Goal: Task Accomplishment & Management: Use online tool/utility

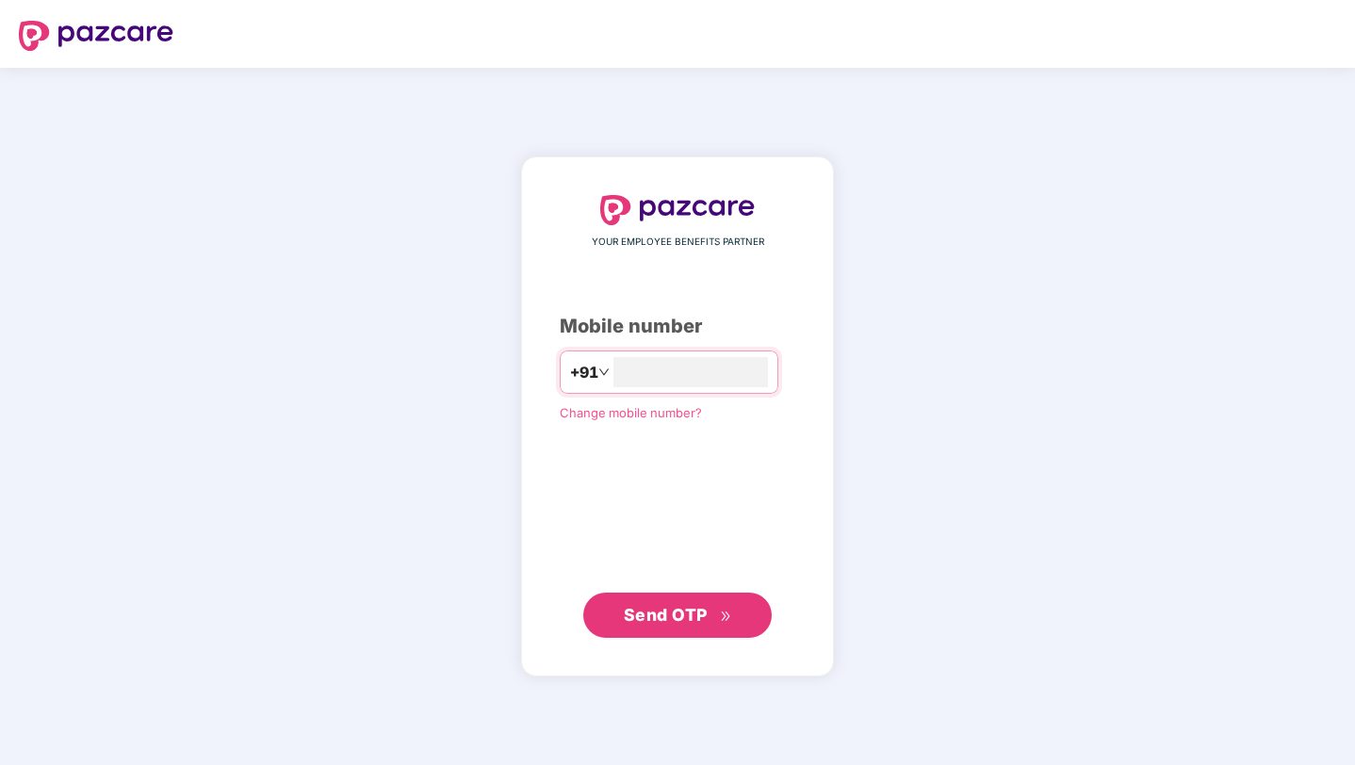
type input "**********"
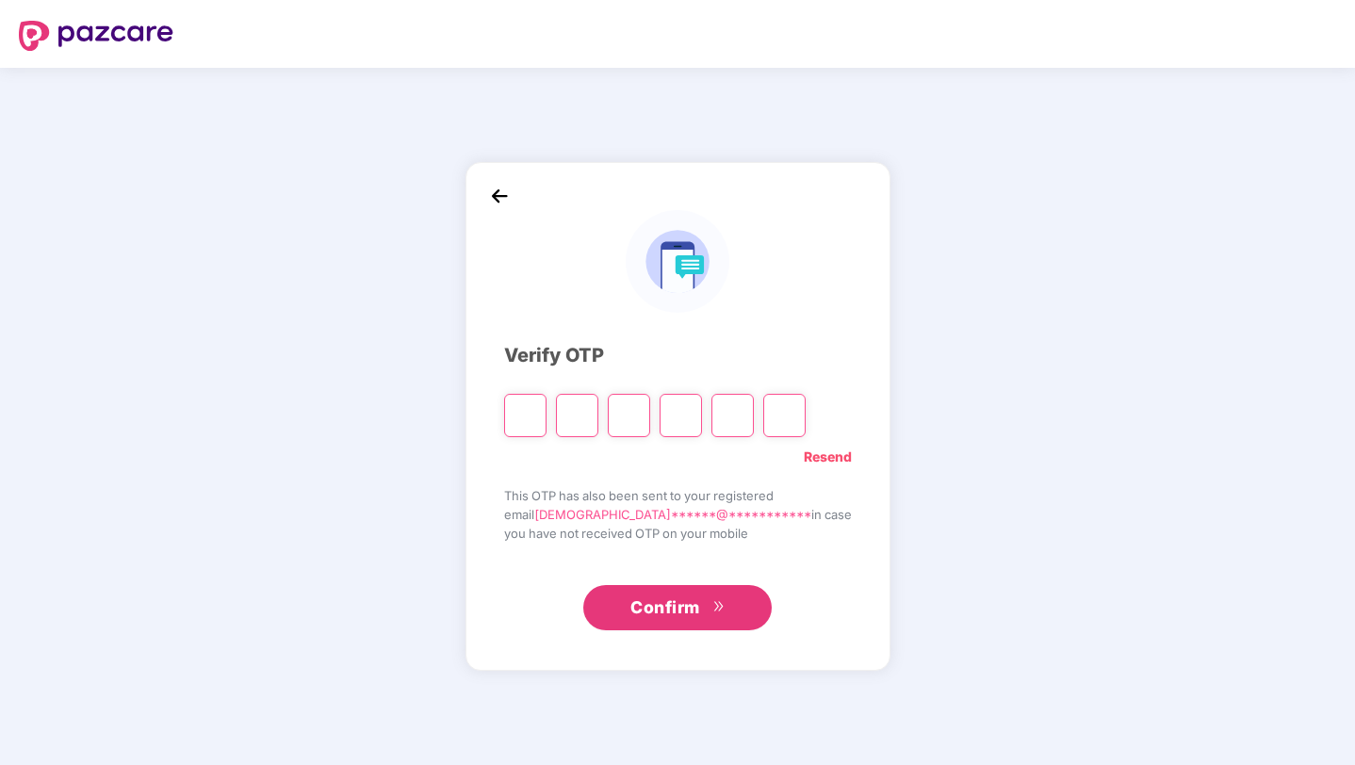
type input "*"
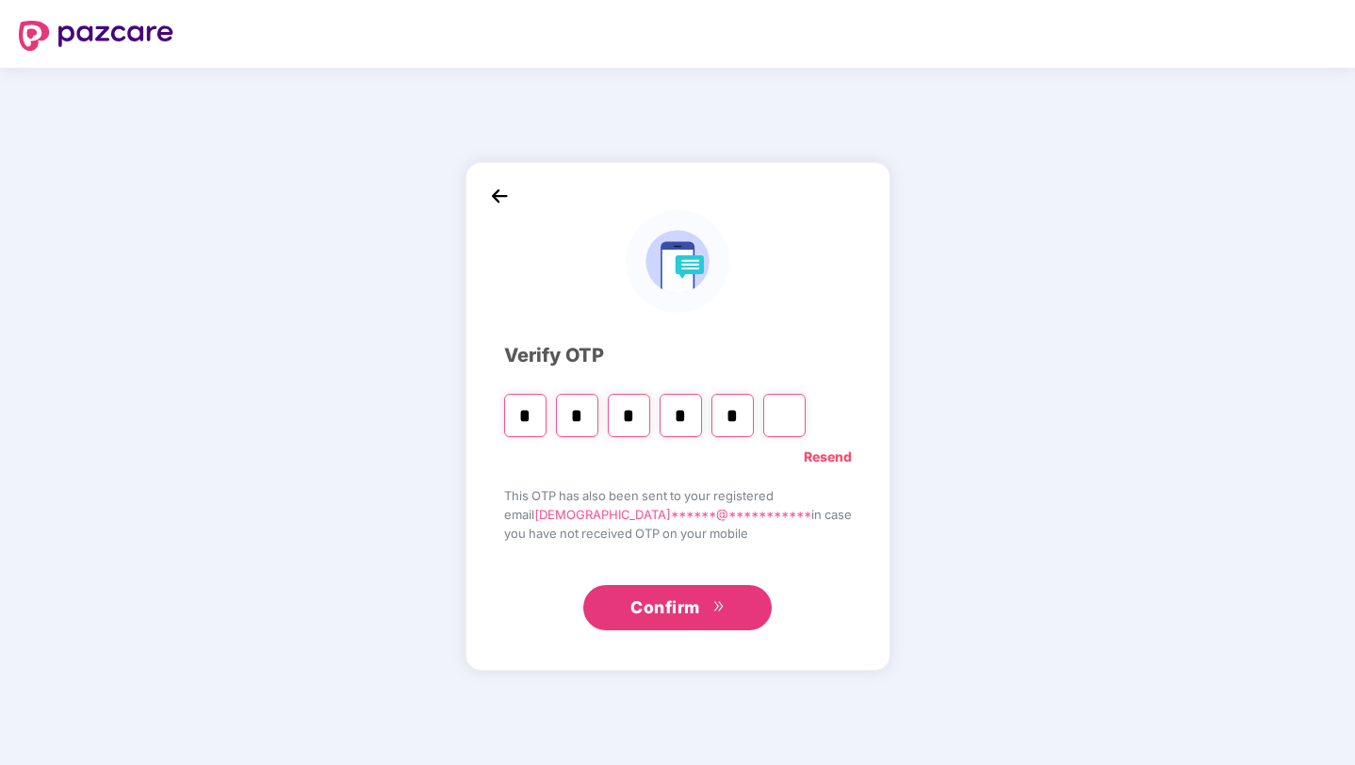
type input "*"
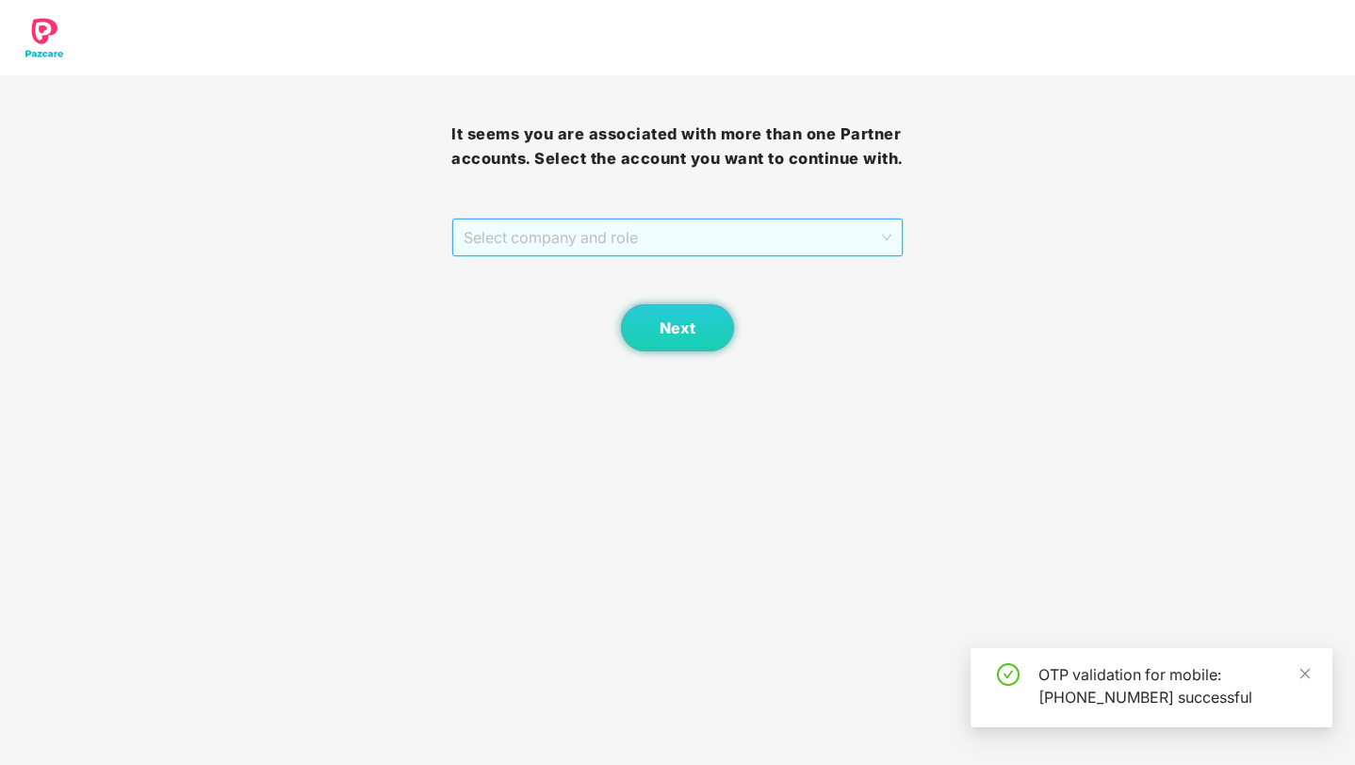
click at [589, 255] on span "Select company and role" at bounding box center [676, 237] width 427 height 36
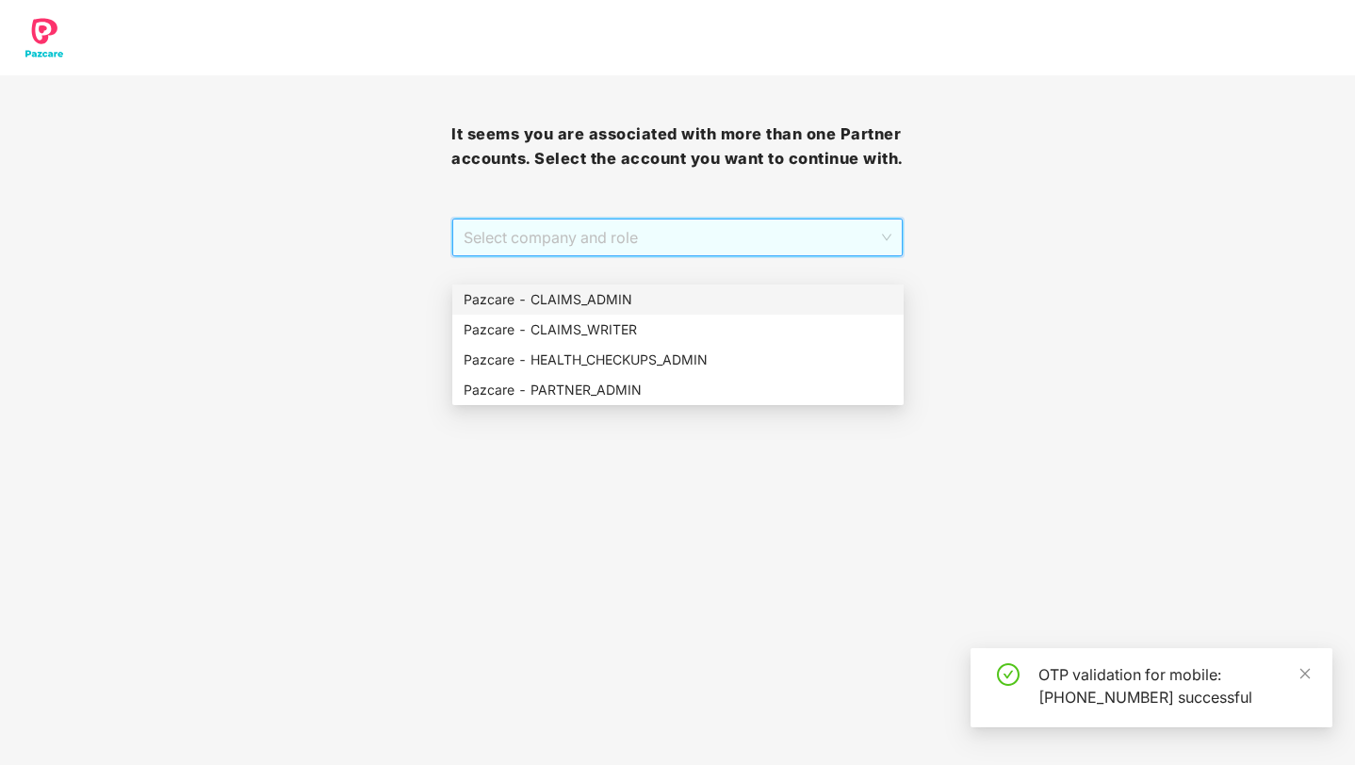
click at [605, 305] on div "Pazcare - CLAIMS_ADMIN" at bounding box center [677, 299] width 429 height 21
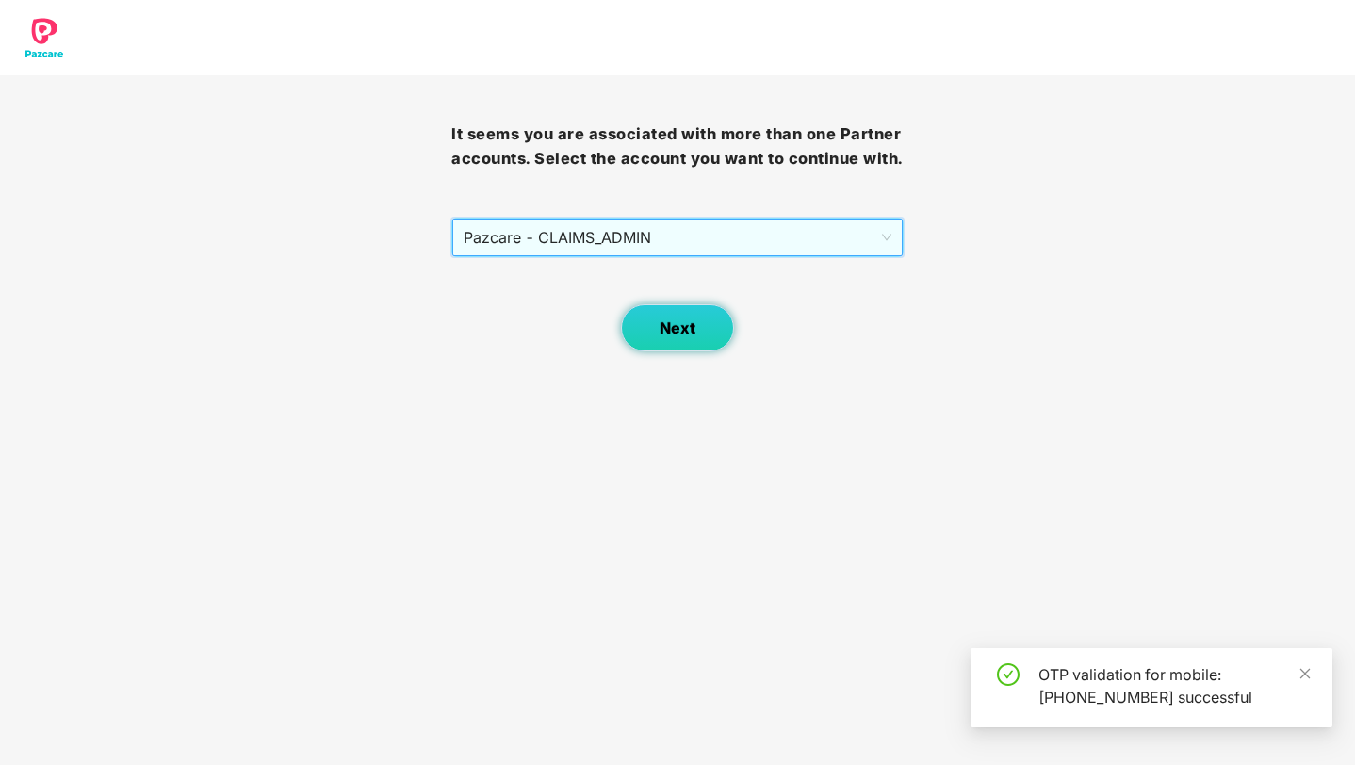
click at [700, 349] on button "Next" at bounding box center [677, 327] width 113 height 47
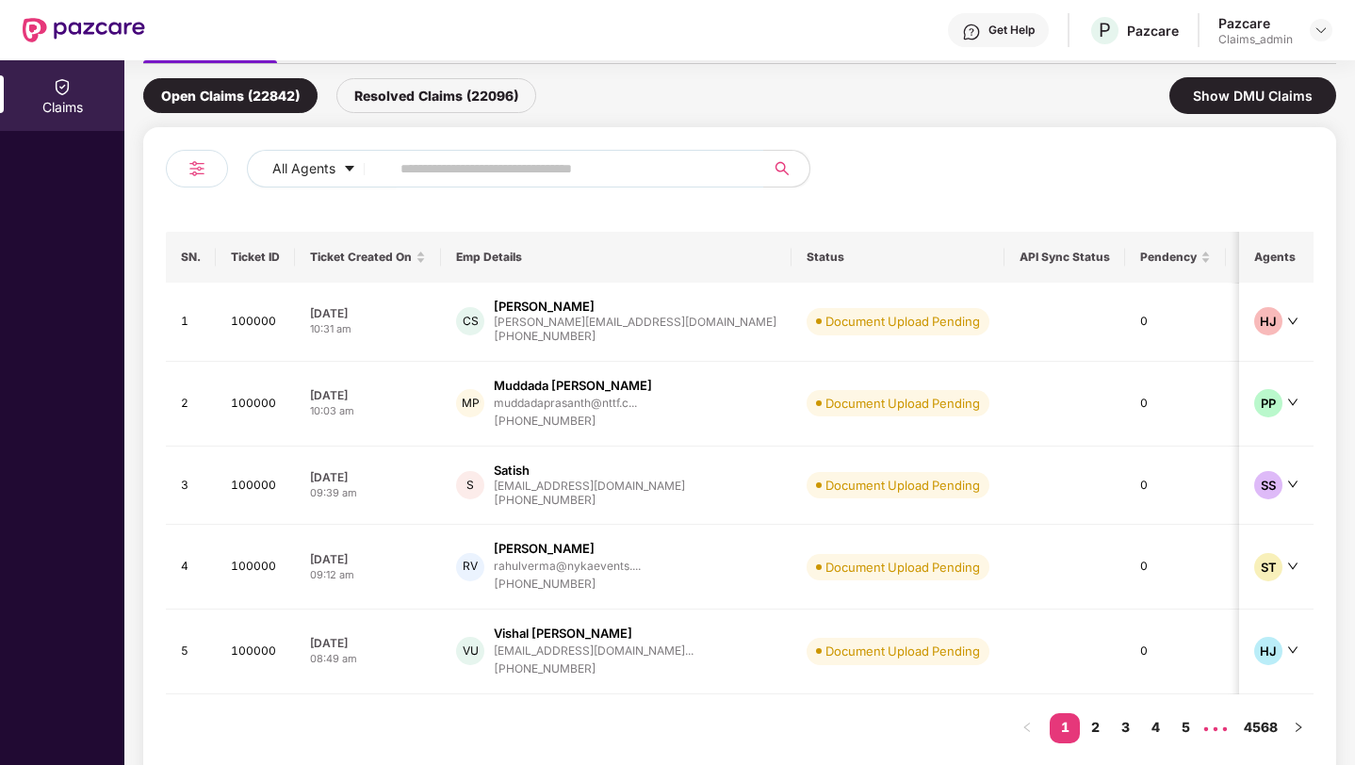
scroll to position [198, 0]
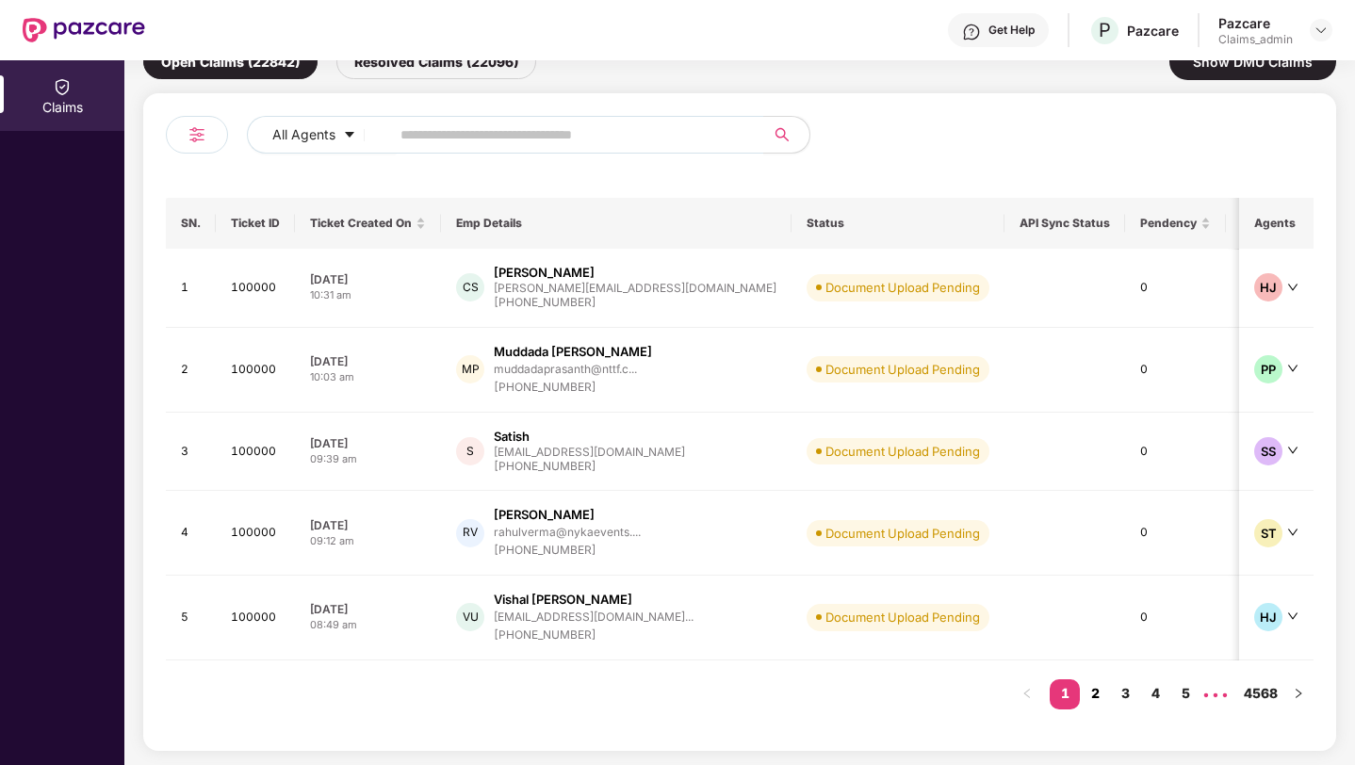
click at [1096, 692] on link "2" at bounding box center [1095, 693] width 30 height 28
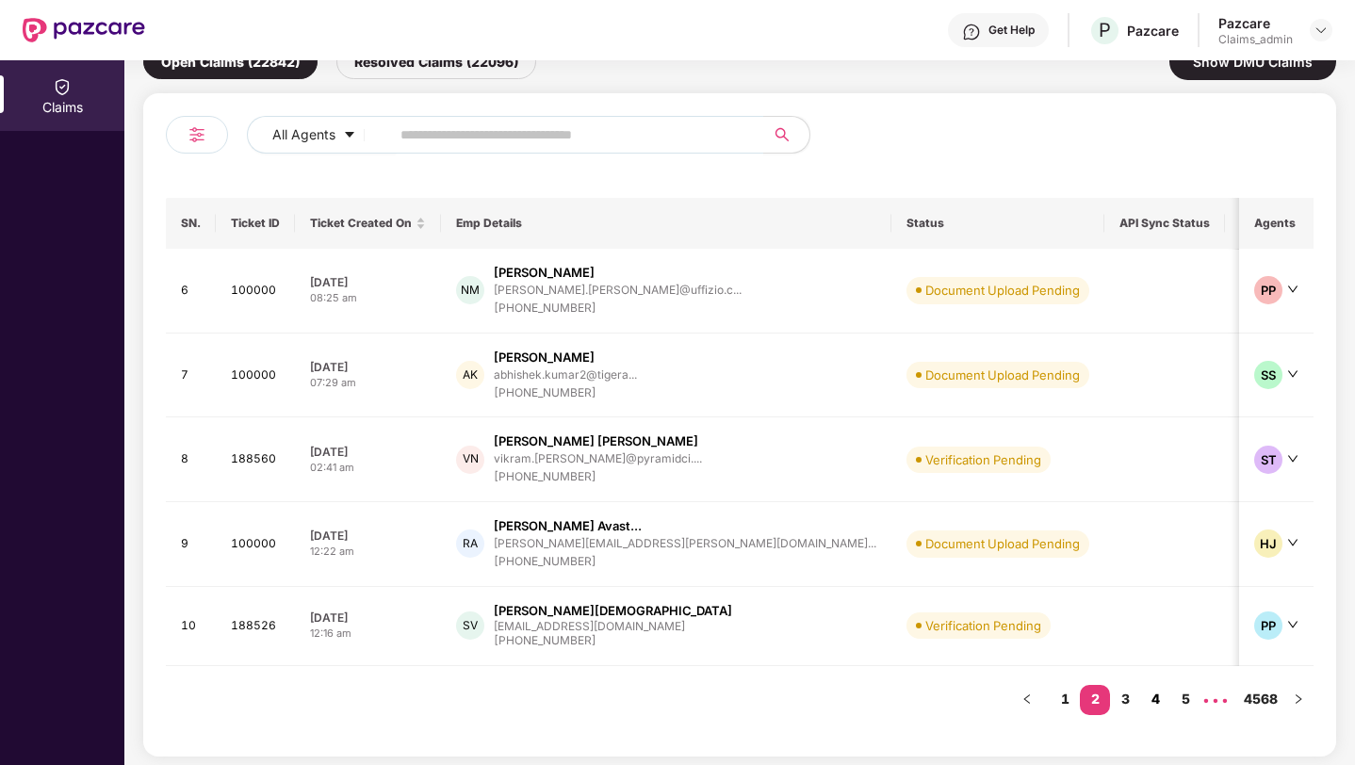
click at [1142, 705] on link "4" at bounding box center [1155, 699] width 30 height 28
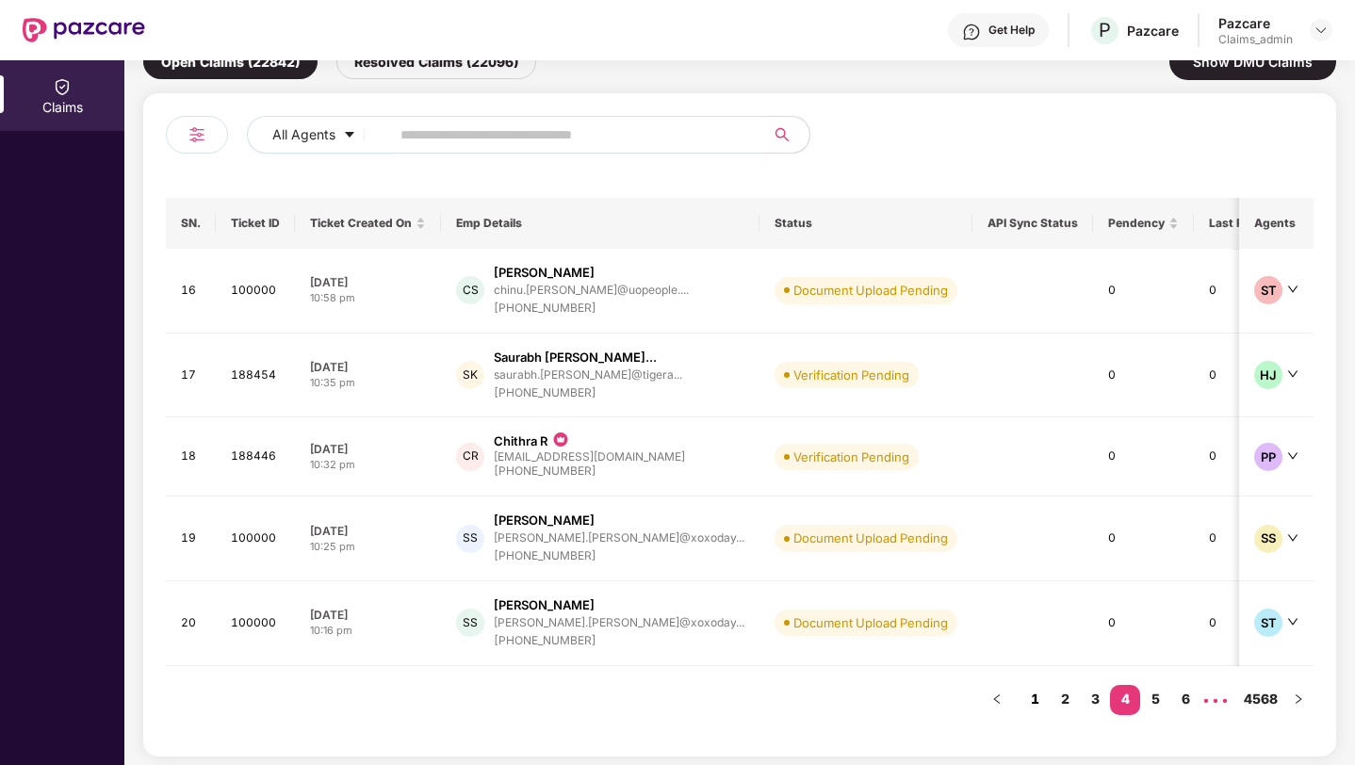
click at [1031, 697] on link "1" at bounding box center [1034, 699] width 30 height 28
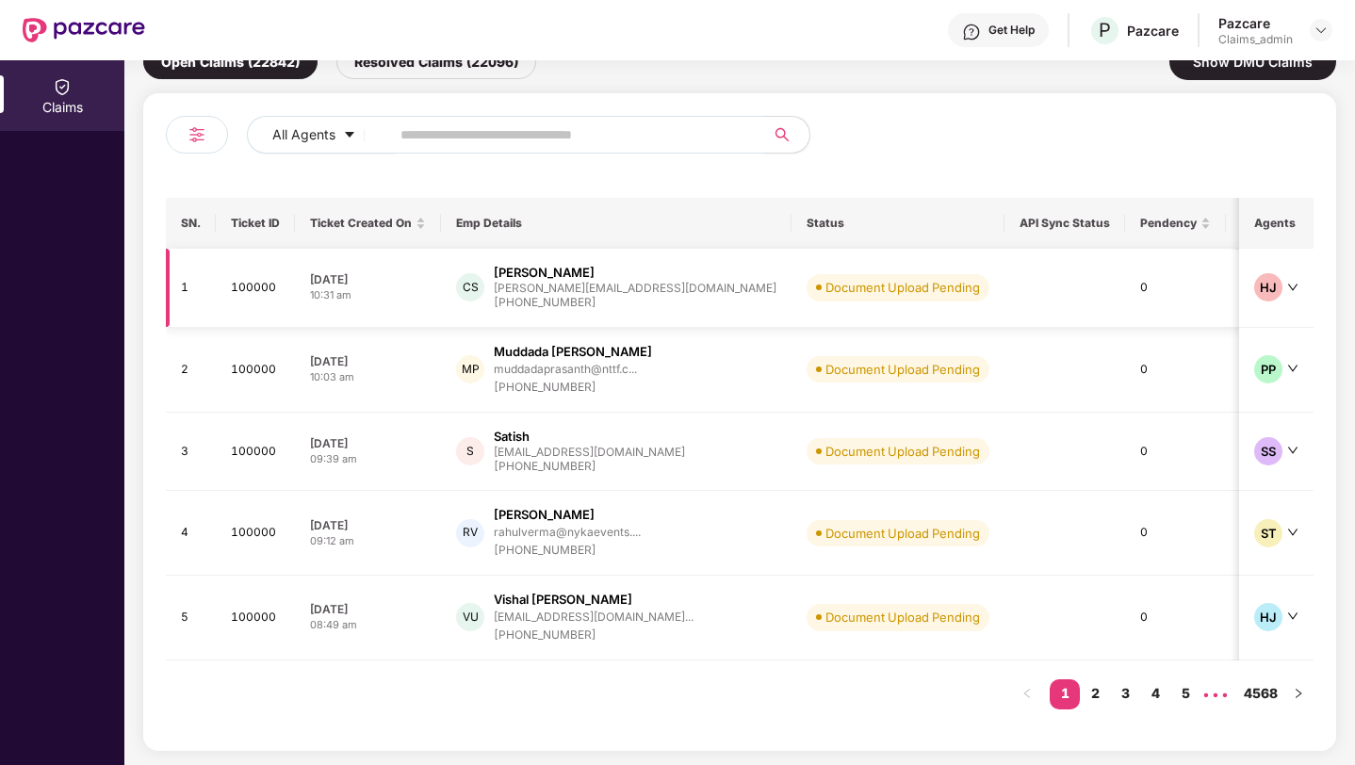
click at [840, 313] on td "Document Upload Pending" at bounding box center [897, 288] width 213 height 79
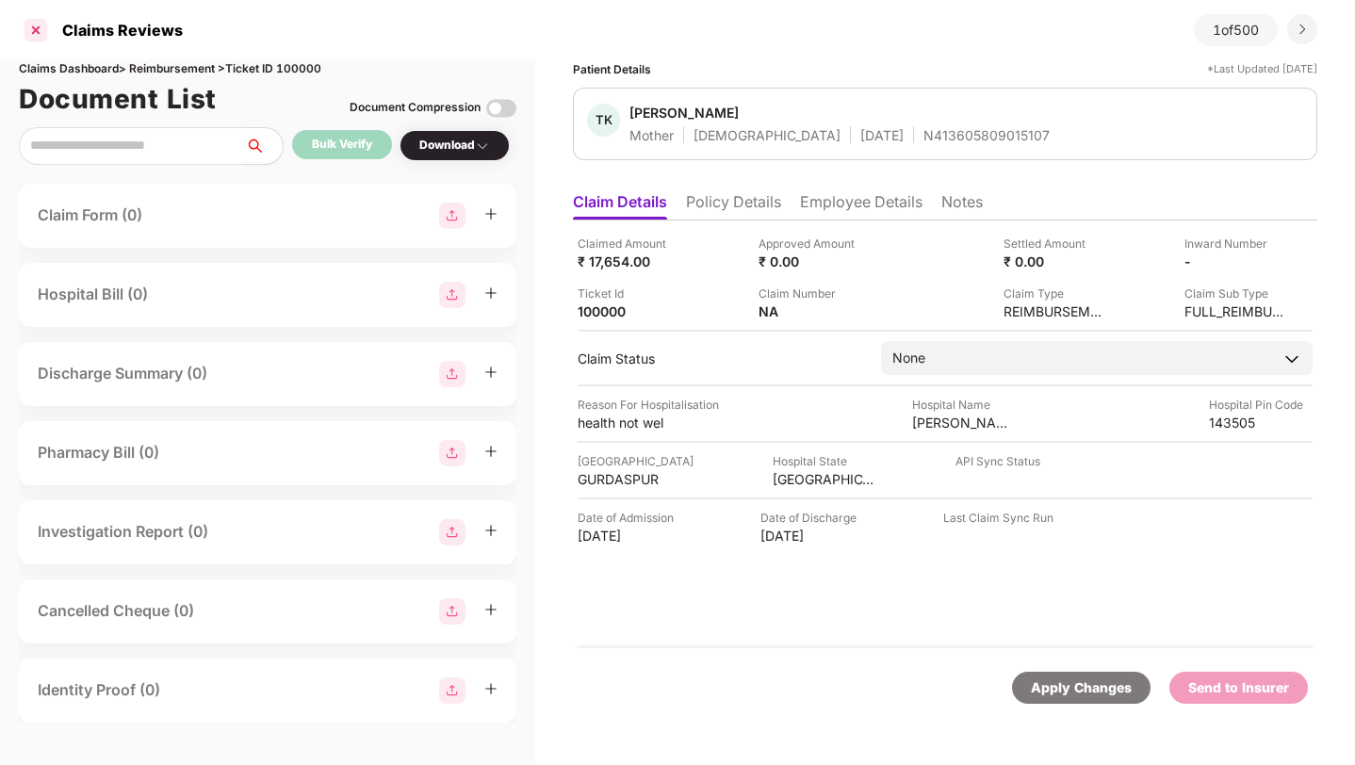
click at [33, 34] on div at bounding box center [36, 30] width 30 height 30
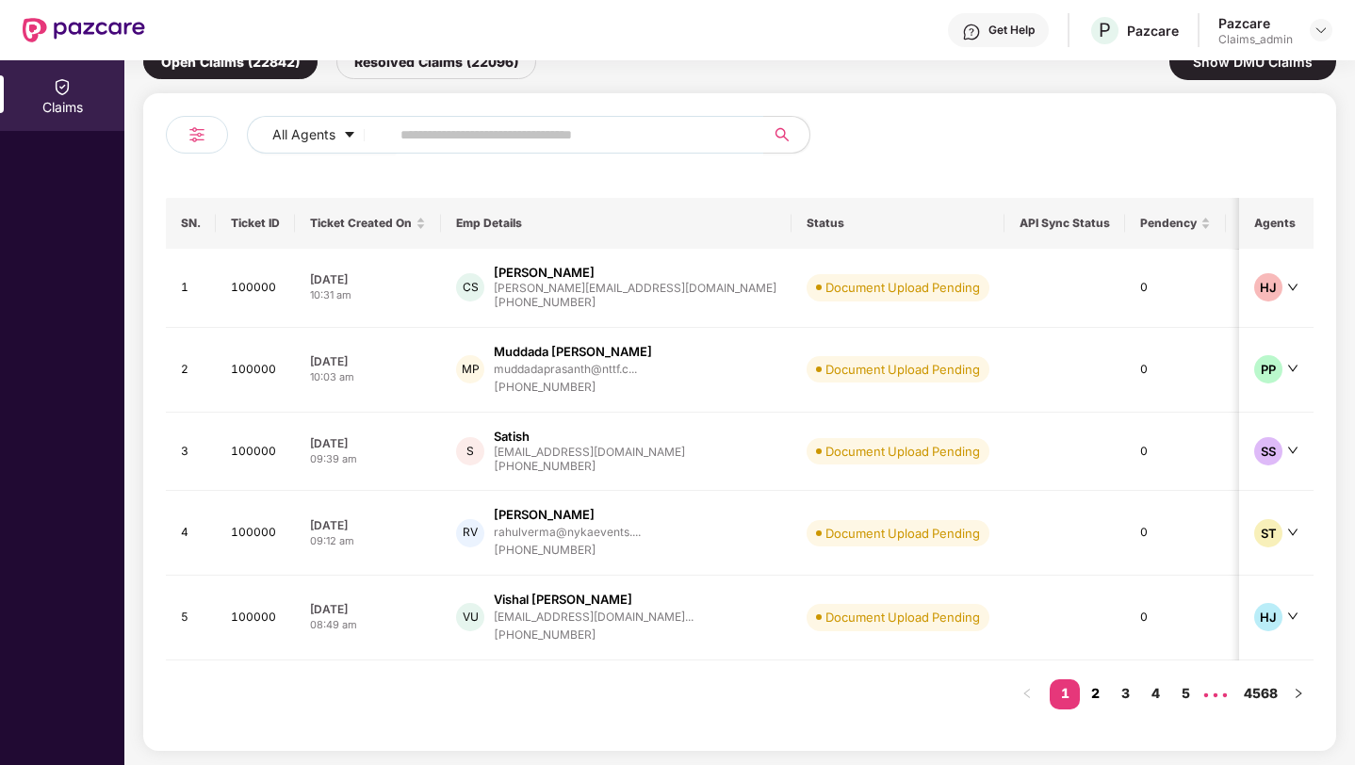
click at [1093, 691] on link "2" at bounding box center [1095, 693] width 30 height 28
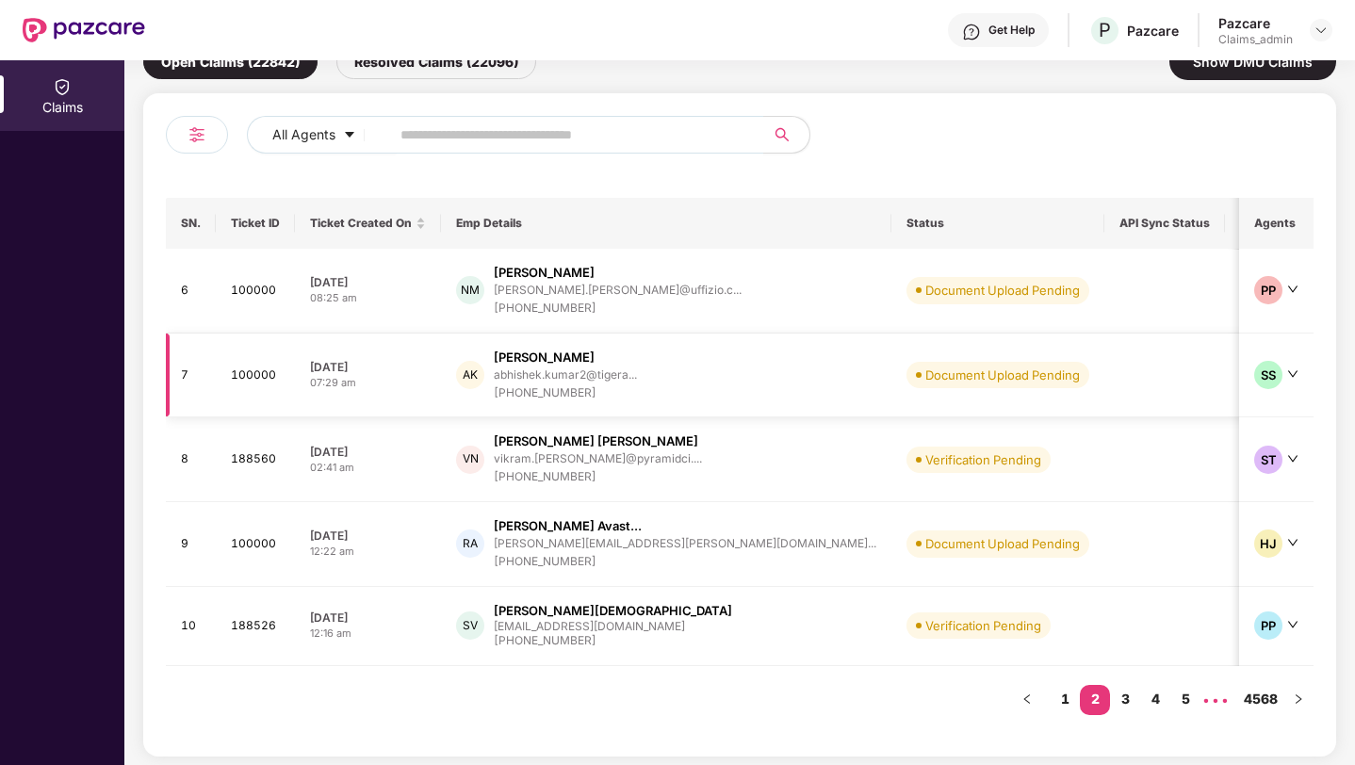
scroll to position [97, 0]
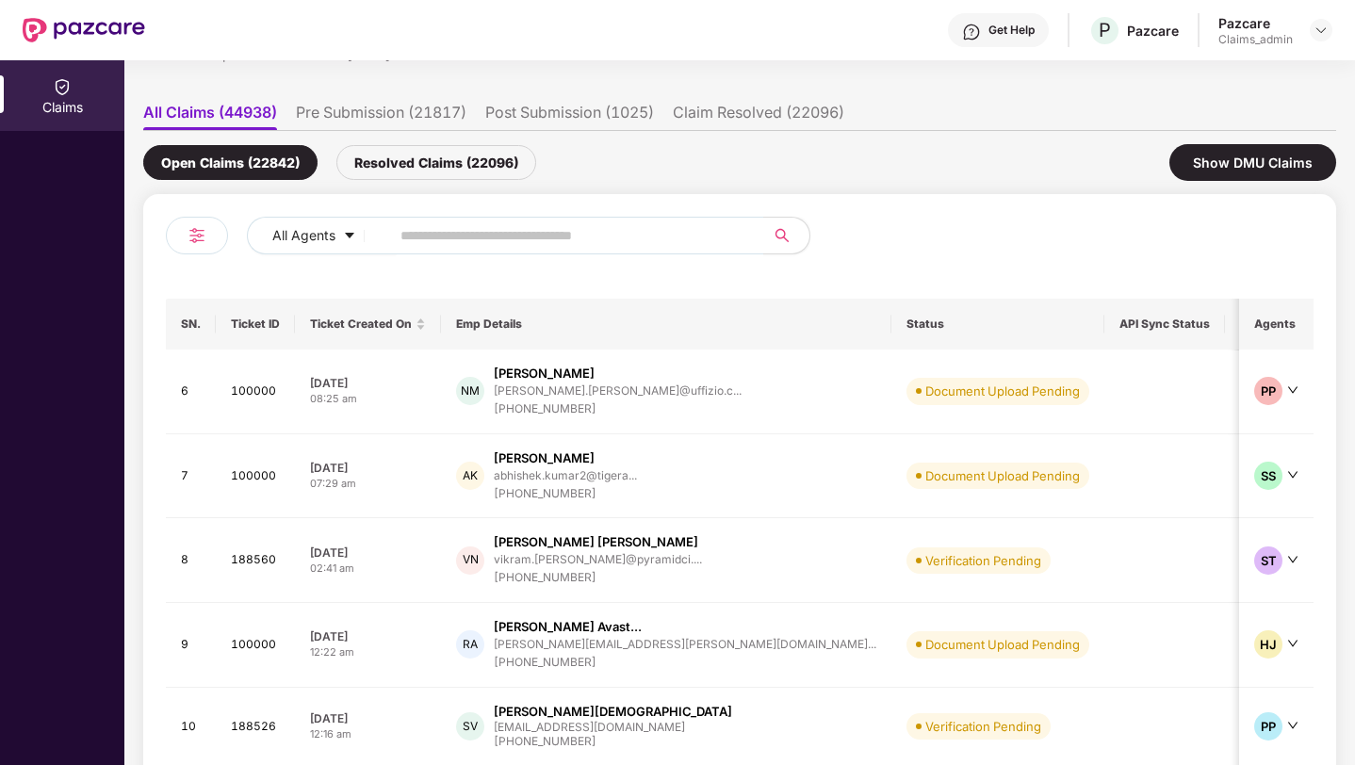
click at [197, 246] on div at bounding box center [197, 236] width 62 height 38
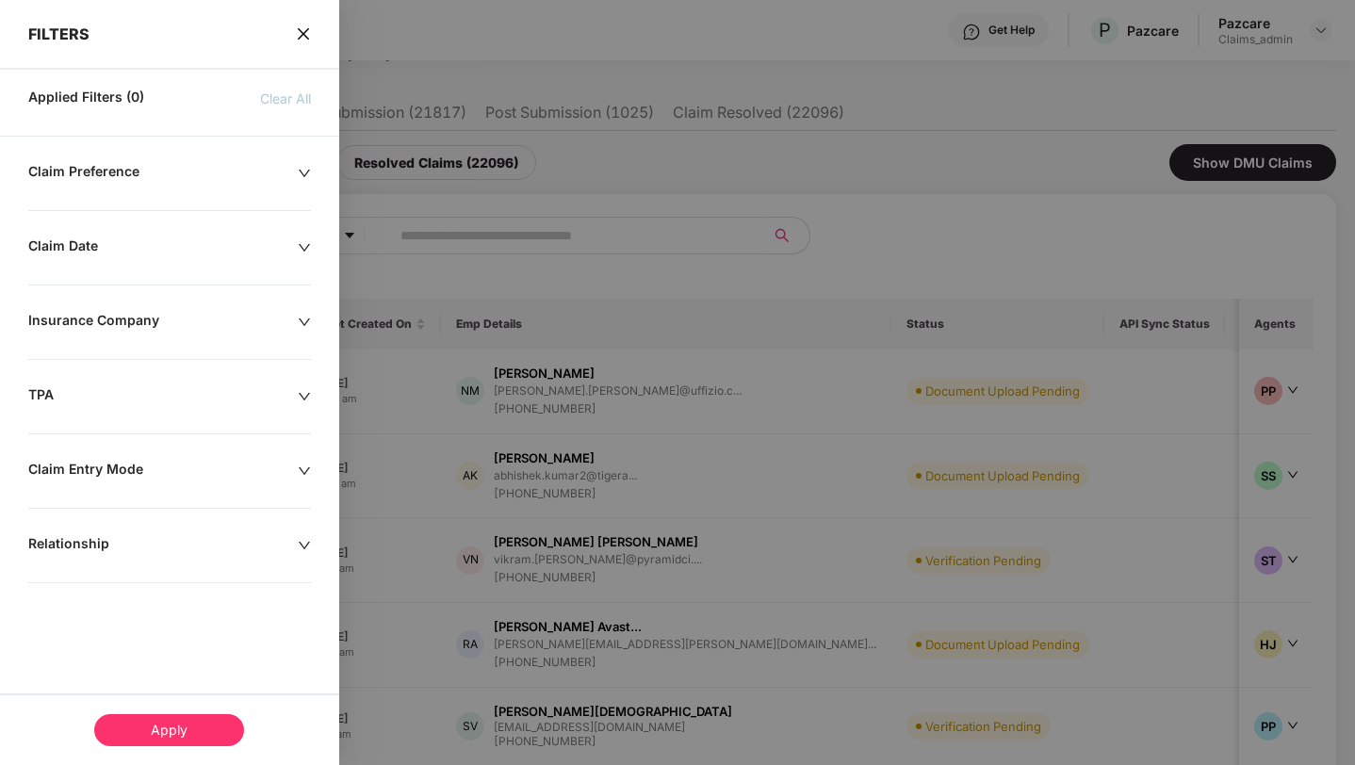
click at [144, 369] on div "Claim Preference Claim Date Insurance Company TPA Claim Entry Mode Relationship" at bounding box center [169, 424] width 339 height 522
click at [298, 402] on icon "down" at bounding box center [304, 396] width 13 height 13
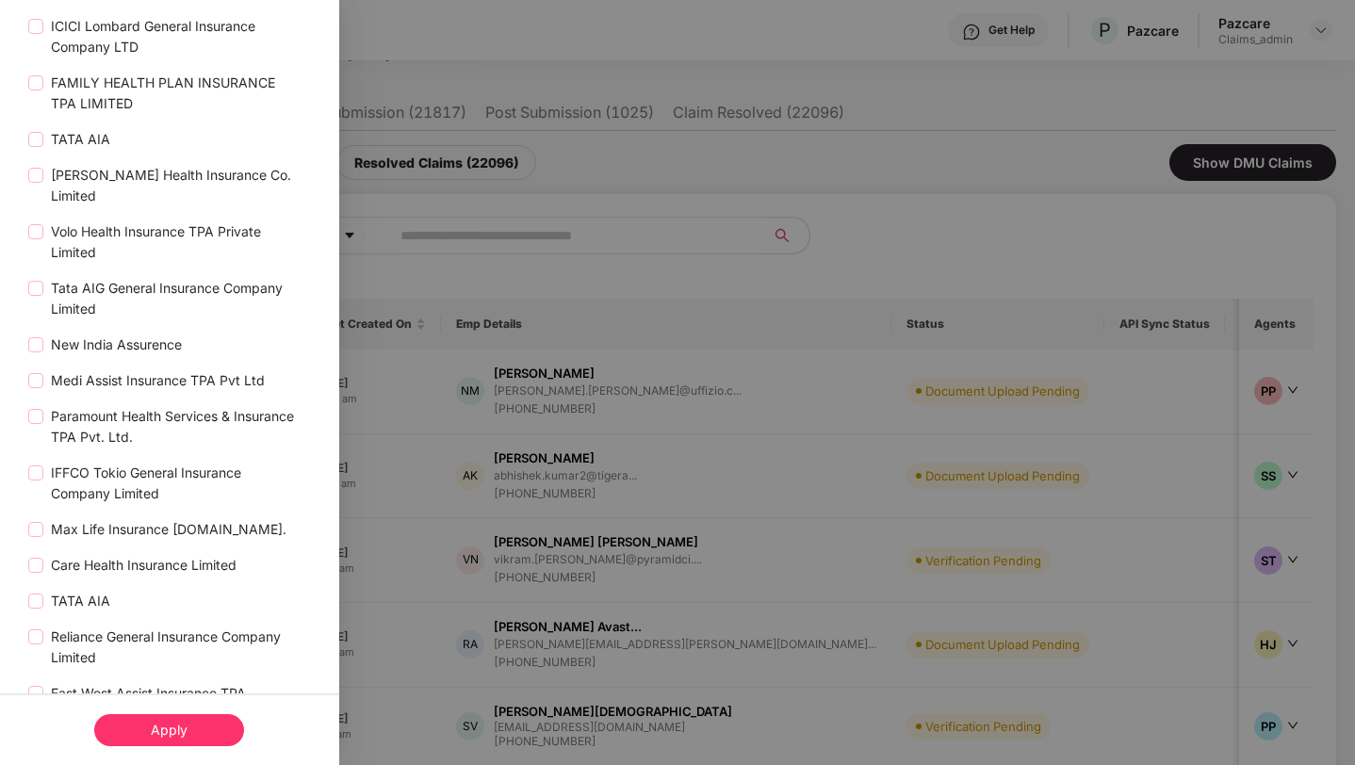
scroll to position [546, 0]
click at [172, 731] on div "Apply" at bounding box center [169, 730] width 150 height 32
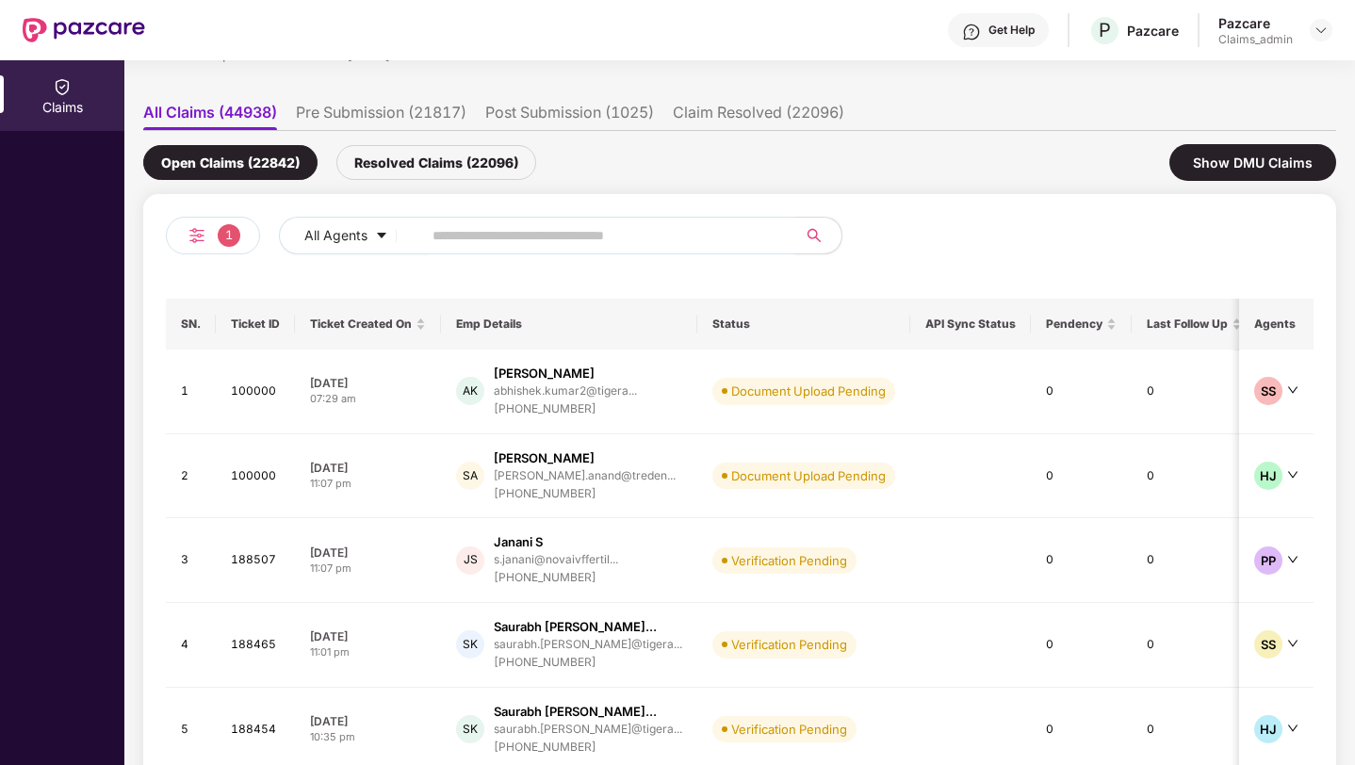
scroll to position [208, 0]
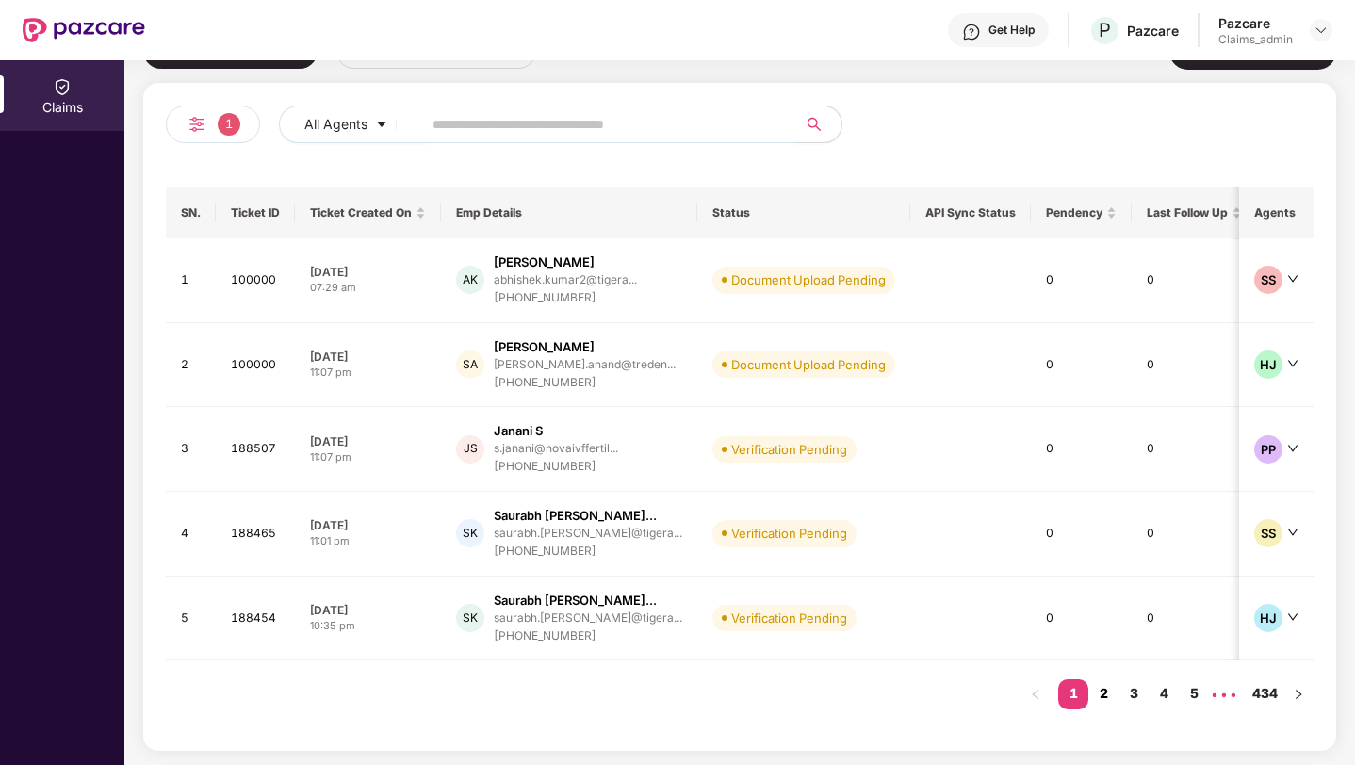
click at [1107, 702] on link "2" at bounding box center [1103, 693] width 30 height 28
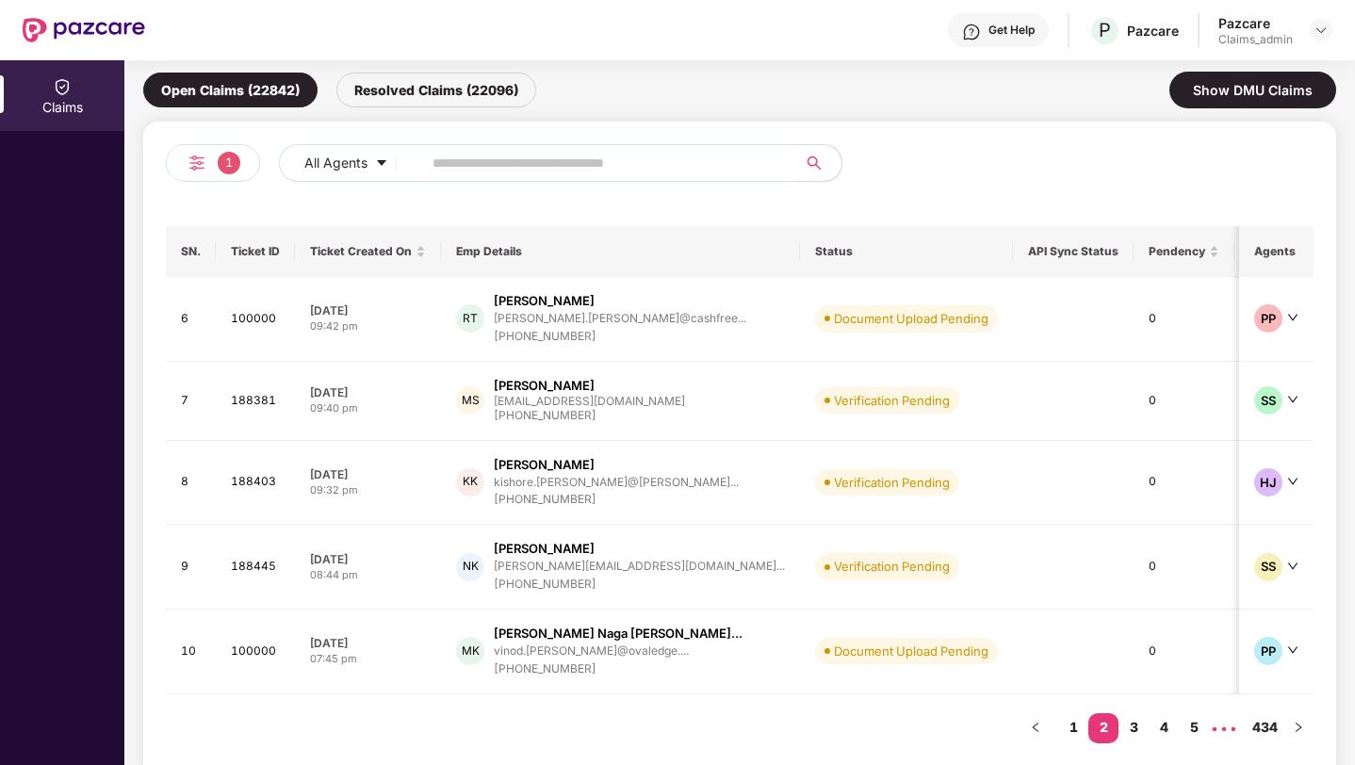
scroll to position [0, 0]
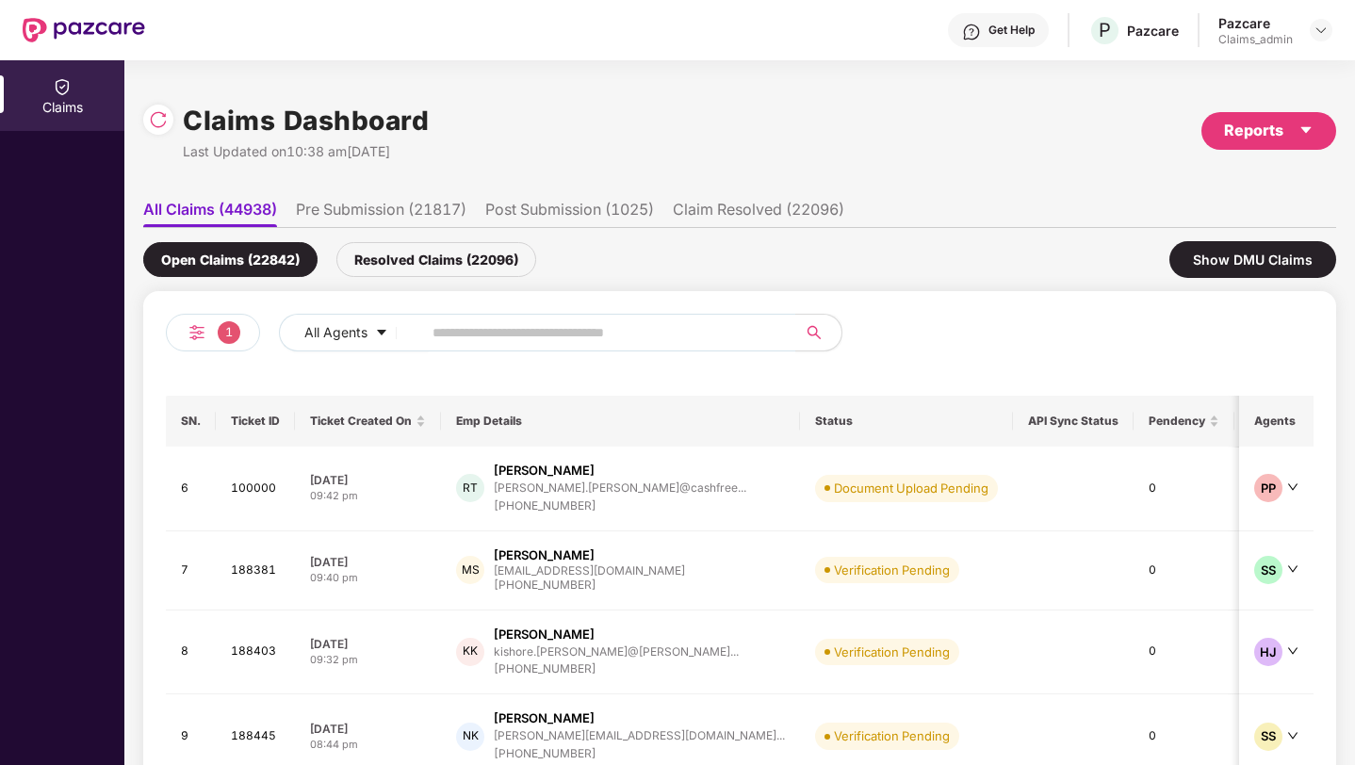
click at [339, 201] on li "Pre Submission (21817)" at bounding box center [381, 213] width 171 height 27
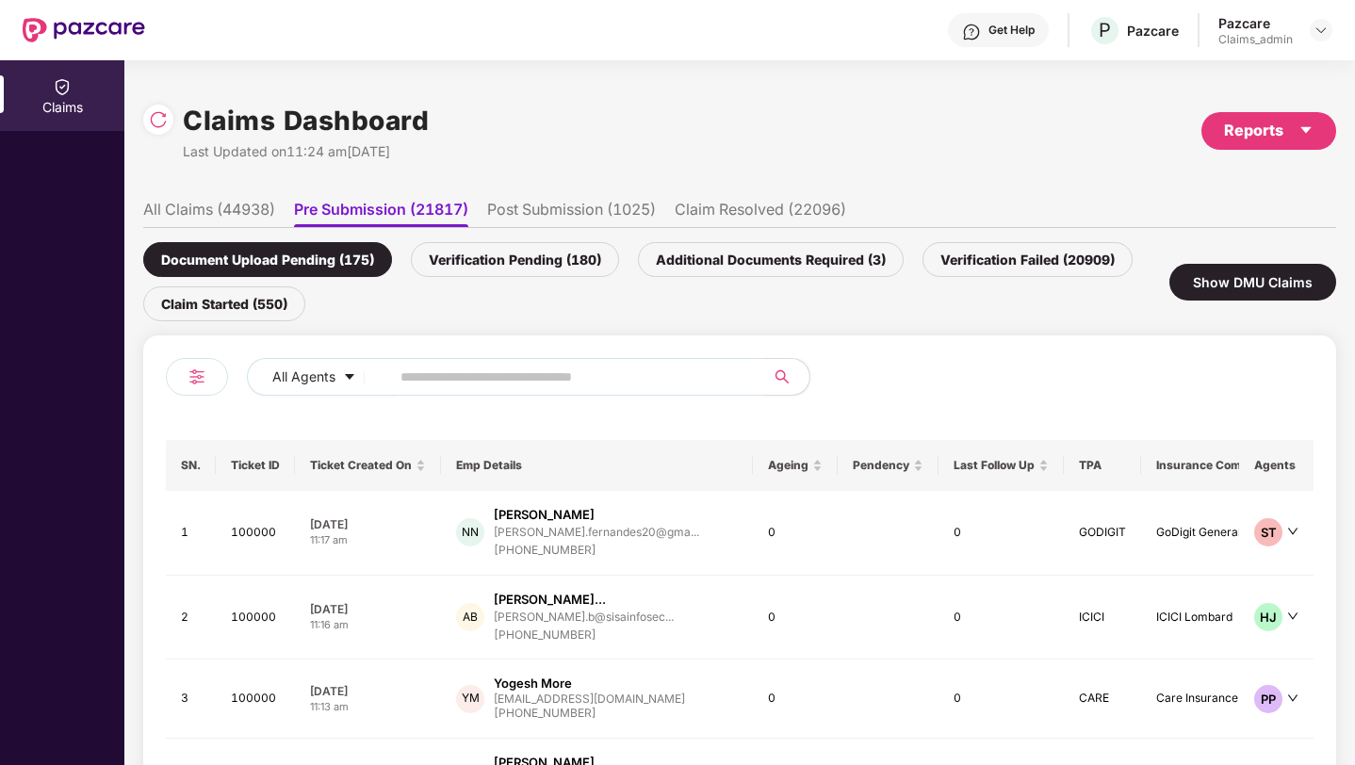
click at [248, 214] on li "All Claims (44938)" at bounding box center [209, 213] width 132 height 27
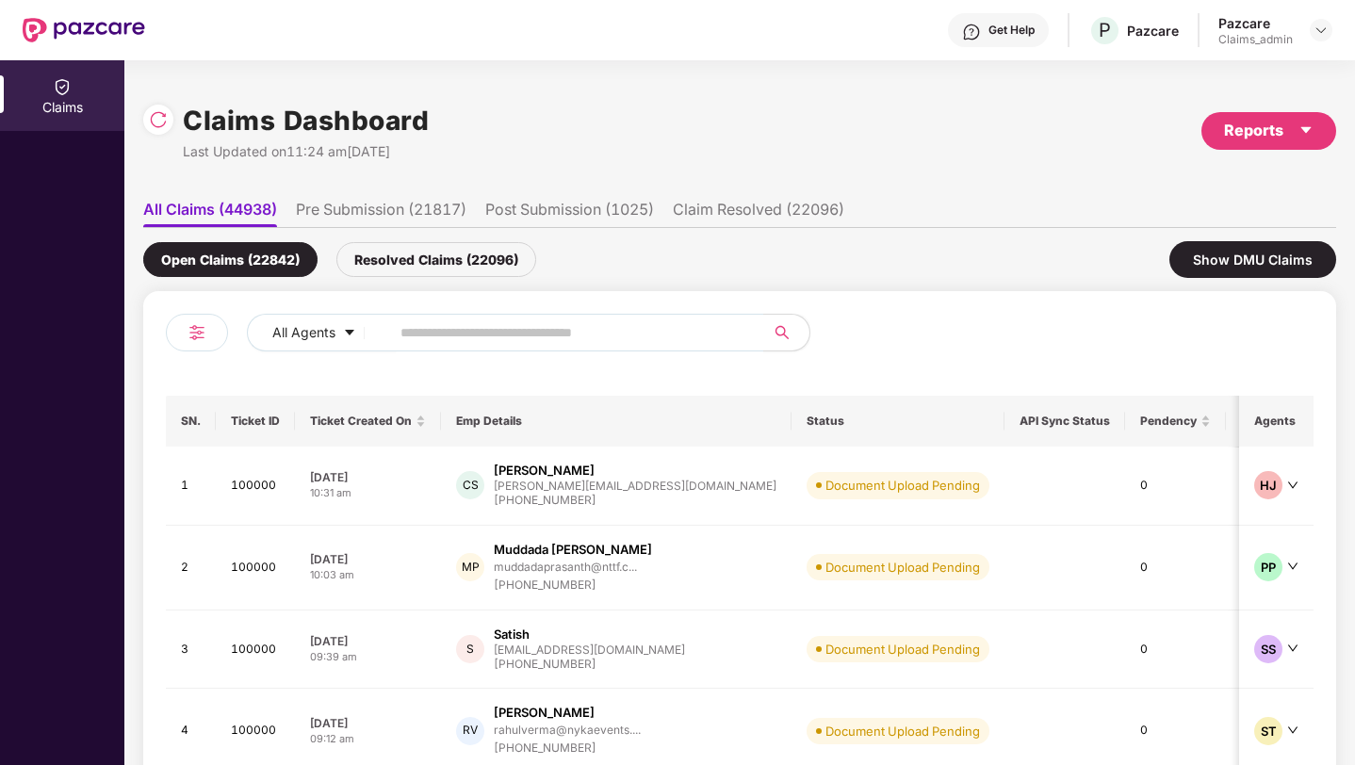
click at [361, 200] on li "Pre Submission (21817)" at bounding box center [381, 213] width 171 height 27
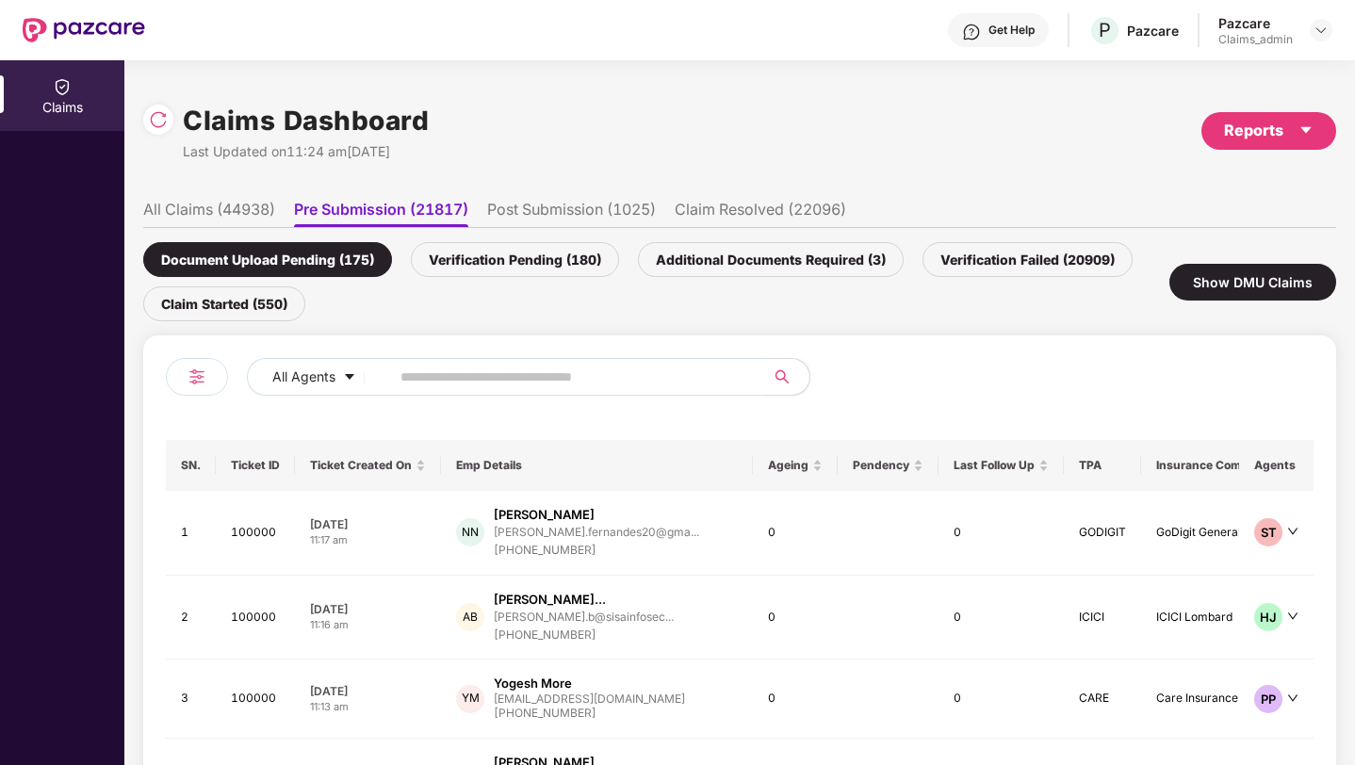
click at [524, 208] on li "Post Submission (1025)" at bounding box center [571, 213] width 169 height 27
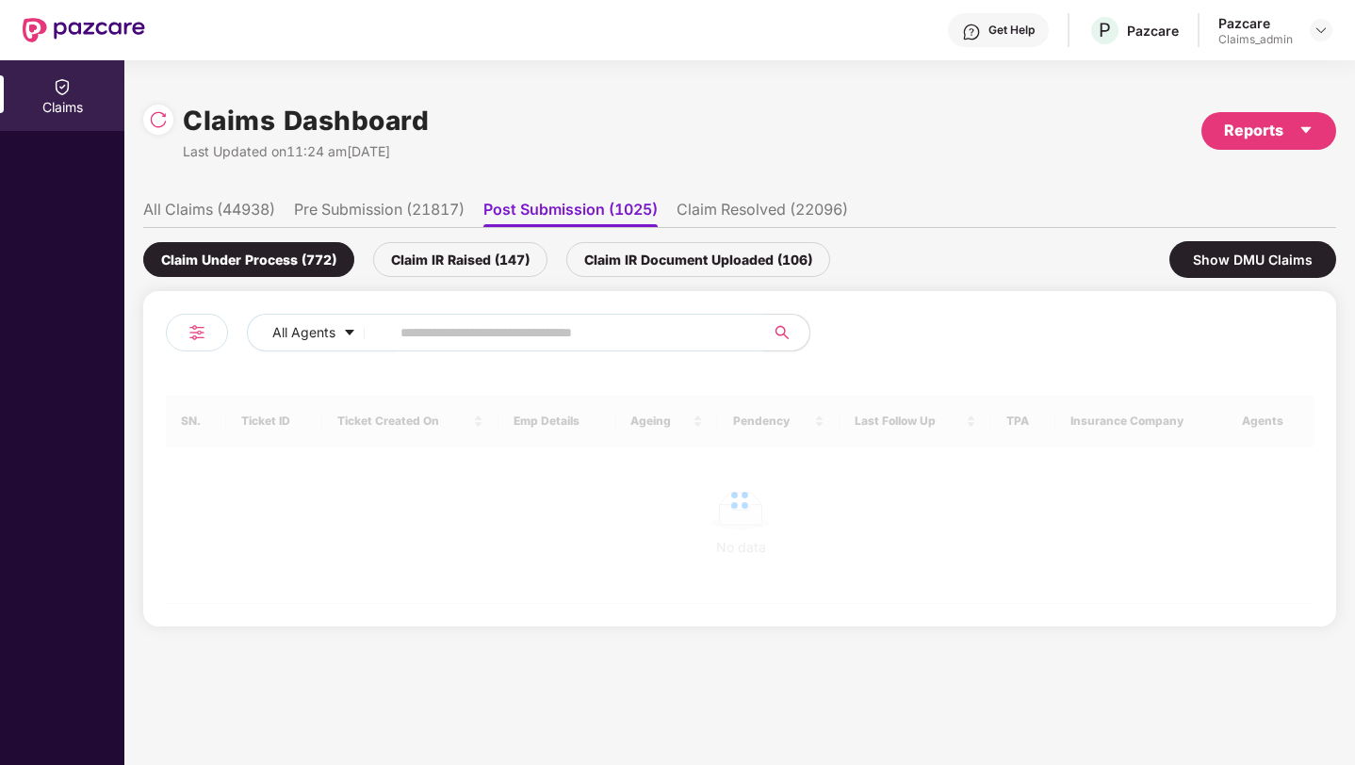
click at [771, 208] on li "Claim Resolved (22096)" at bounding box center [761, 213] width 171 height 27
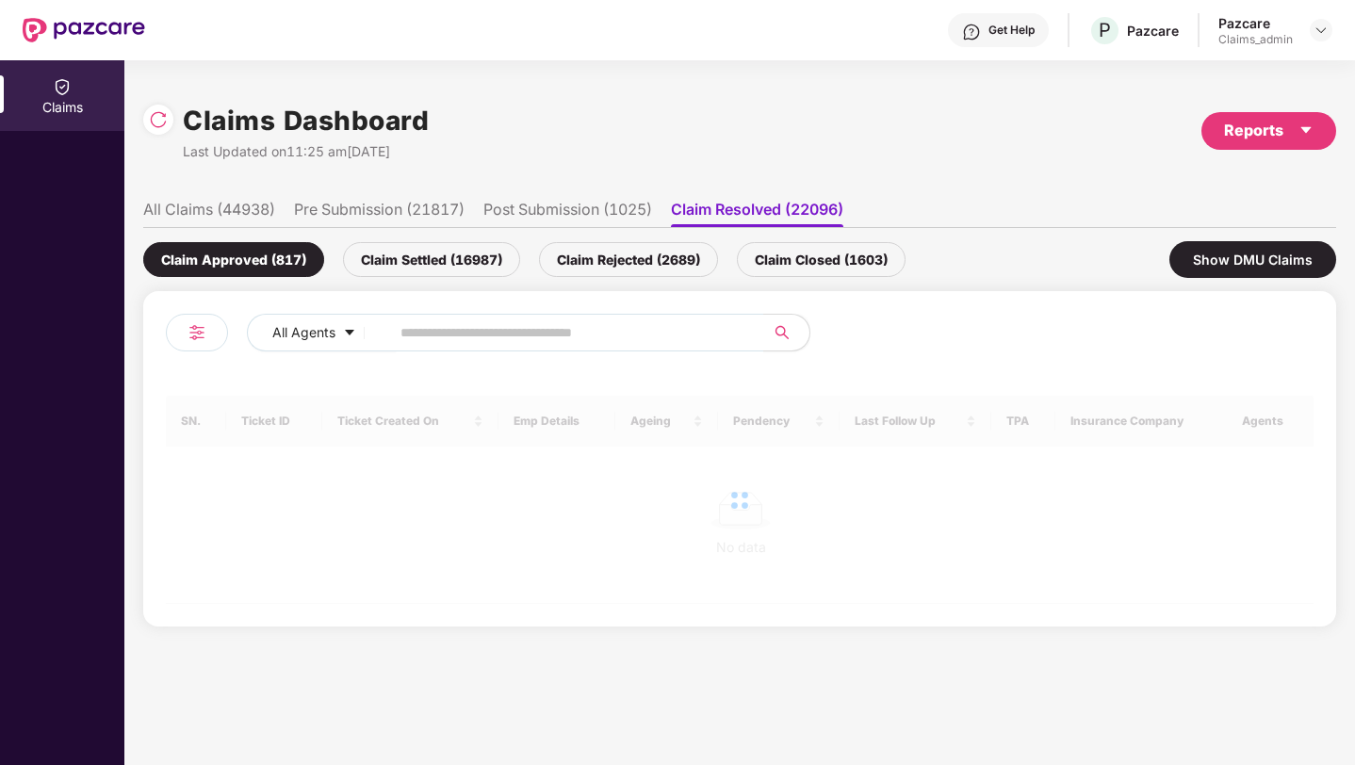
click at [567, 219] on li "Post Submission (1025)" at bounding box center [567, 213] width 169 height 27
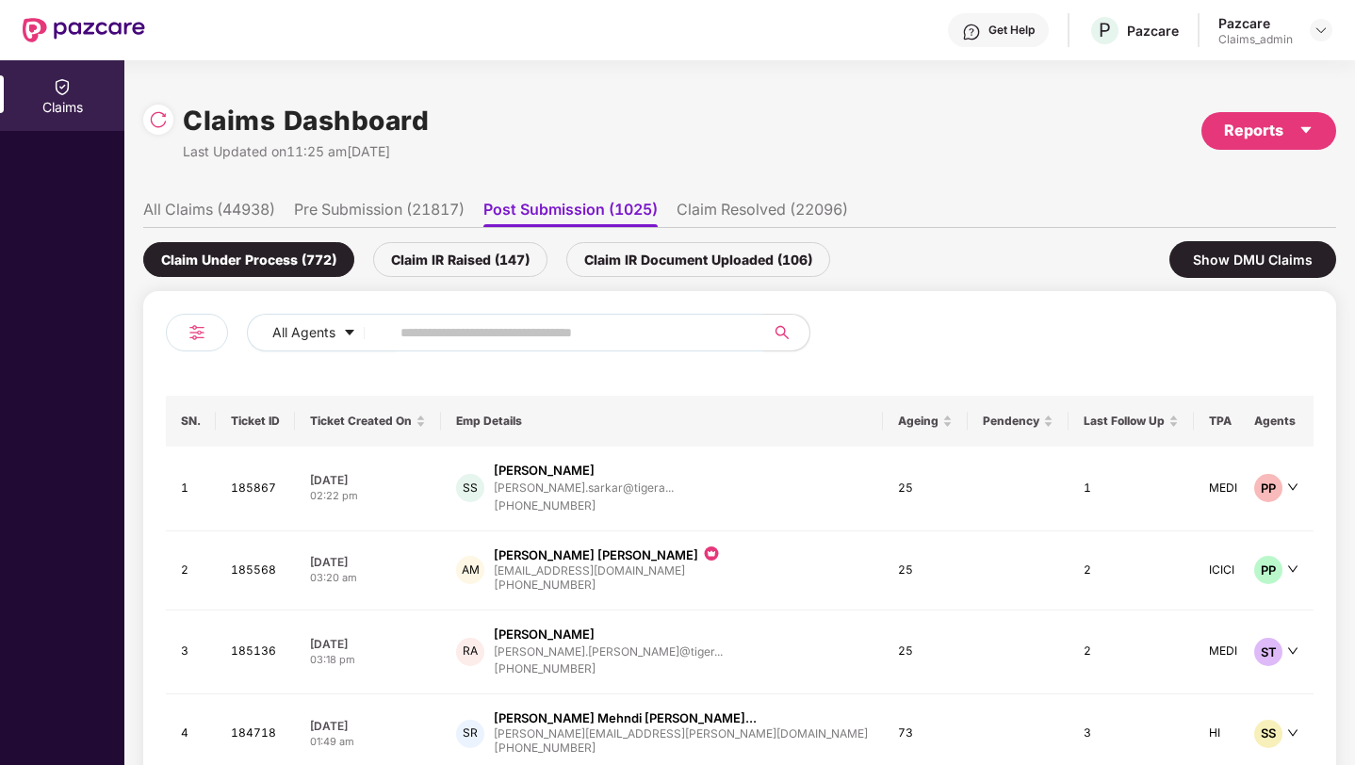
click at [422, 207] on li "Pre Submission (21817)" at bounding box center [379, 213] width 171 height 27
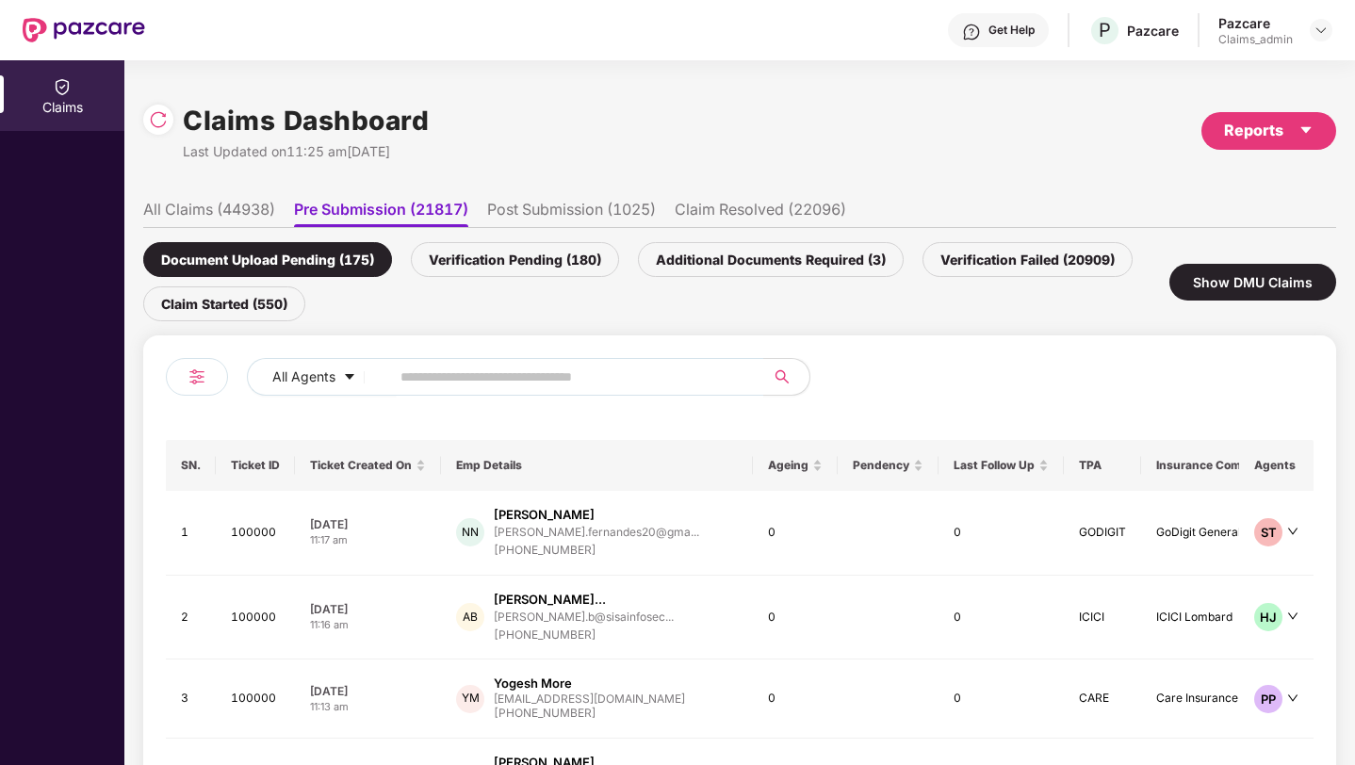
click at [250, 210] on li "All Claims (44938)" at bounding box center [209, 213] width 132 height 27
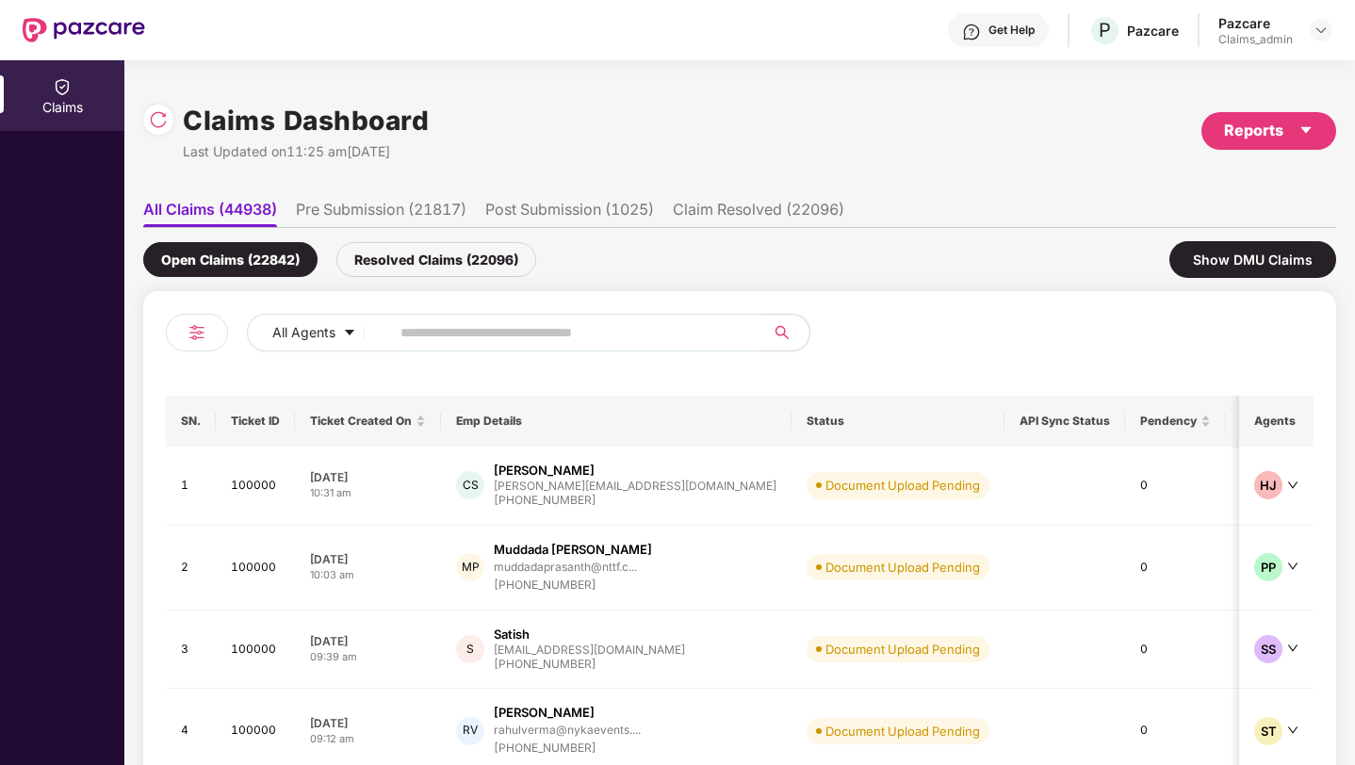
click at [385, 206] on li "Pre Submission (21817)" at bounding box center [381, 213] width 171 height 27
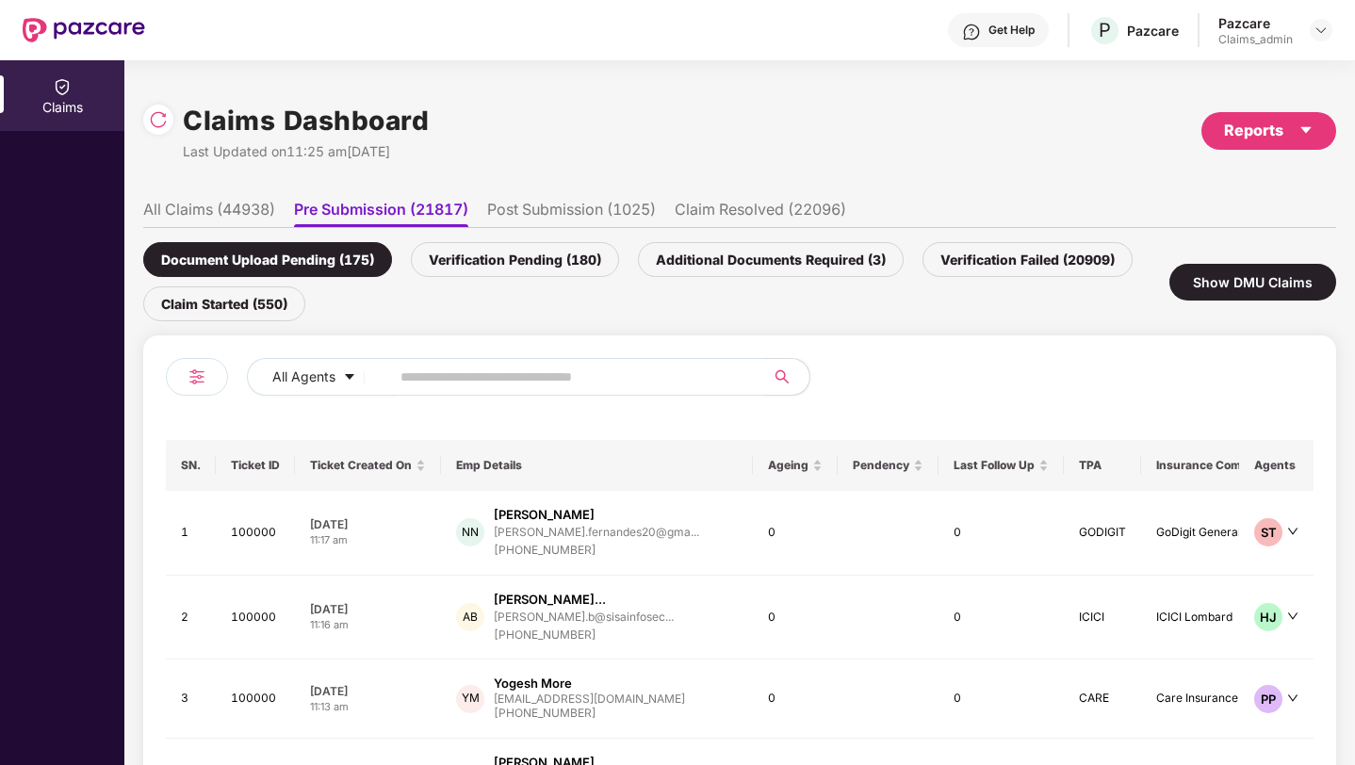
click at [607, 206] on li "Post Submission (1025)" at bounding box center [571, 213] width 169 height 27
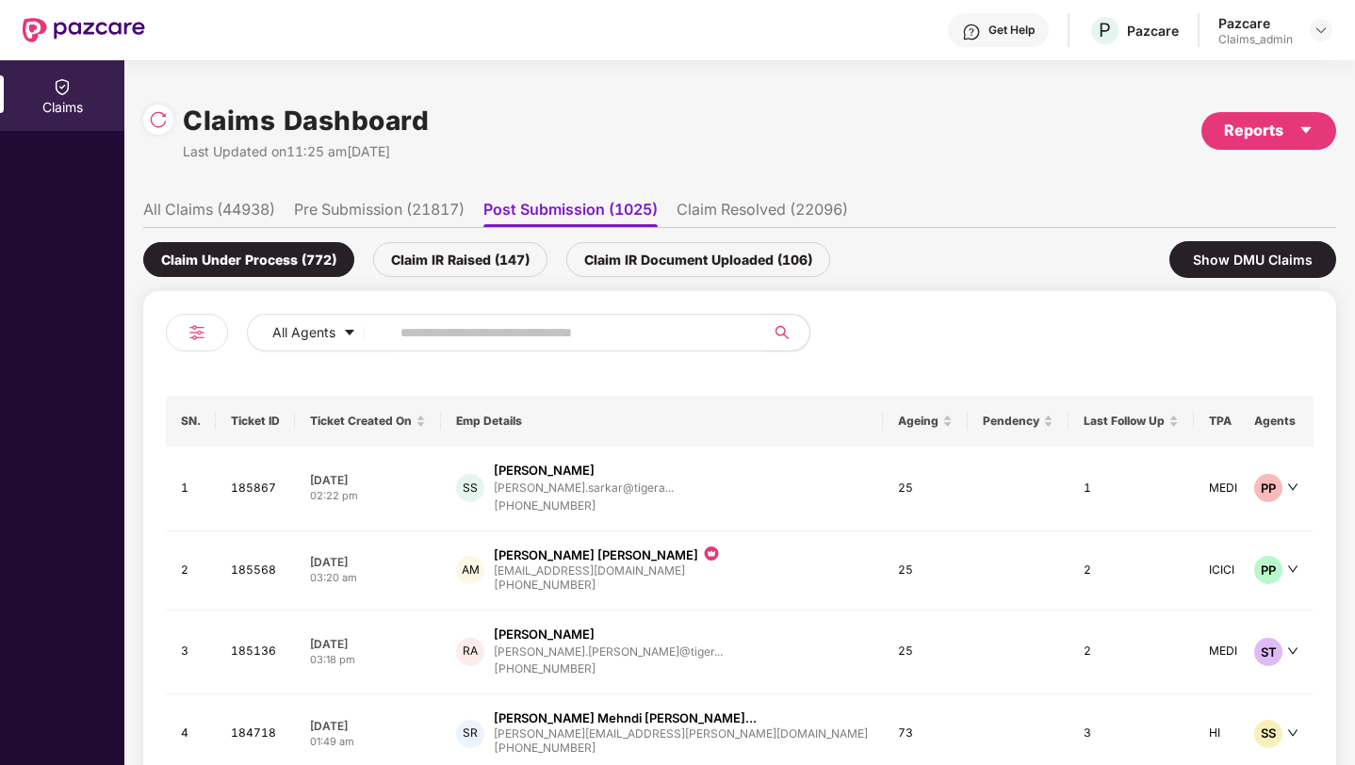
click at [732, 200] on li "Claim Resolved (22096)" at bounding box center [761, 213] width 171 height 27
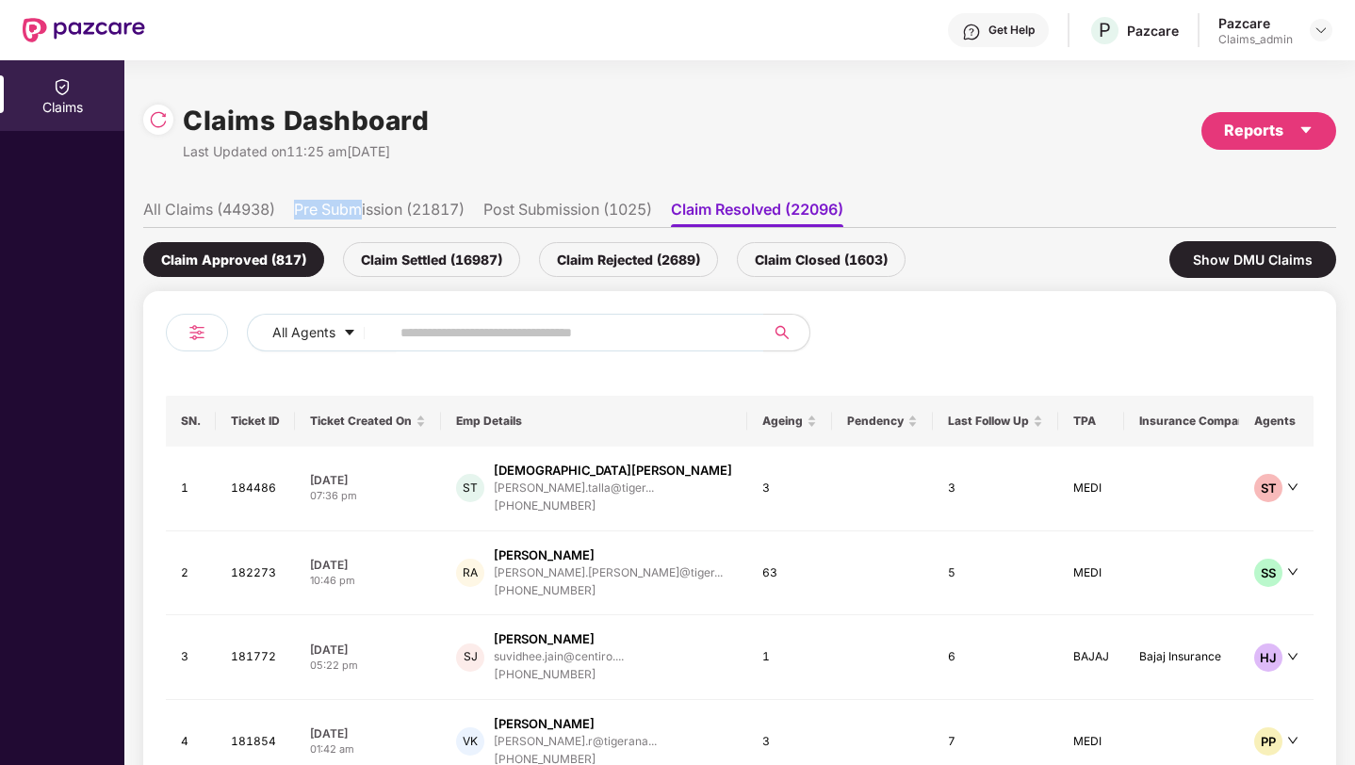
click at [362, 200] on li "Pre Submission (21817)" at bounding box center [379, 213] width 171 height 27
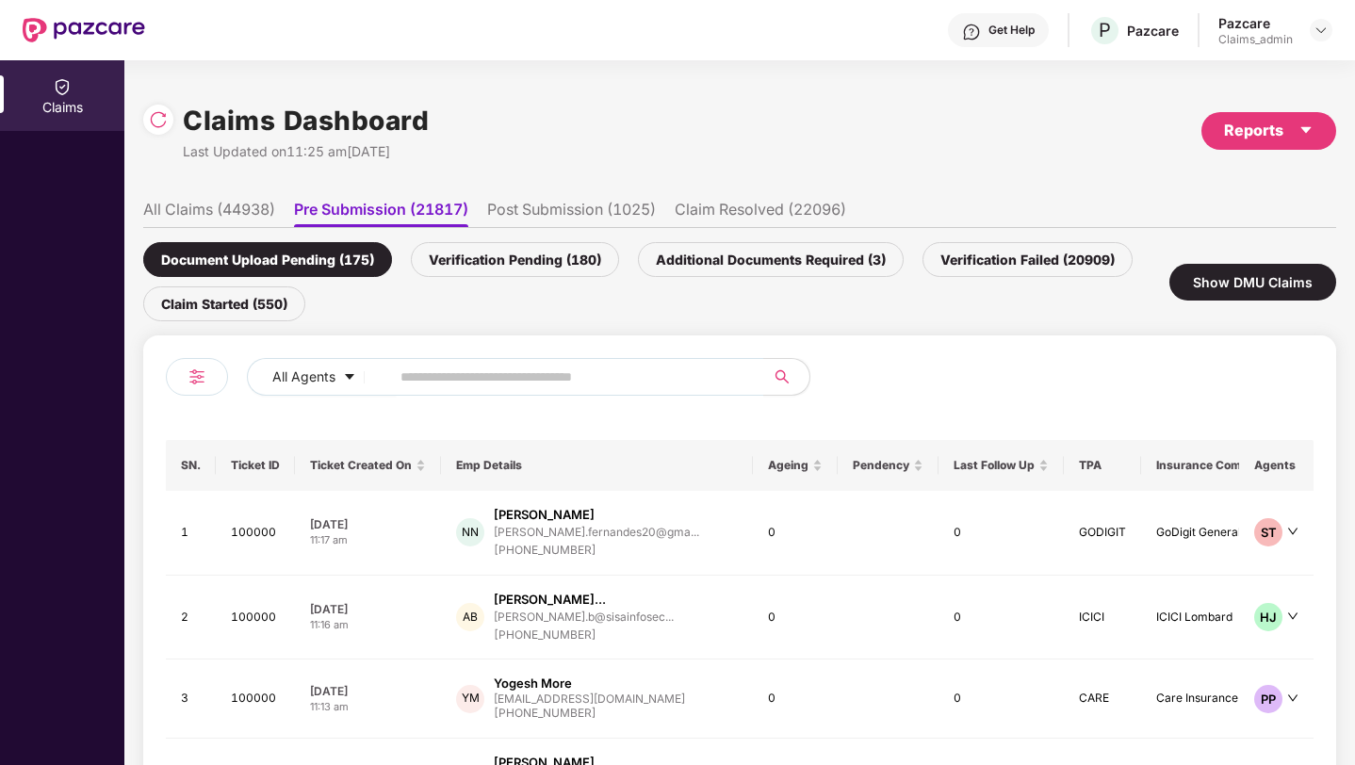
click at [224, 206] on li "All Claims (44938)" at bounding box center [209, 213] width 132 height 27
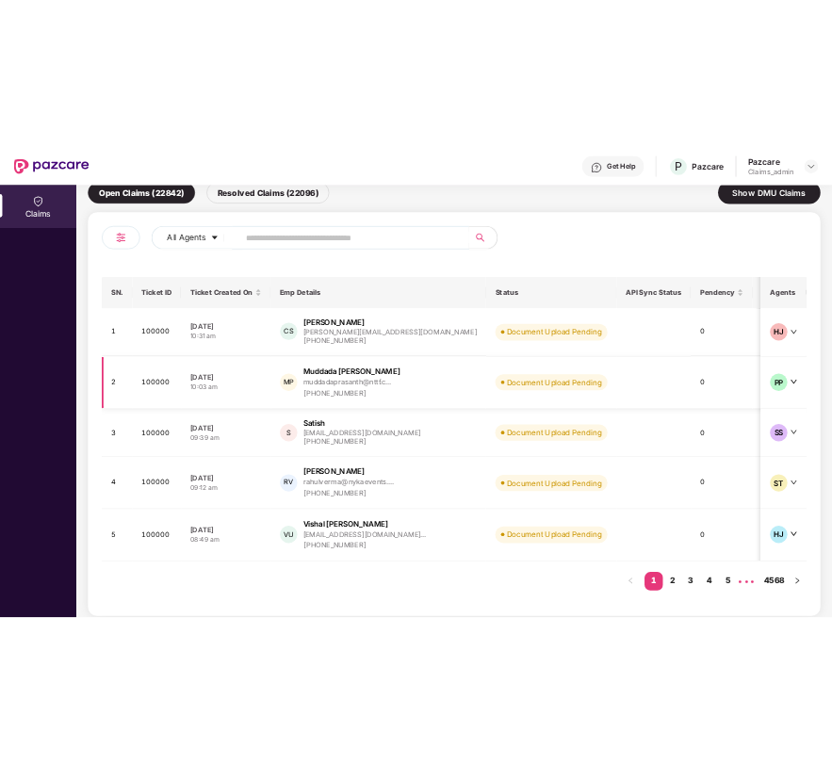
scroll to position [198, 0]
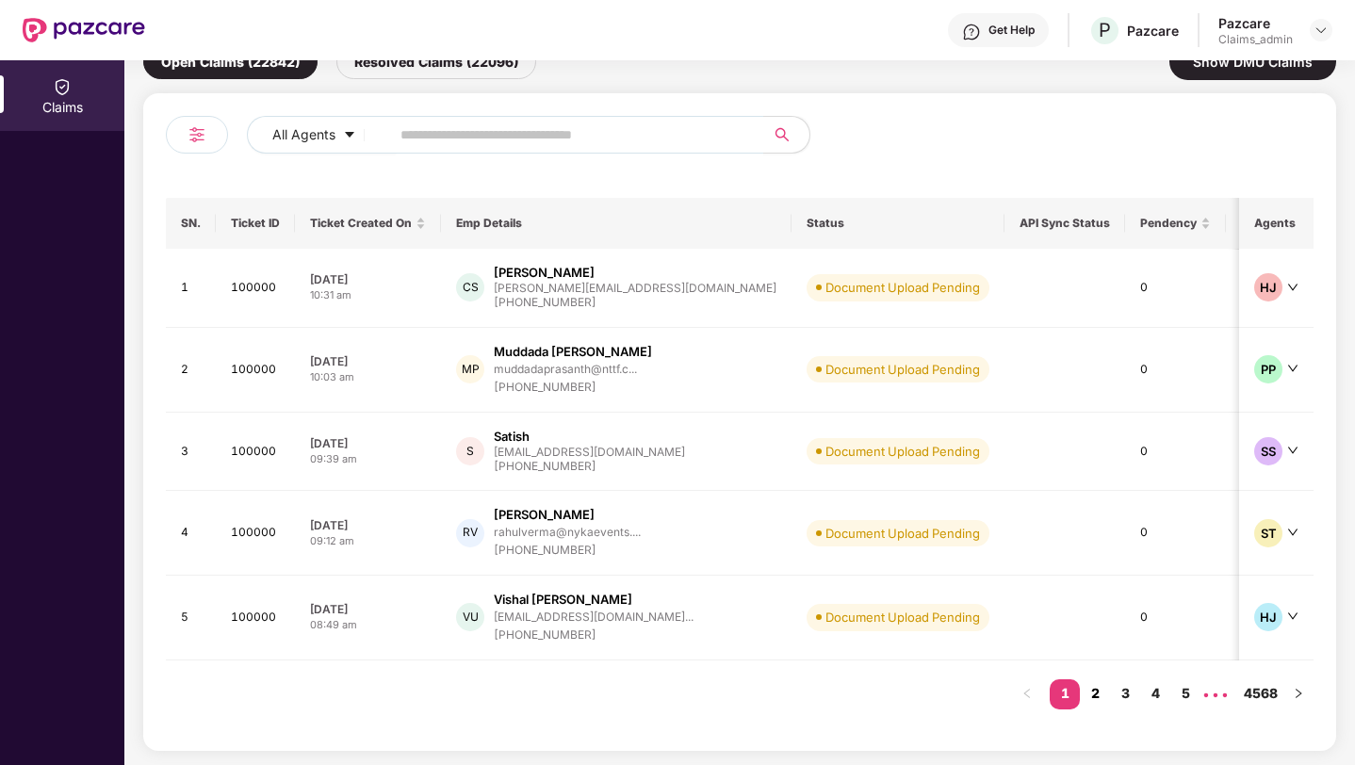
click at [1105, 701] on link "2" at bounding box center [1095, 693] width 30 height 28
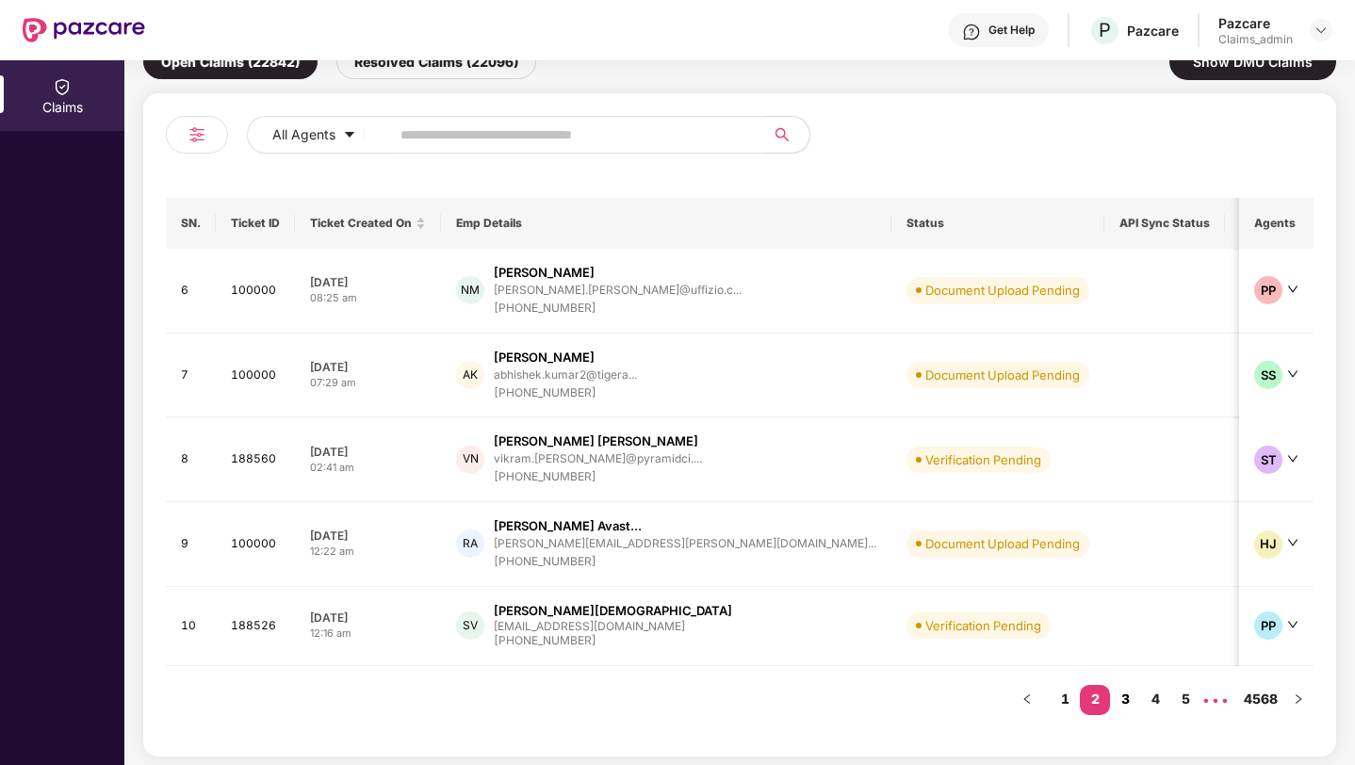
click at [1132, 703] on link "3" at bounding box center [1125, 699] width 30 height 28
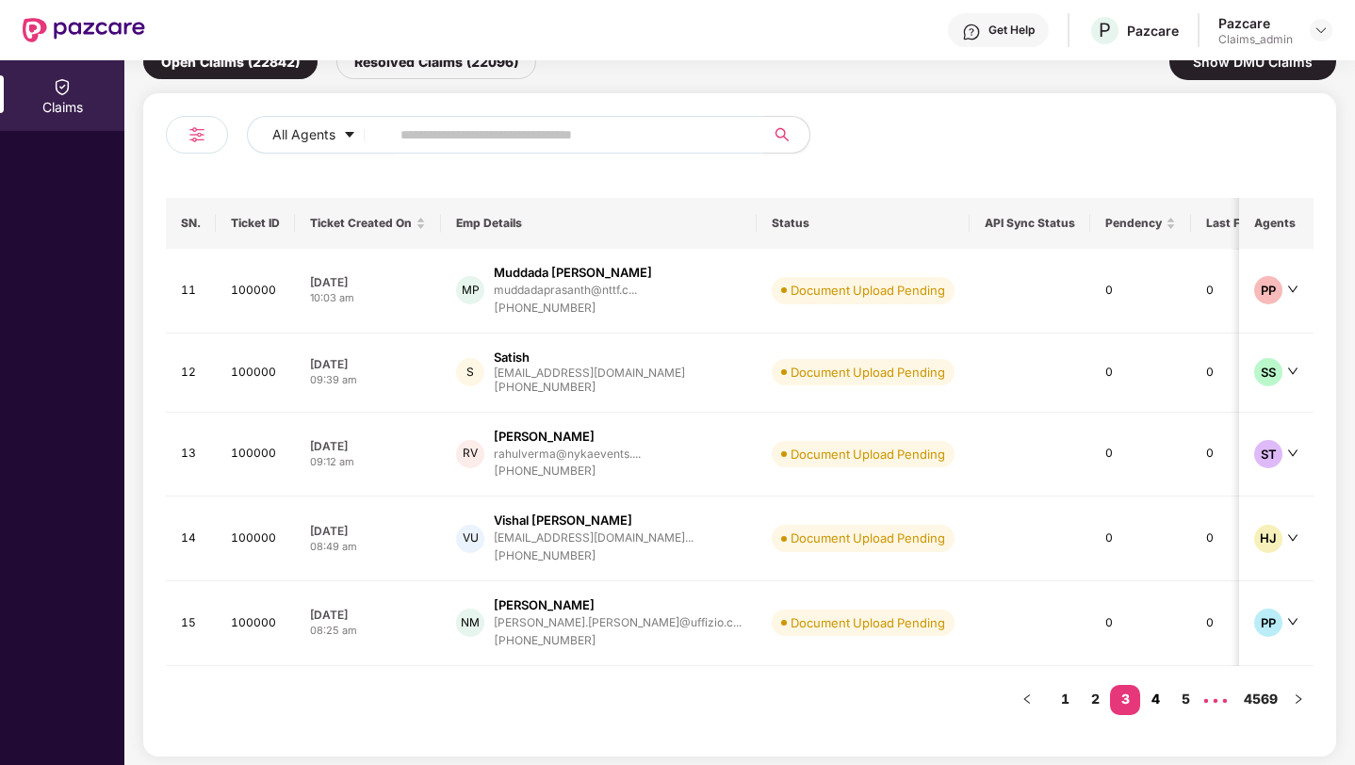
click at [1165, 700] on link "4" at bounding box center [1155, 699] width 30 height 28
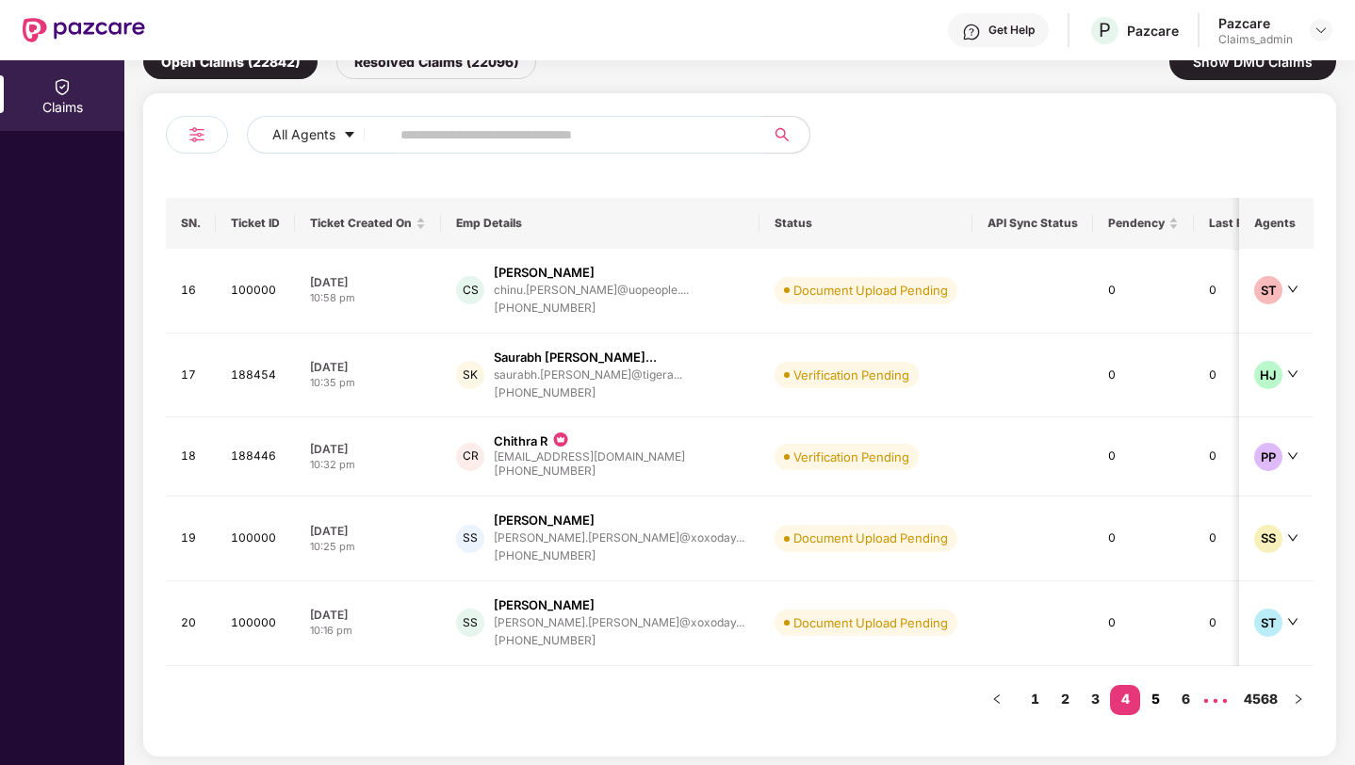
click at [1155, 698] on link "5" at bounding box center [1155, 699] width 30 height 28
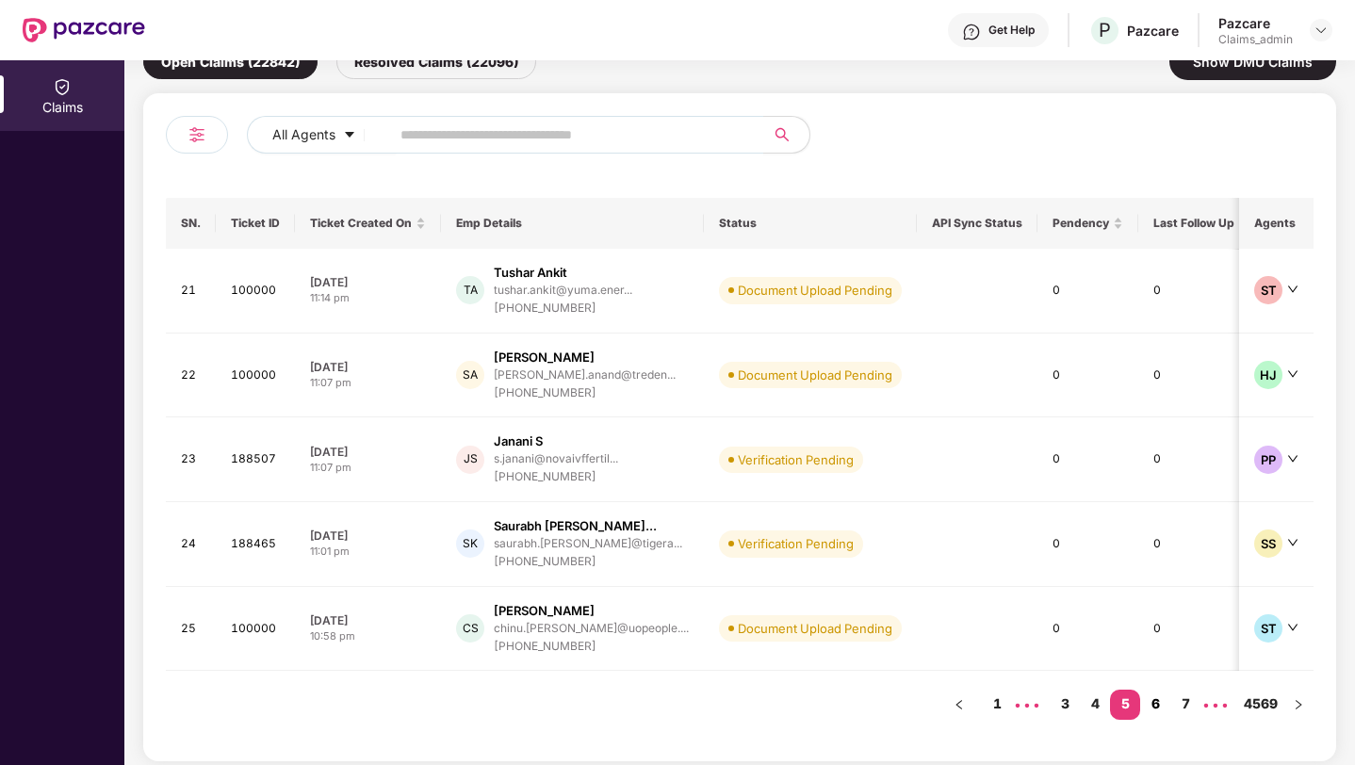
click at [1164, 697] on link "6" at bounding box center [1155, 704] width 30 height 28
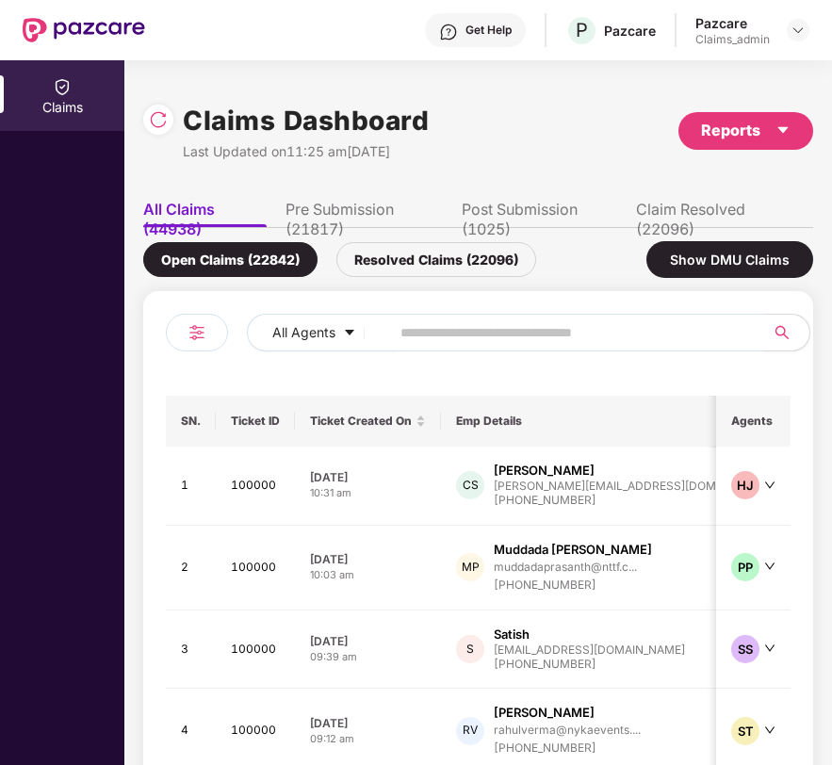
scroll to position [198, 0]
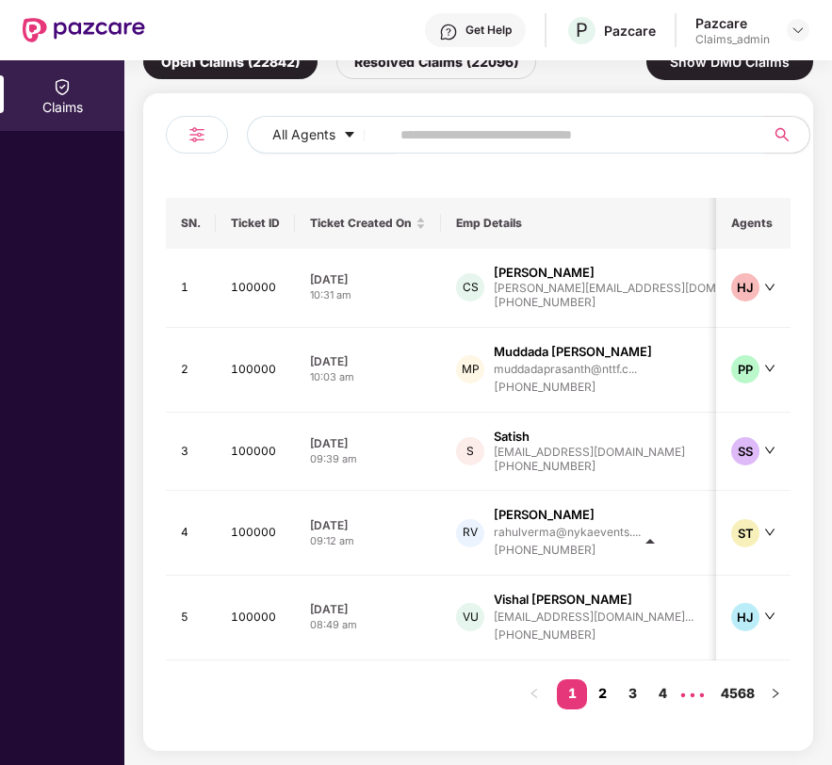
click at [607, 700] on link "2" at bounding box center [602, 693] width 30 height 28
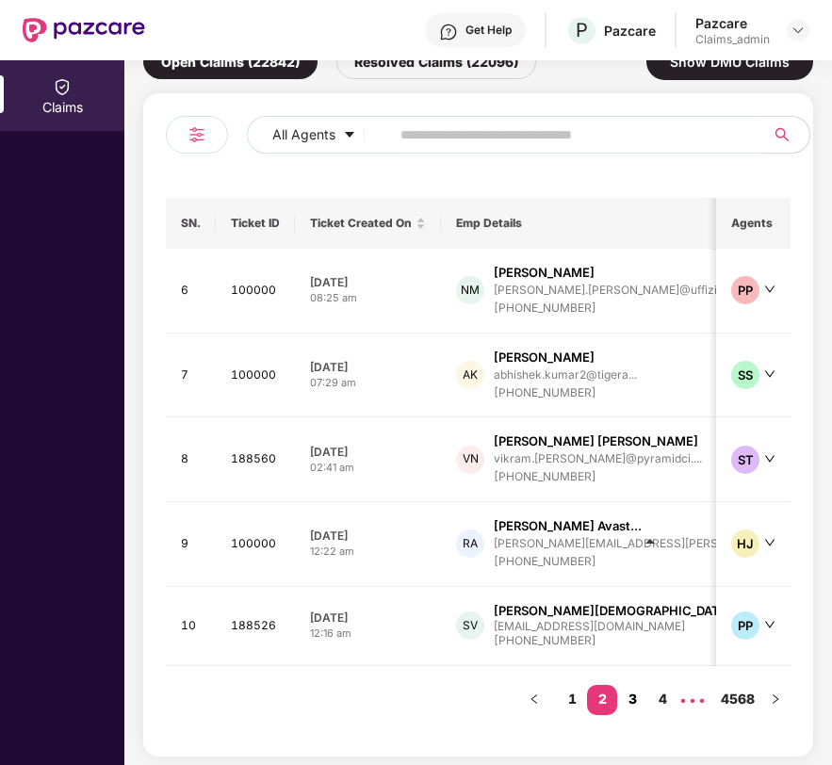
click at [632, 707] on link "3" at bounding box center [632, 699] width 30 height 28
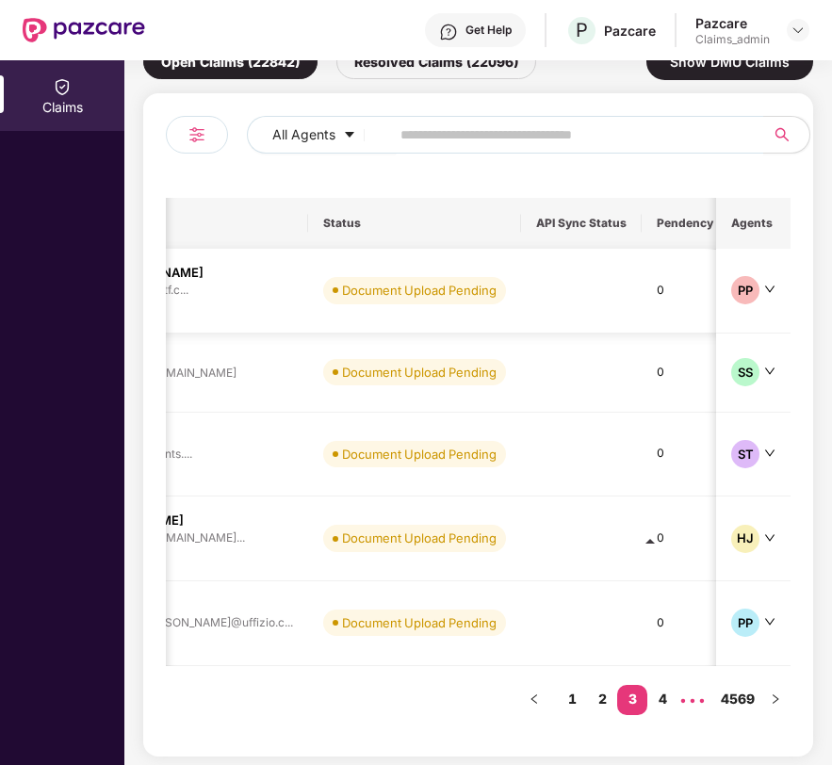
scroll to position [0, 453]
click at [516, 276] on td at bounding box center [576, 291] width 121 height 85
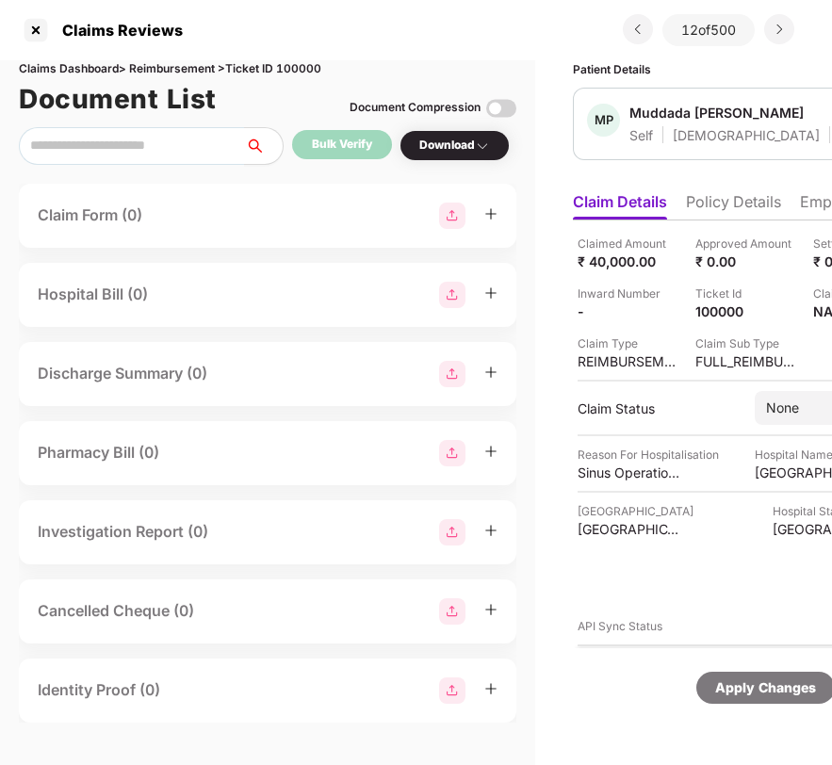
click at [543, 248] on div "Patient Details *Last Updated [DATE] MP Muddada [PERSON_NAME] Self [DEMOGRAPHIC…" at bounding box center [787, 412] width 504 height 705
click at [720, 550] on div "[GEOGRAPHIC_DATA] [GEOGRAPHIC_DATA] [GEOGRAPHIC_DATA] API Sync Status" at bounding box center [786, 568] width 419 height 133
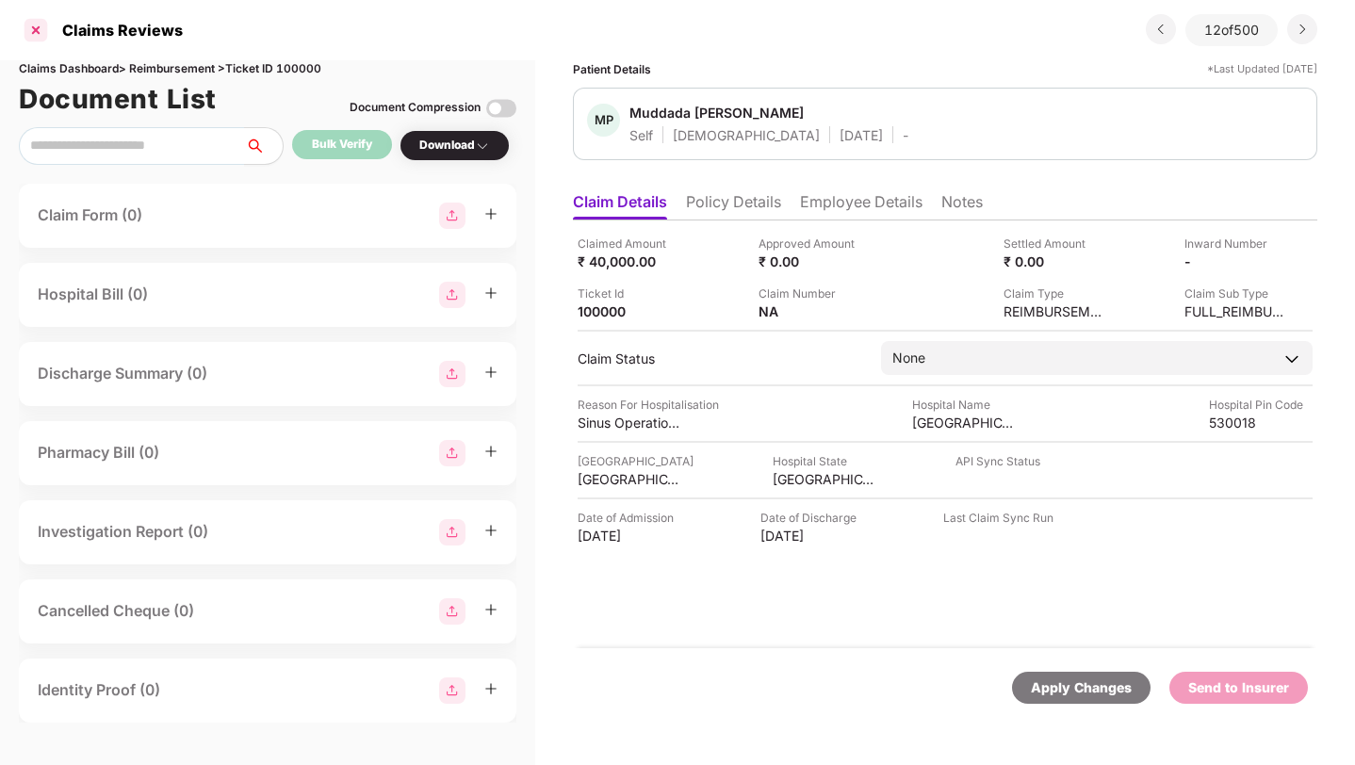
click at [25, 29] on div at bounding box center [36, 30] width 30 height 30
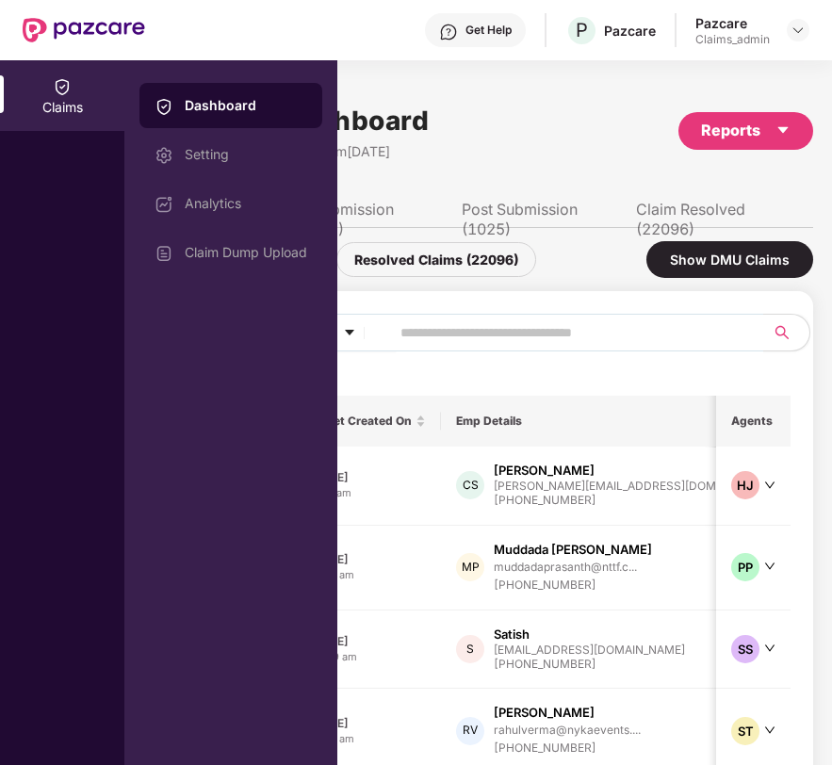
scroll to position [198, 0]
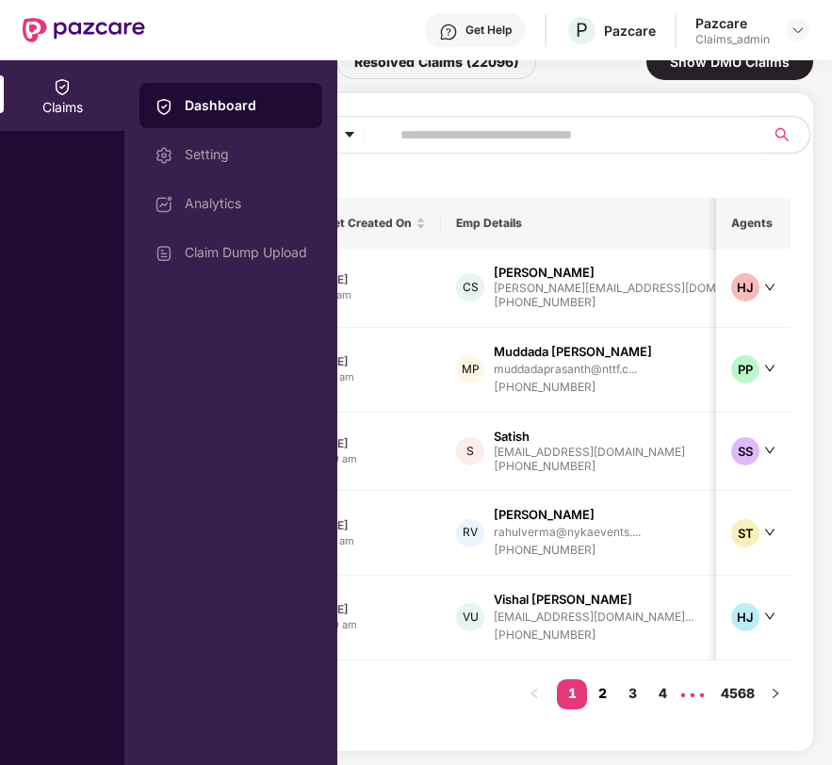
click at [600, 691] on link "2" at bounding box center [602, 693] width 30 height 28
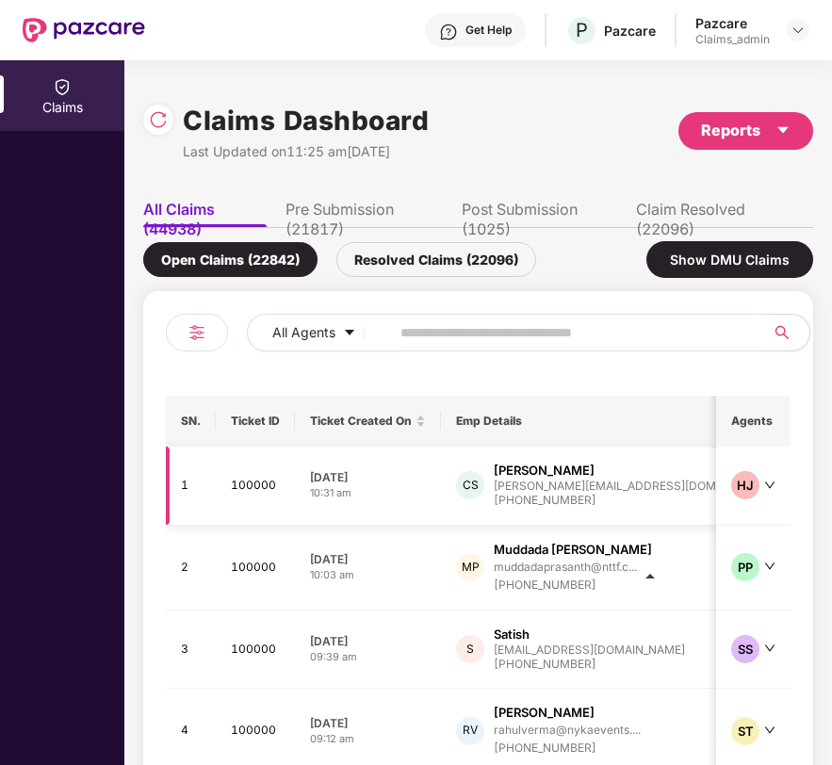
click at [521, 467] on div "[PERSON_NAME]" at bounding box center [544, 471] width 101 height 18
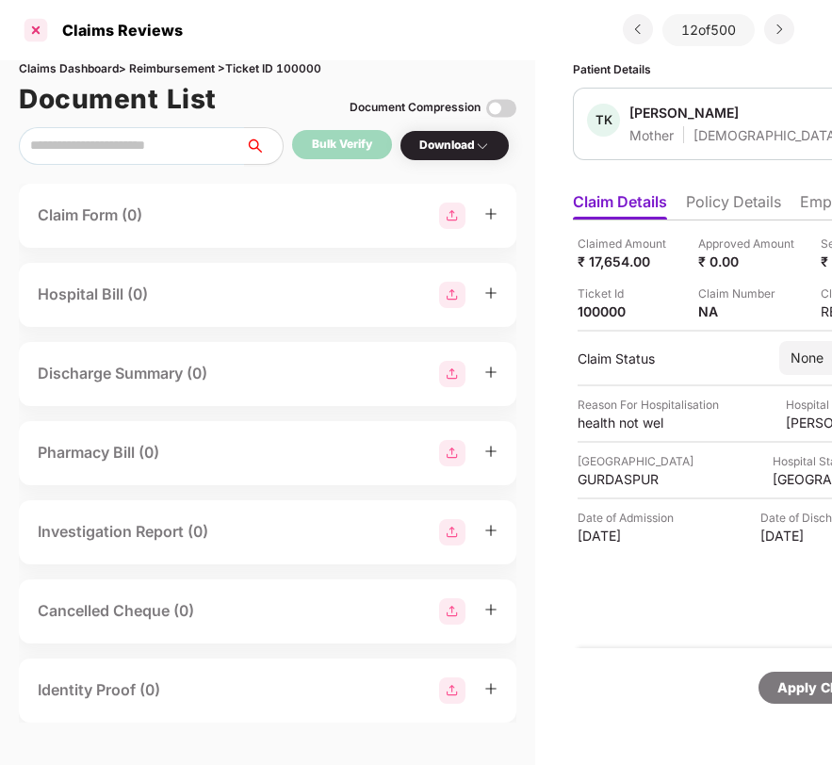
click at [34, 28] on div at bounding box center [36, 30] width 30 height 30
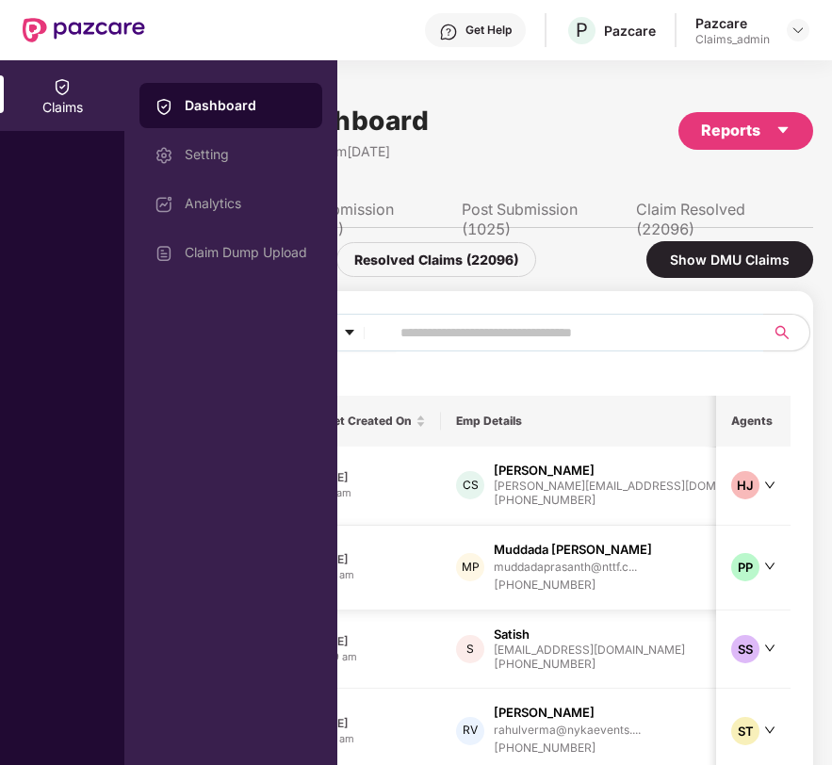
click at [554, 559] on div "muddadaprasanth@nttf.c..." at bounding box center [573, 568] width 158 height 18
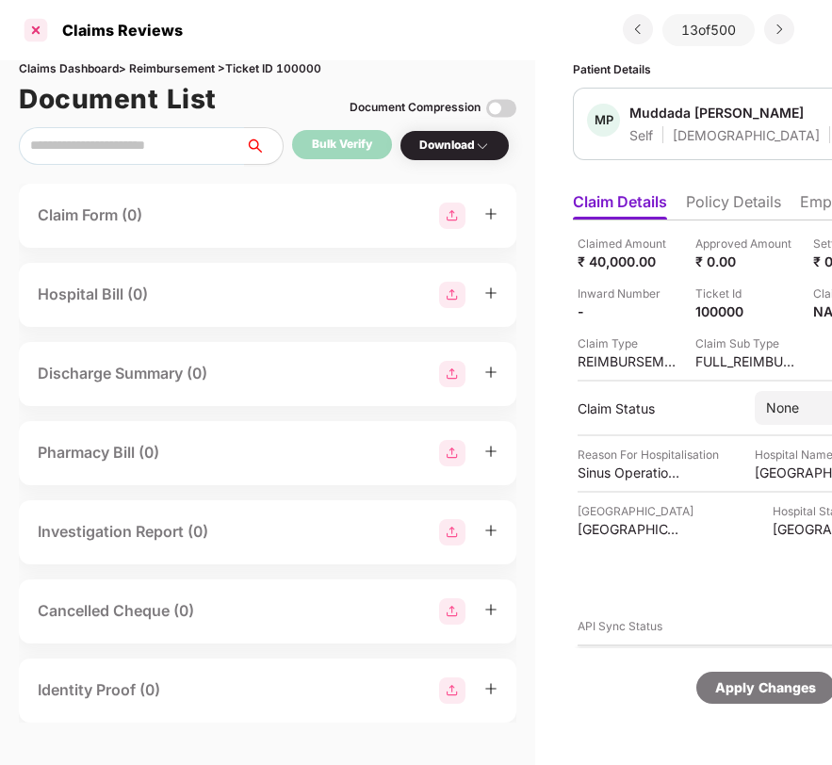
click at [30, 36] on div at bounding box center [36, 30] width 30 height 30
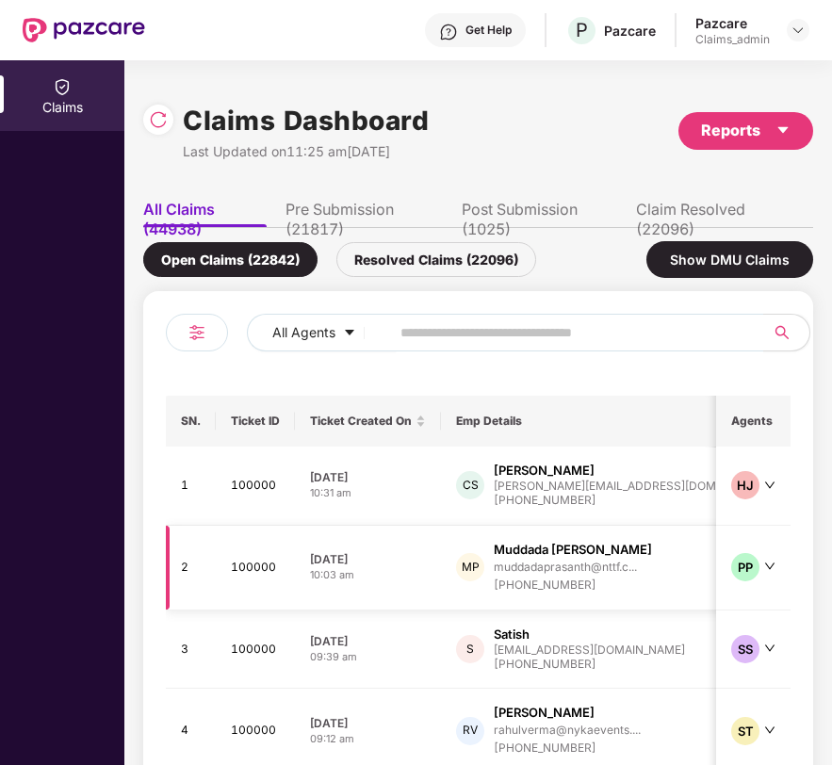
click at [494, 543] on div "Muddada [PERSON_NAME]" at bounding box center [573, 550] width 158 height 18
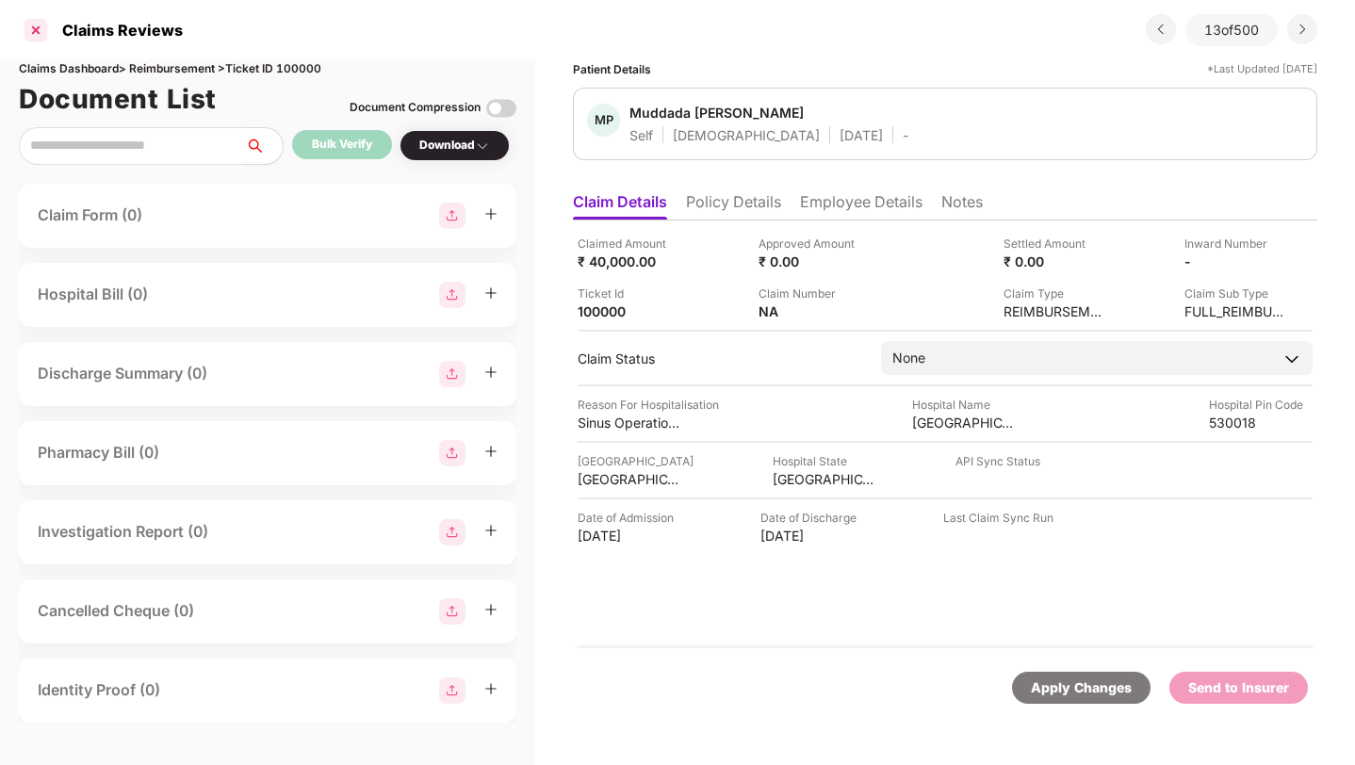
click at [27, 30] on div at bounding box center [36, 30] width 30 height 30
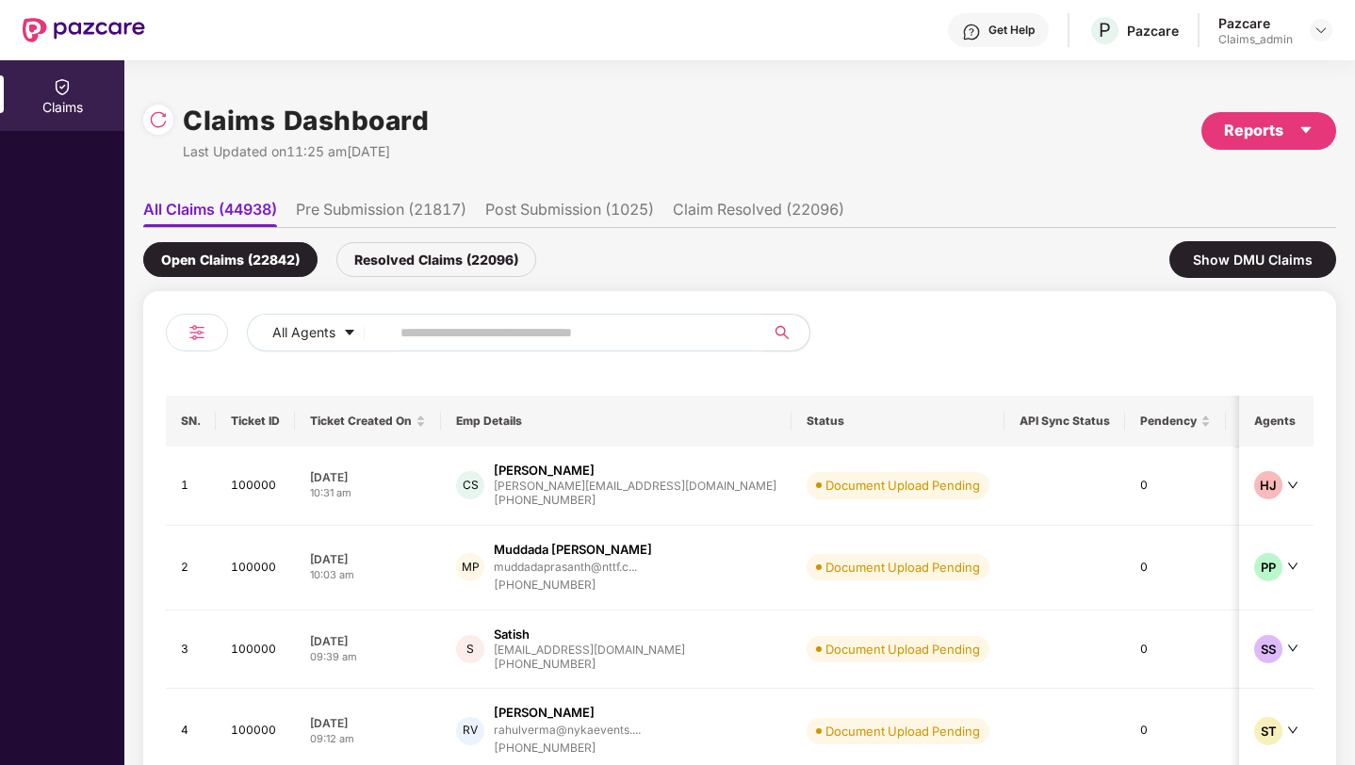
click at [361, 197] on ul "All Claims (44938) Pre Submission (21817) Post Submission (1025) Claim Resolved…" at bounding box center [739, 209] width 1193 height 38
click at [357, 210] on li "Pre Submission (21817)" at bounding box center [381, 213] width 171 height 27
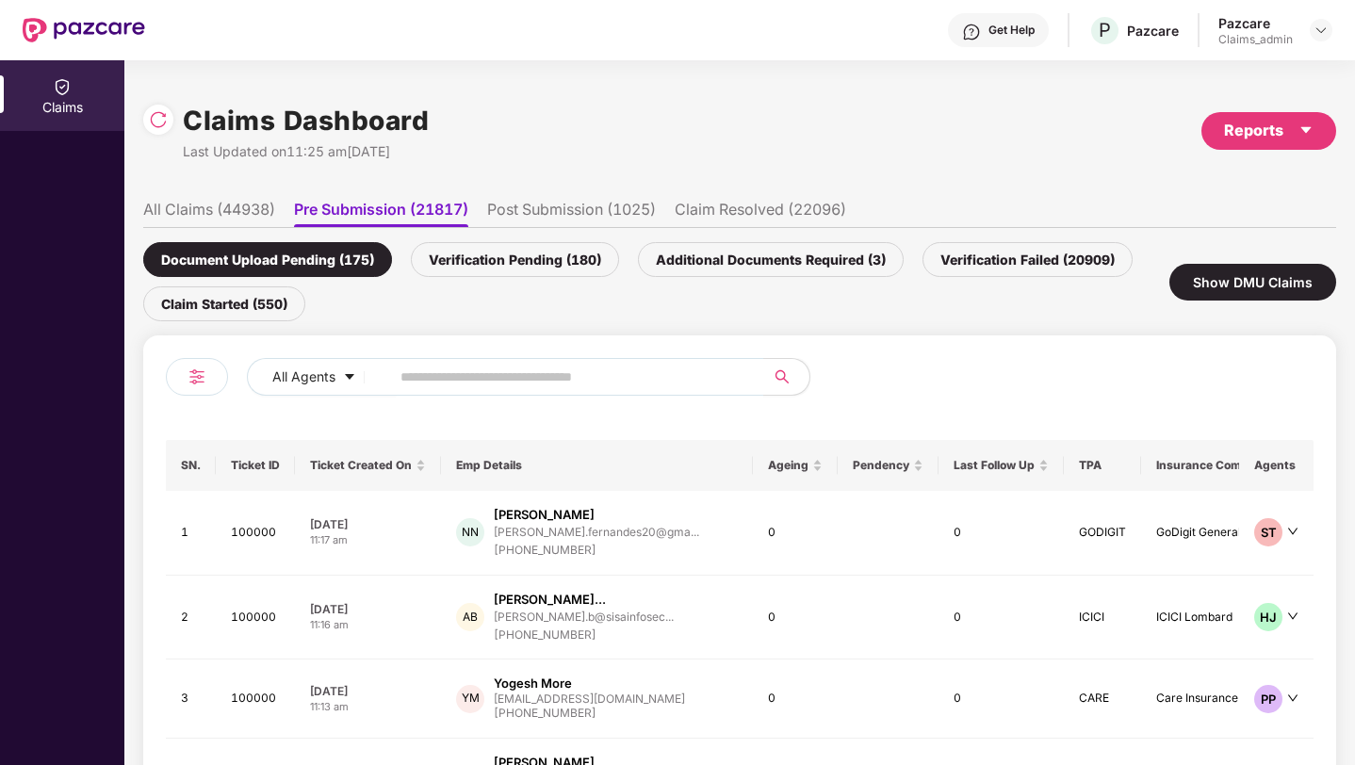
click at [187, 210] on li "All Claims (44938)" at bounding box center [209, 213] width 132 height 27
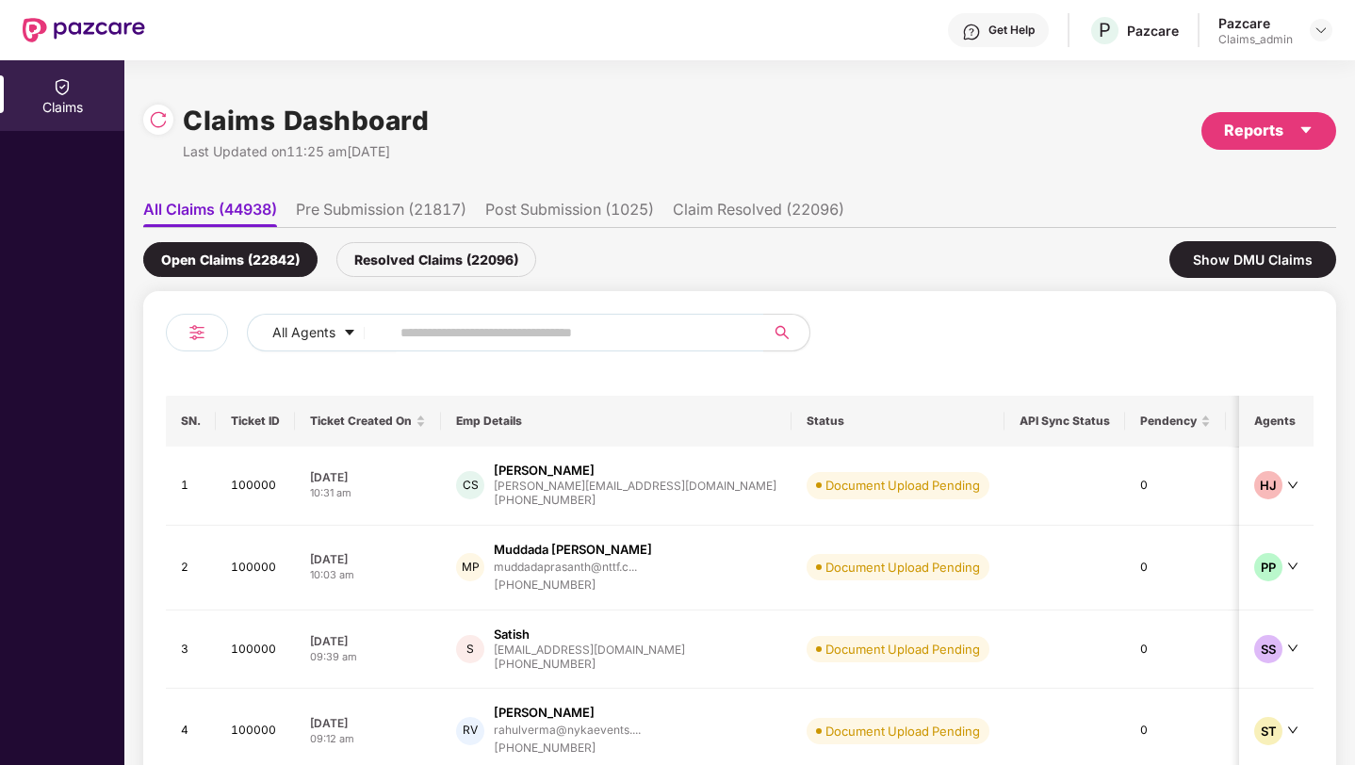
click at [197, 318] on div at bounding box center [197, 333] width 62 height 38
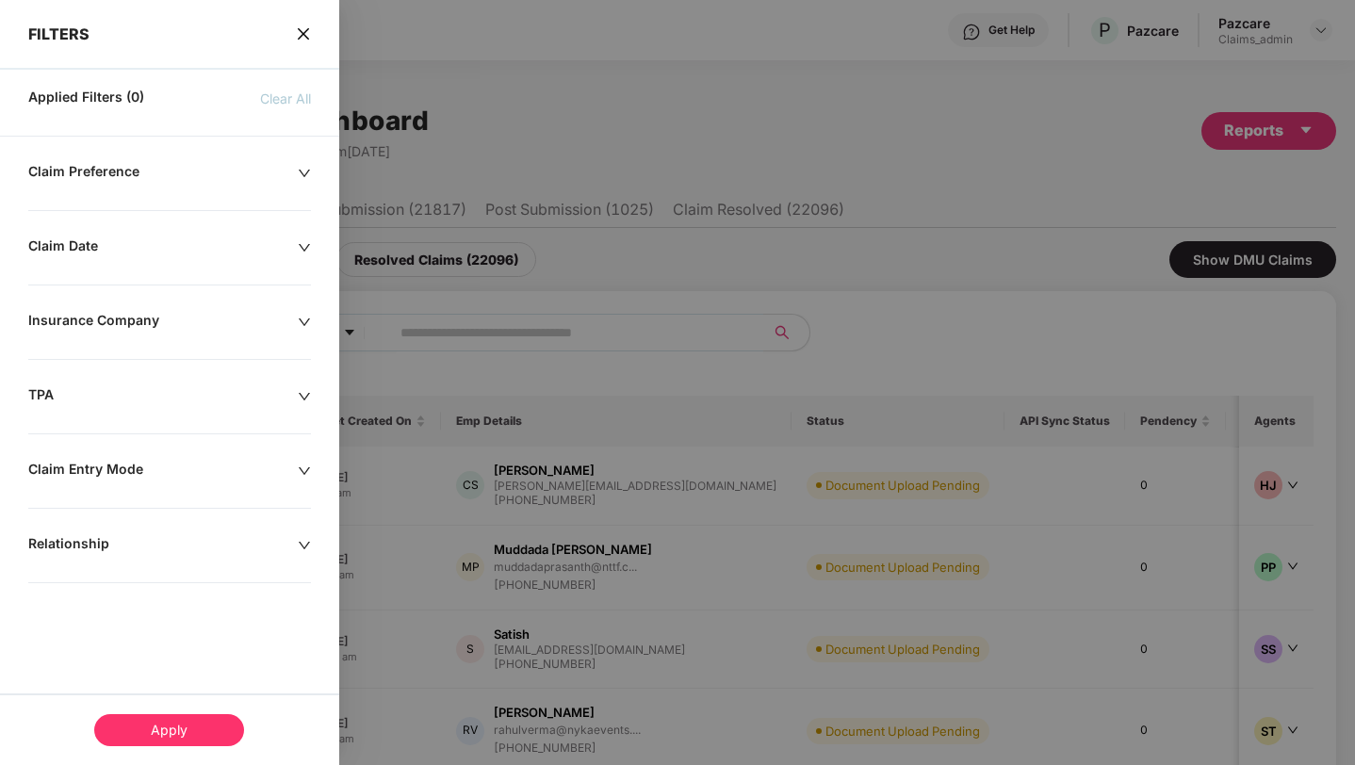
click at [237, 461] on div "Claim Entry Mode" at bounding box center [162, 471] width 269 height 21
click at [104, 462] on div "Claim Entry Mode" at bounding box center [162, 471] width 269 height 21
click at [112, 391] on div "TPA" at bounding box center [162, 396] width 269 height 21
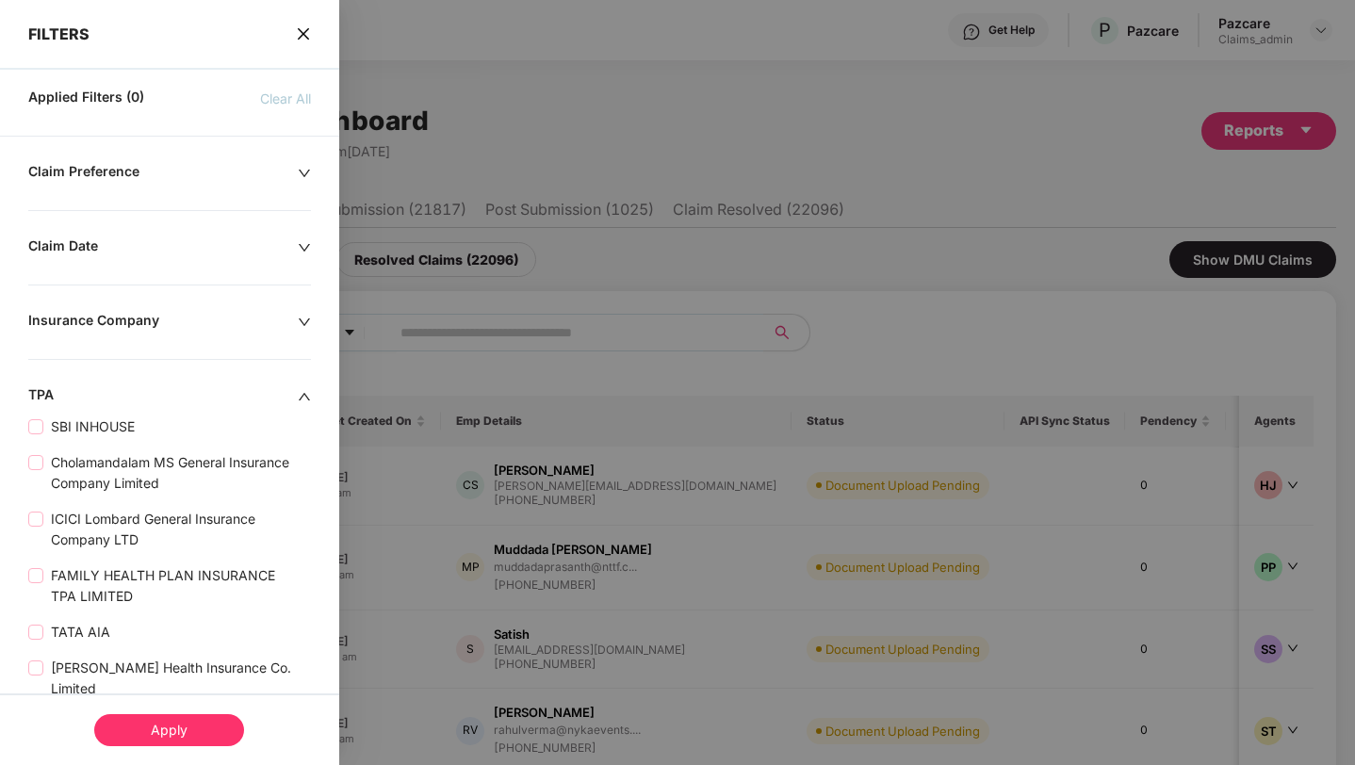
click at [499, 338] on div at bounding box center [677, 382] width 1355 height 765
click at [302, 33] on icon "close" at bounding box center [303, 33] width 15 height 15
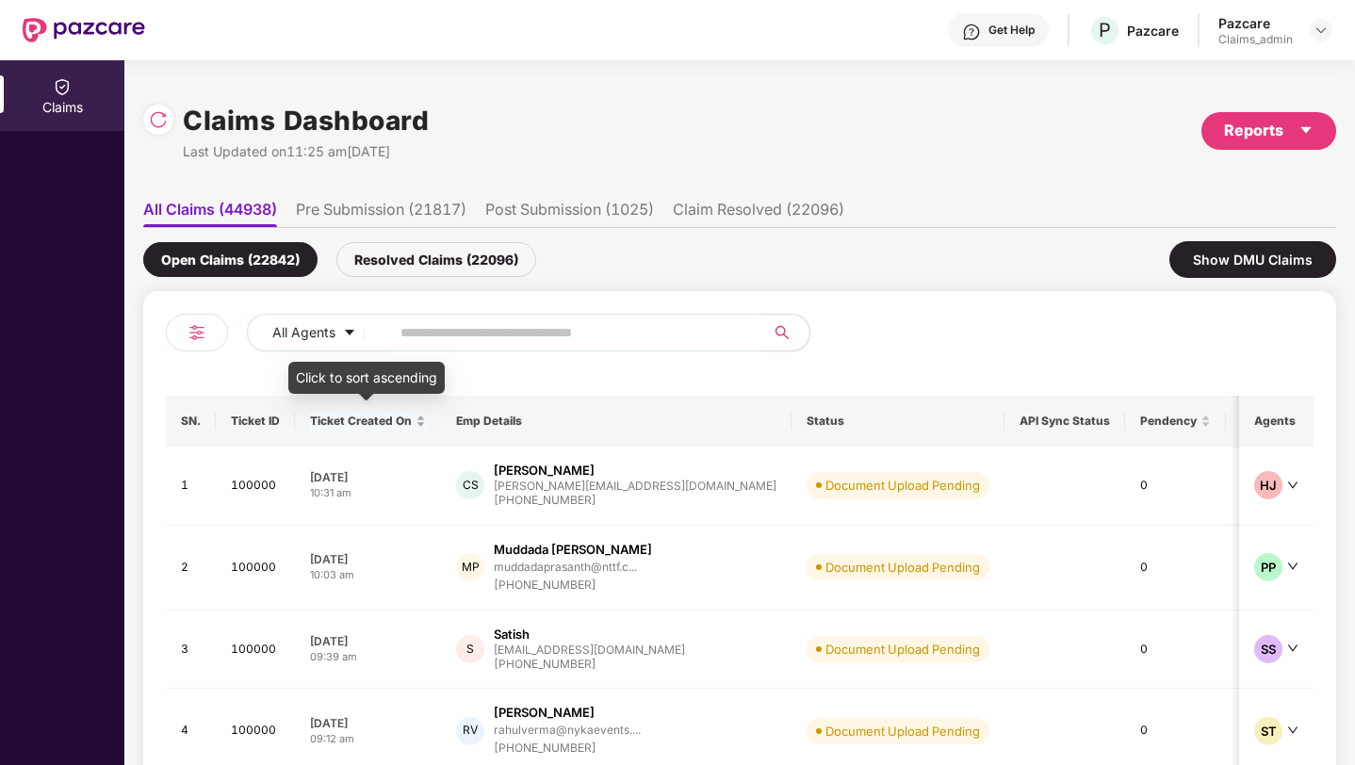
scroll to position [198, 0]
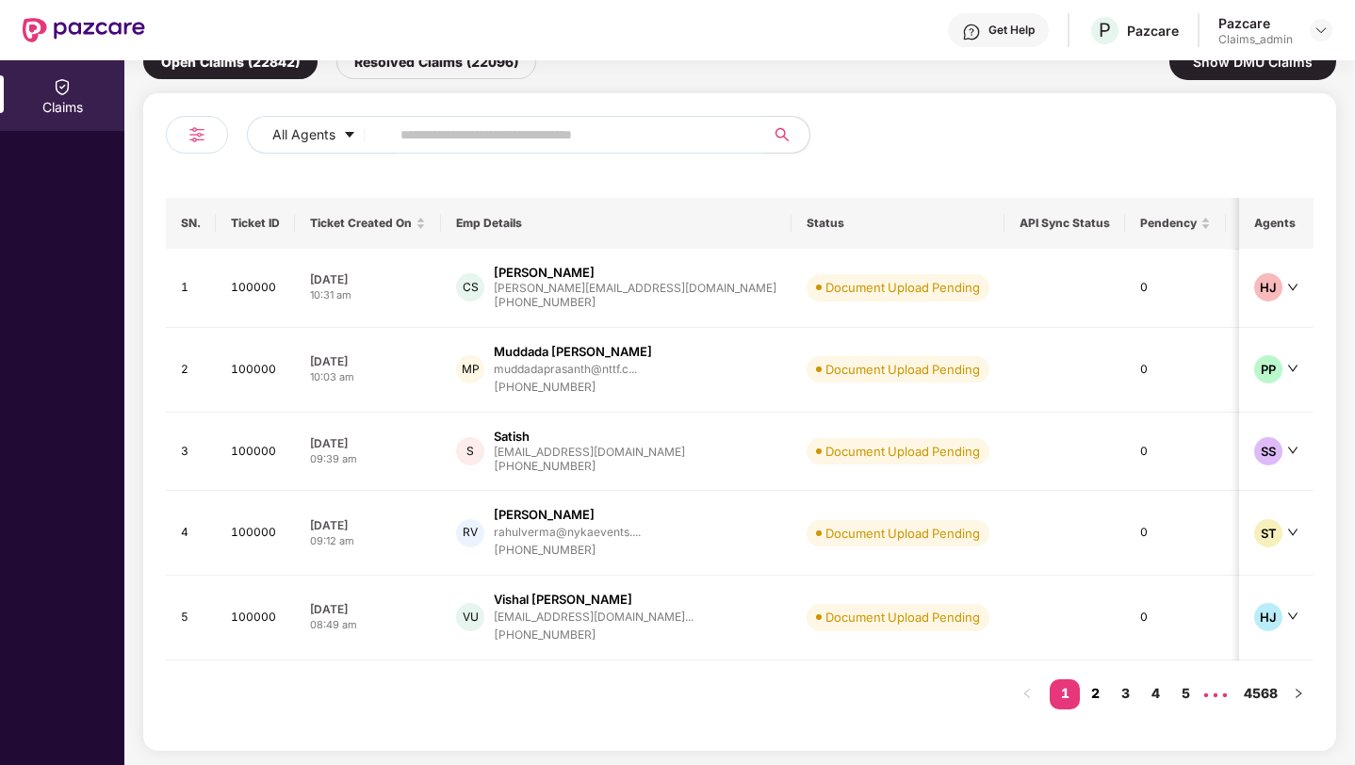
click at [831, 694] on link "2" at bounding box center [1095, 693] width 30 height 28
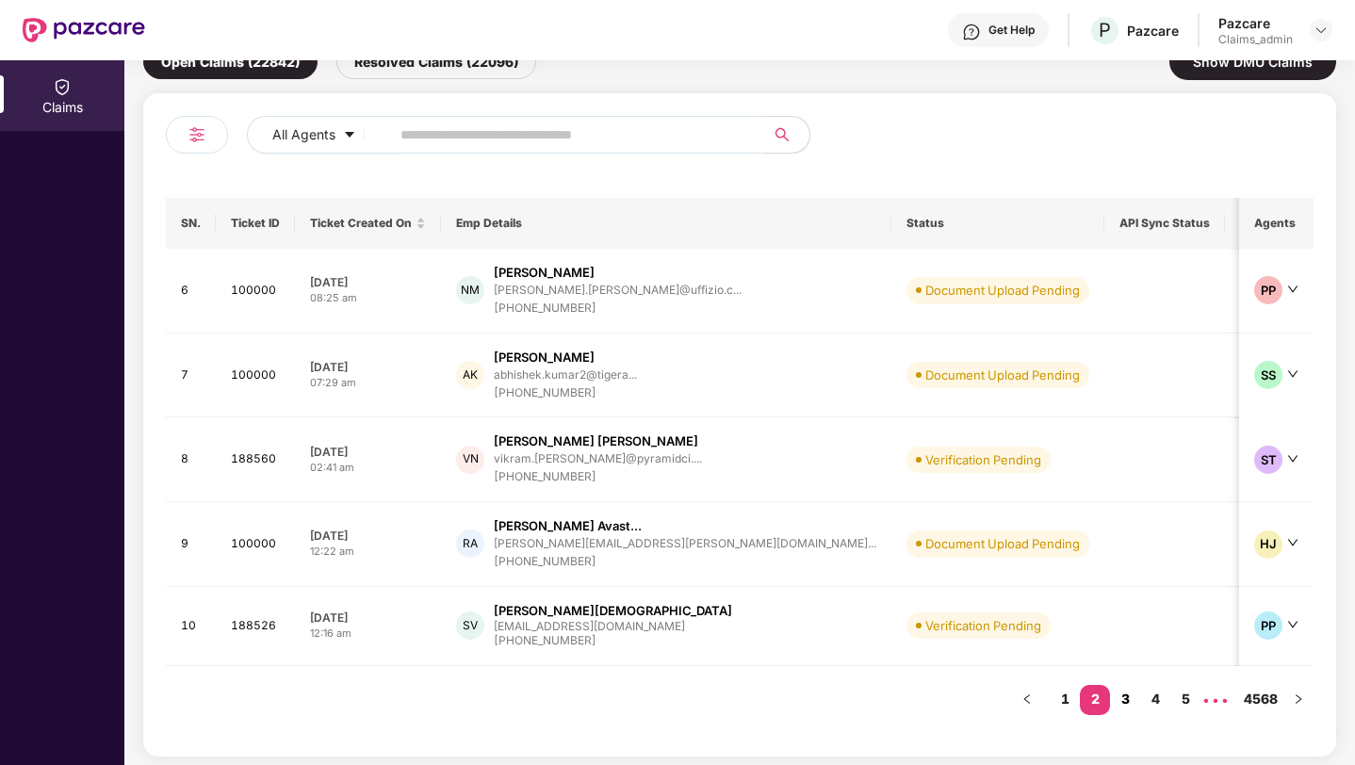
click at [831, 702] on link "3" at bounding box center [1125, 699] width 30 height 28
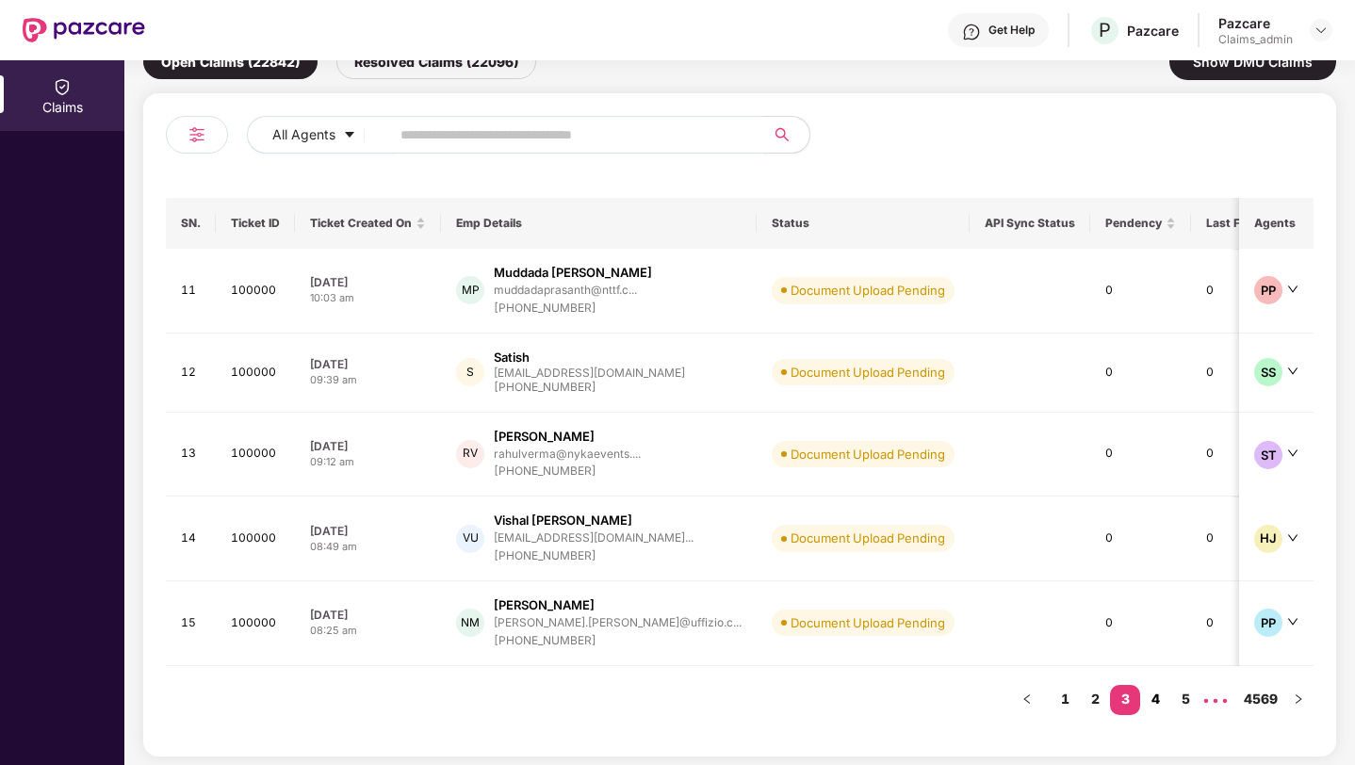
click at [831, 702] on link "4" at bounding box center [1155, 699] width 30 height 28
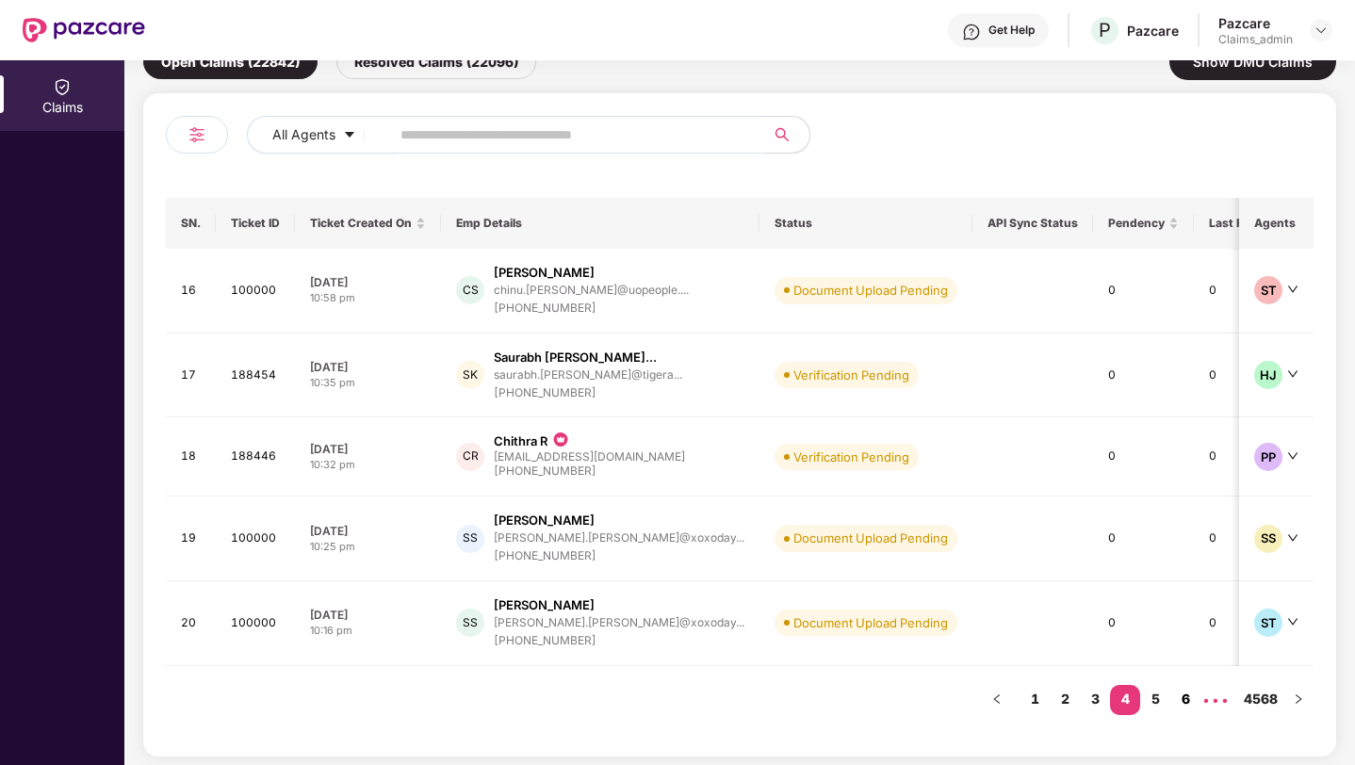
click at [831, 697] on link "6" at bounding box center [1185, 699] width 30 height 28
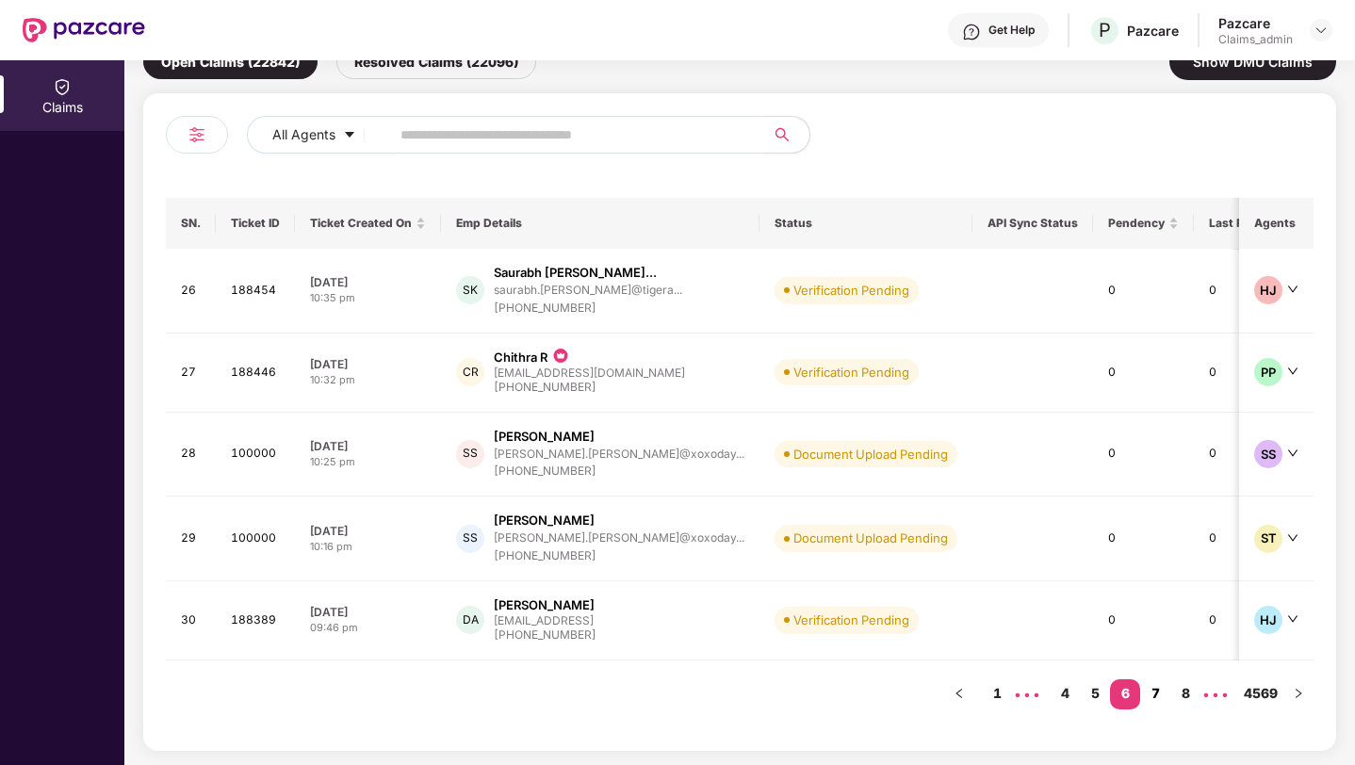
click at [831, 698] on link "7" at bounding box center [1155, 693] width 30 height 28
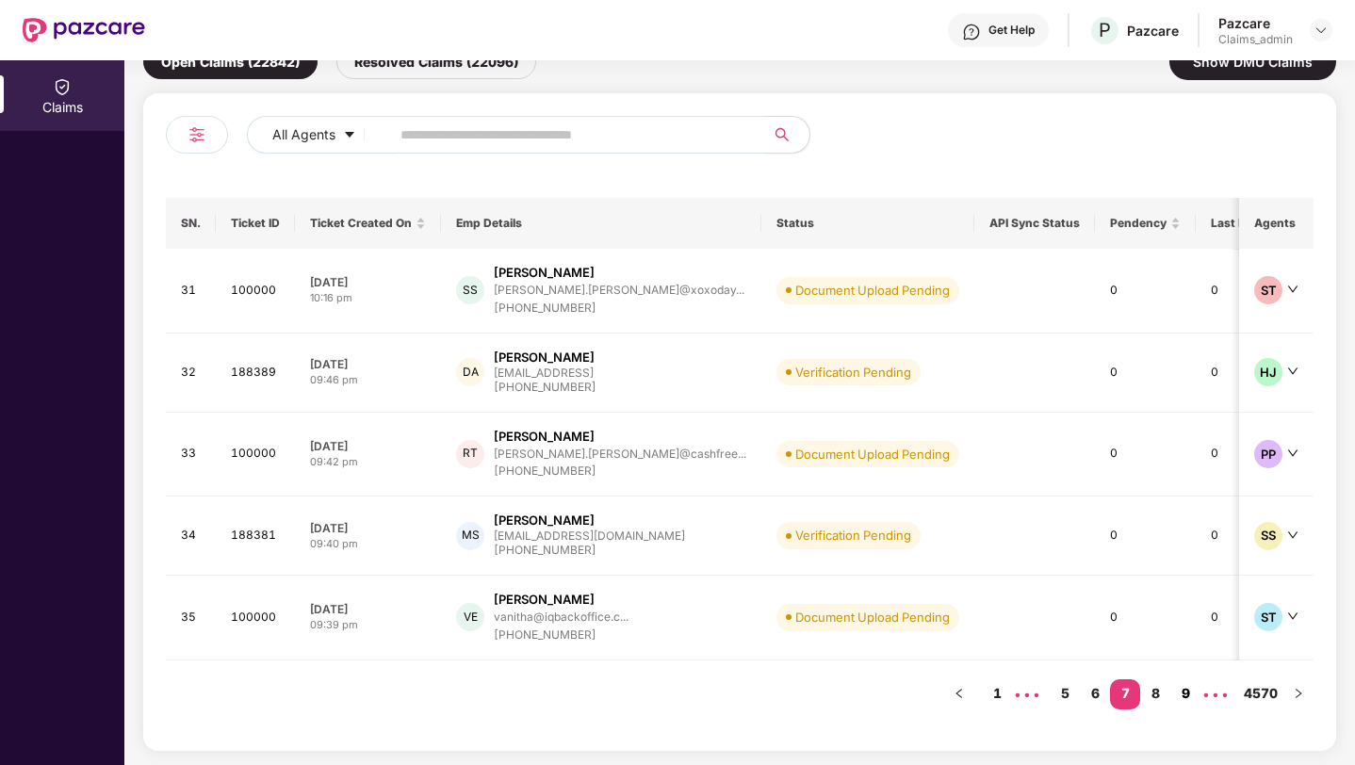
click at [831, 696] on link "9" at bounding box center [1185, 693] width 30 height 28
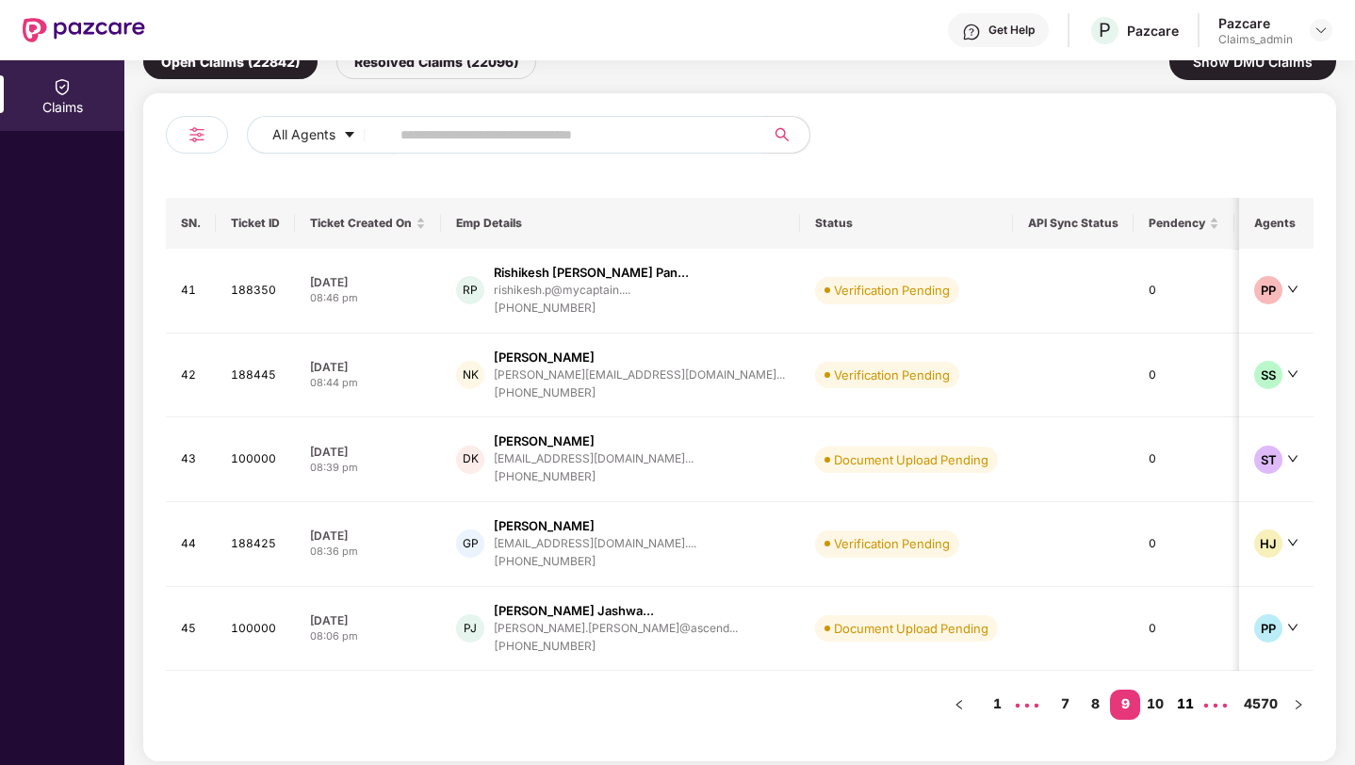
click at [831, 699] on link "11" at bounding box center [1185, 704] width 30 height 28
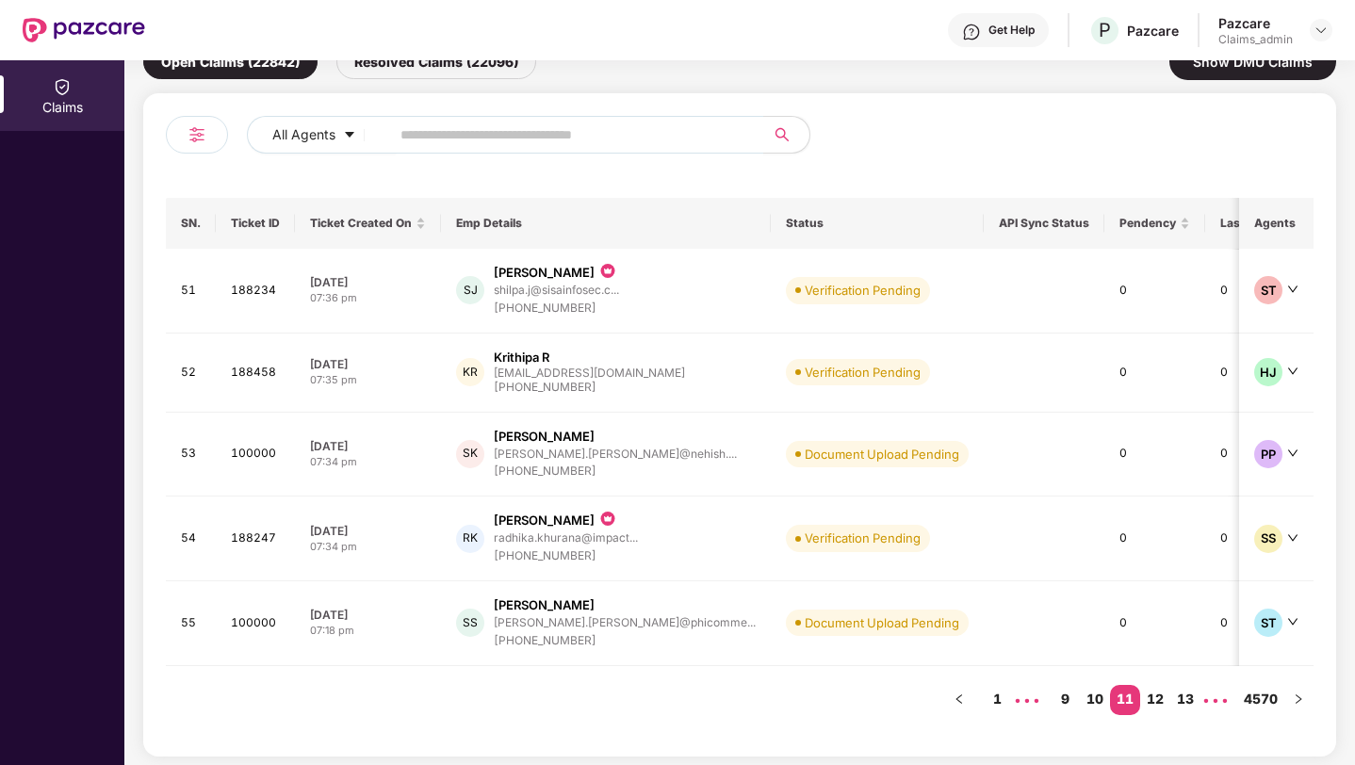
click at [831, 699] on link "13" at bounding box center [1185, 699] width 30 height 28
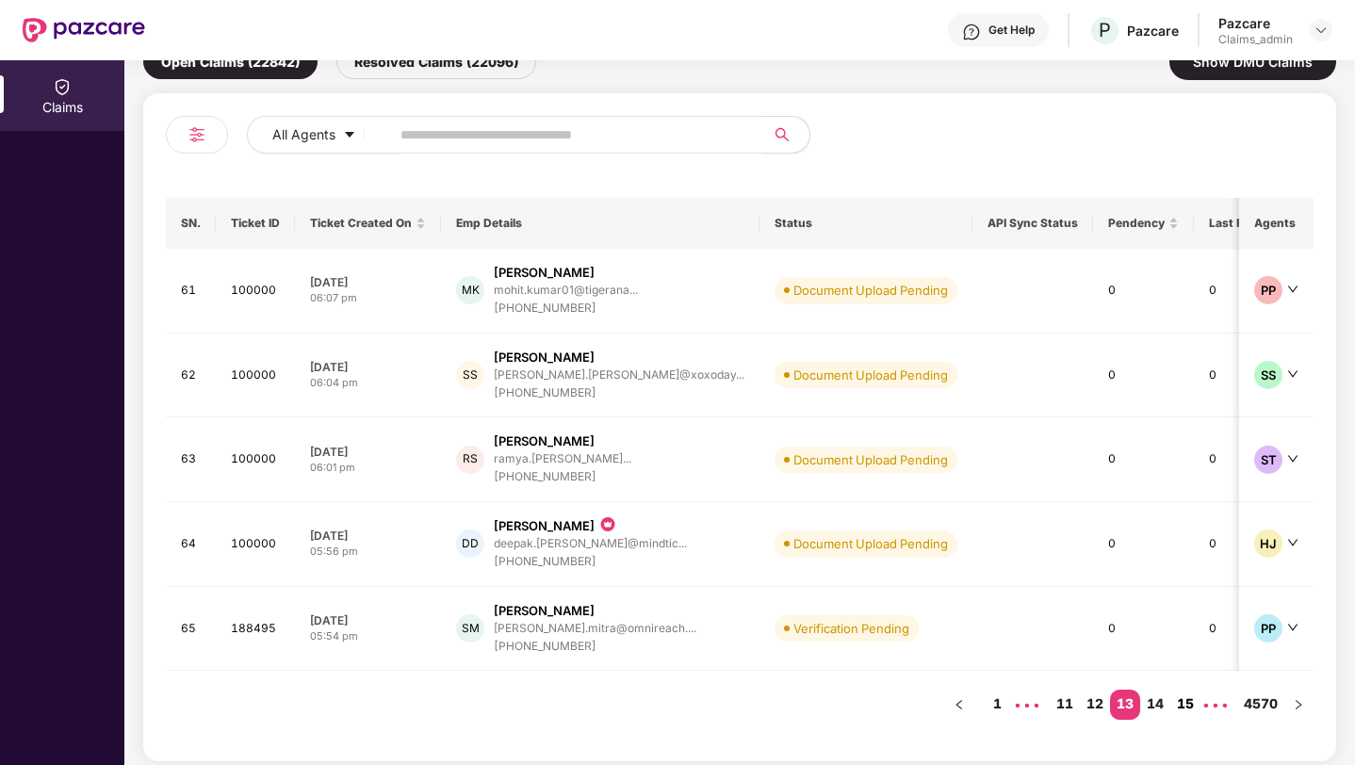
click at [831, 699] on link "15" at bounding box center [1185, 704] width 30 height 28
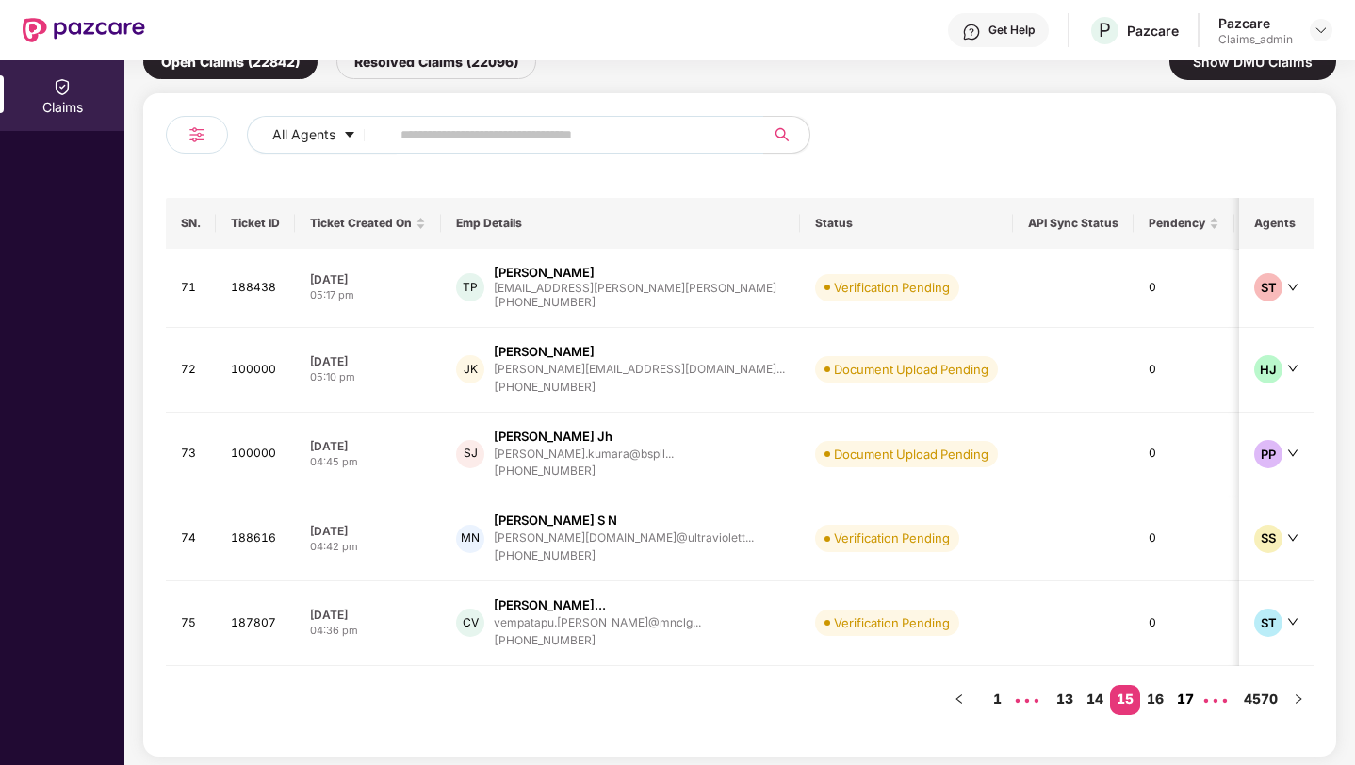
click at [831, 699] on link "17" at bounding box center [1185, 699] width 30 height 28
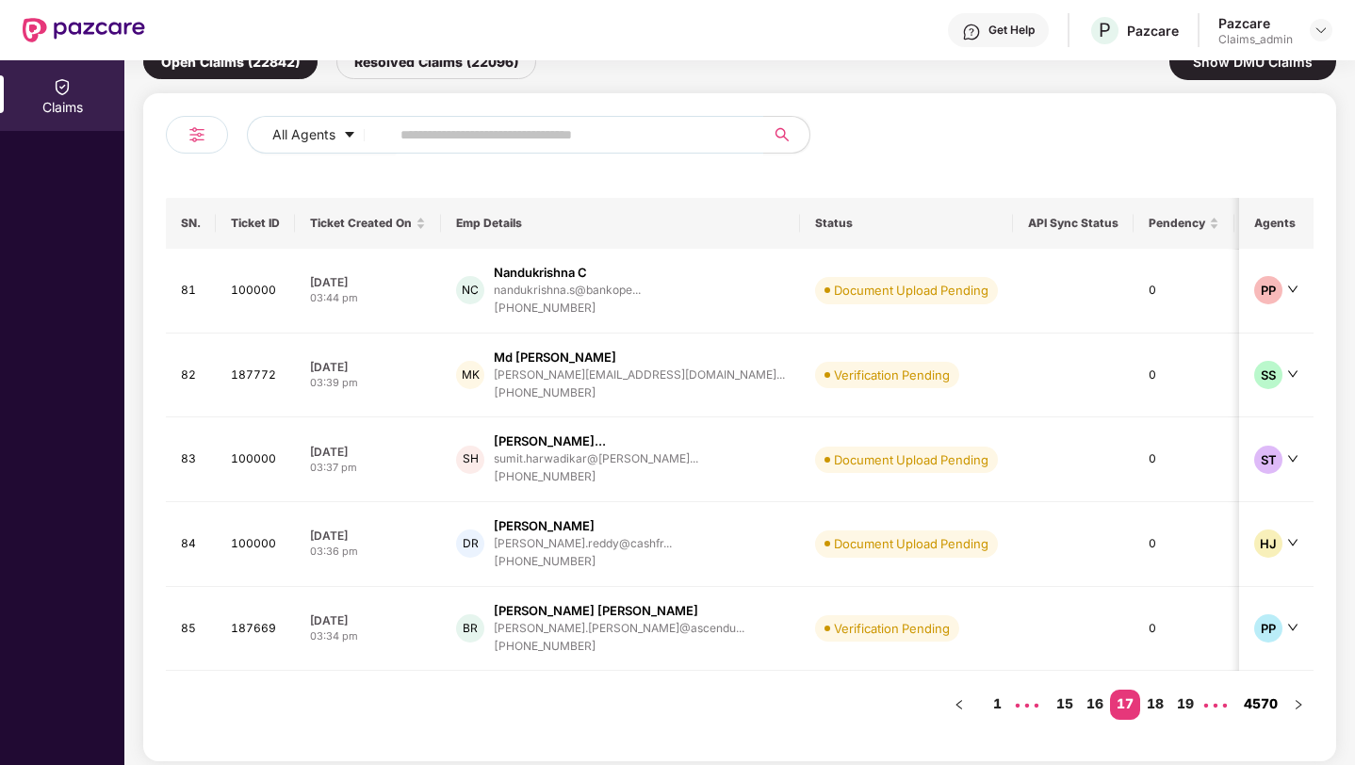
click at [831, 705] on link "4570" at bounding box center [1260, 704] width 45 height 28
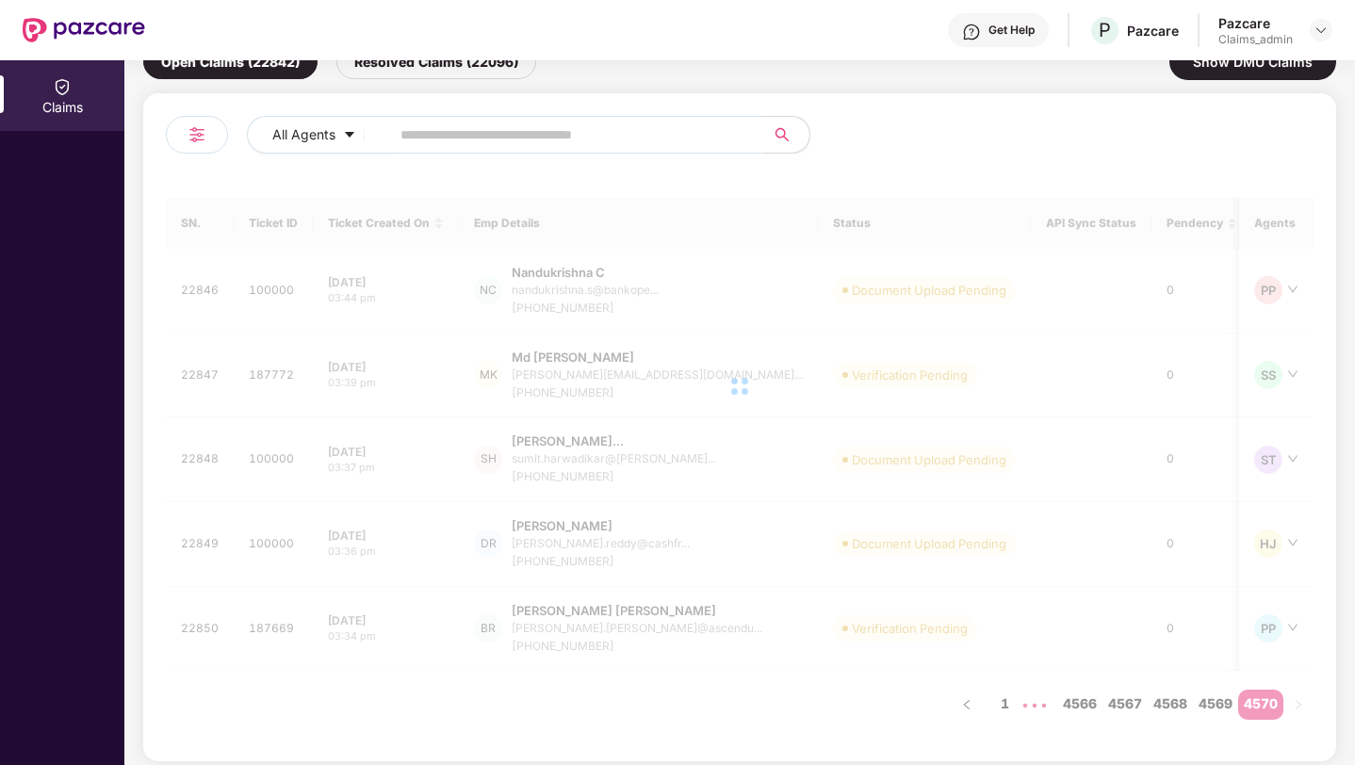
scroll to position [0, 0]
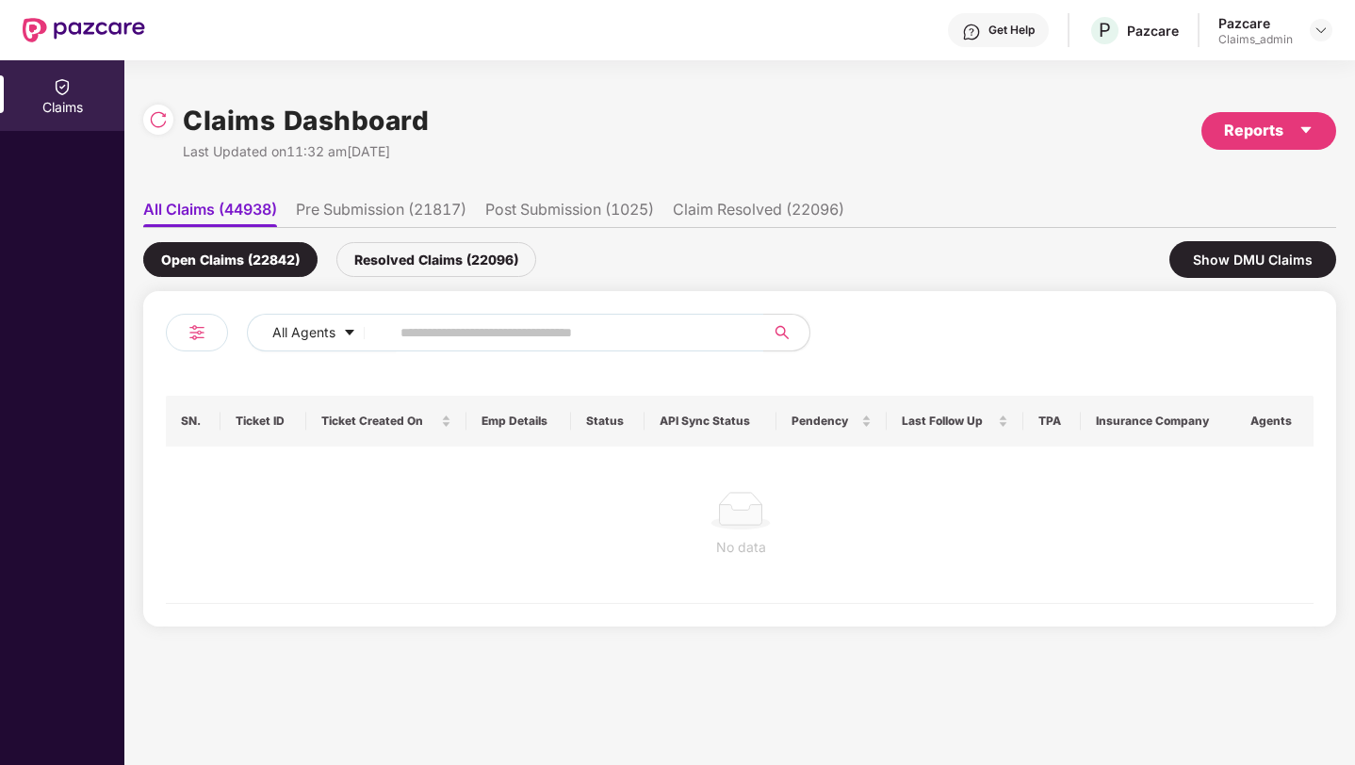
click at [409, 280] on div "Open Claims (22842) Resolved Claims (22096) Show DMU Claims" at bounding box center [739, 259] width 1193 height 63
click at [422, 265] on div "Resolved Claims (22096)" at bounding box center [436, 259] width 200 height 35
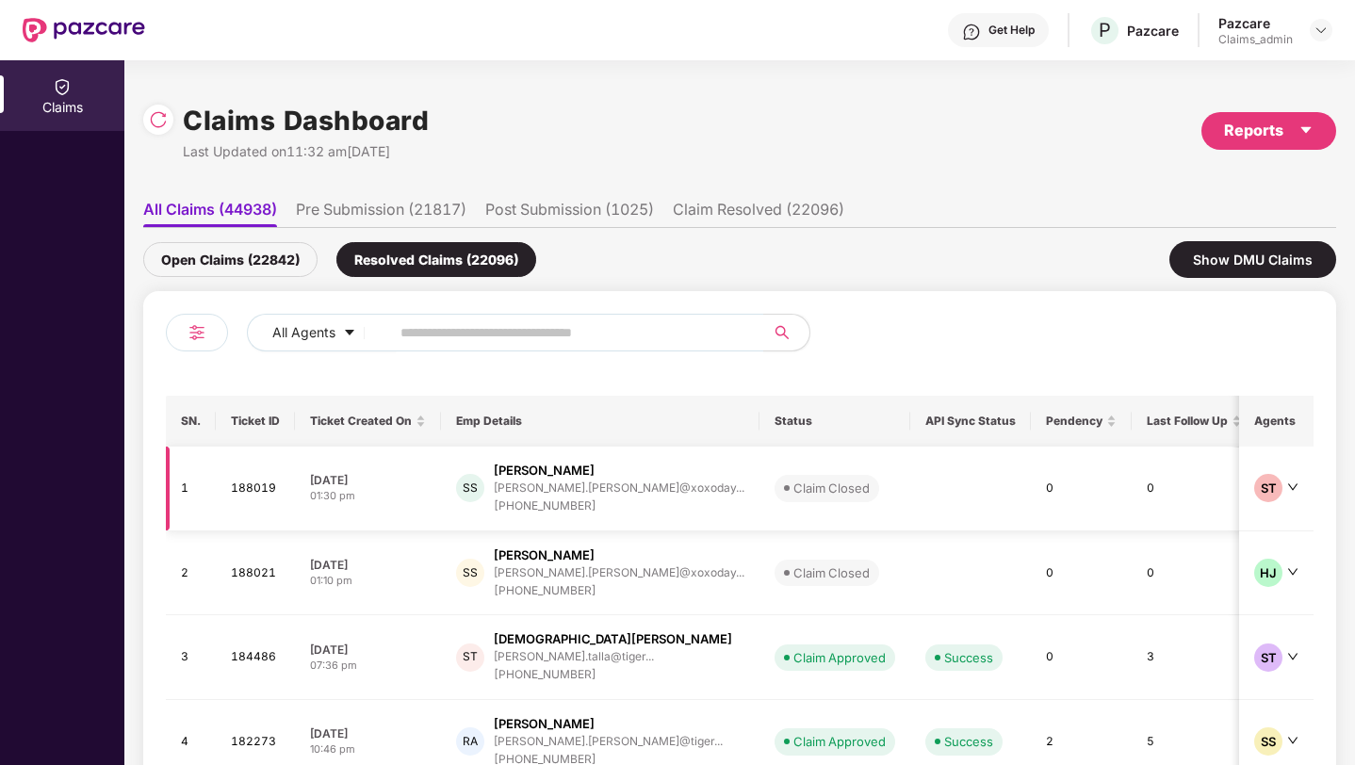
scroll to position [208, 0]
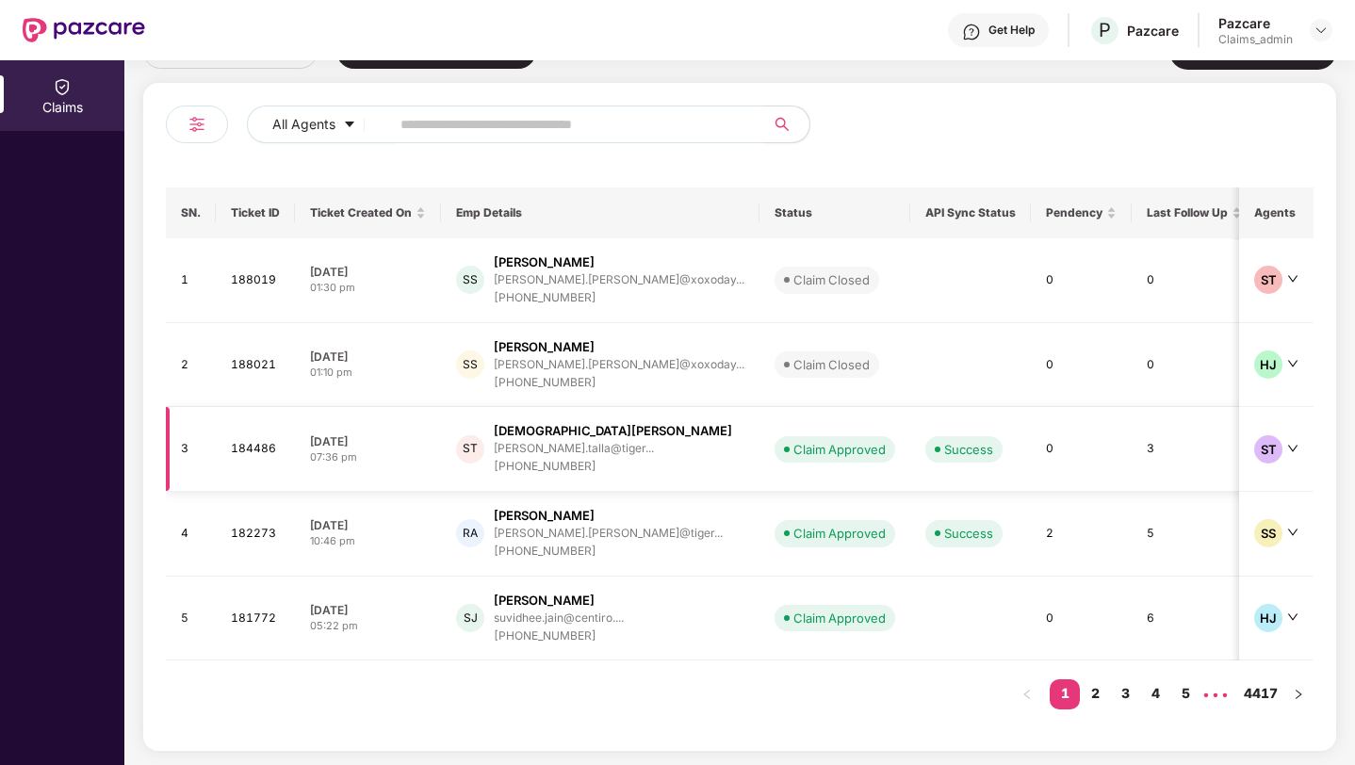
click at [794, 457] on td "Claim Approved" at bounding box center [834, 449] width 151 height 85
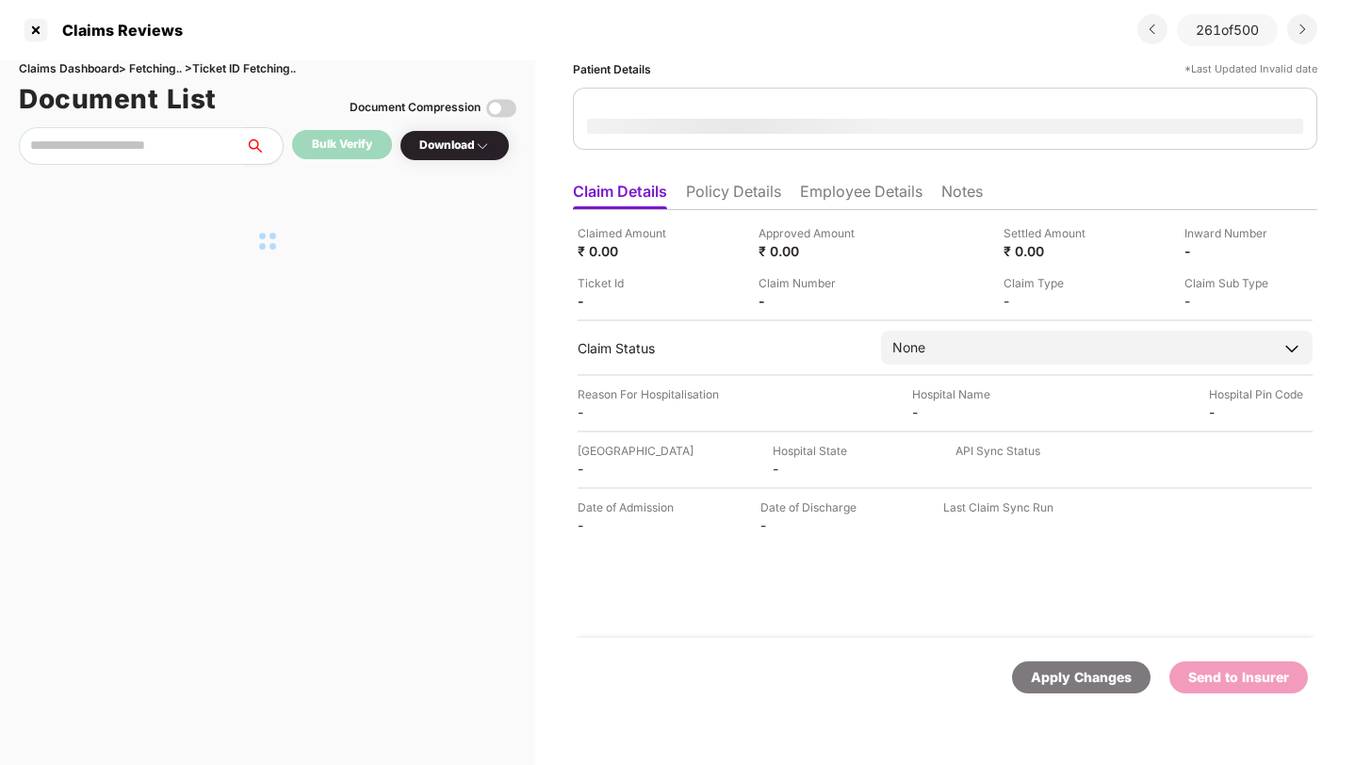
scroll to position [0, 0]
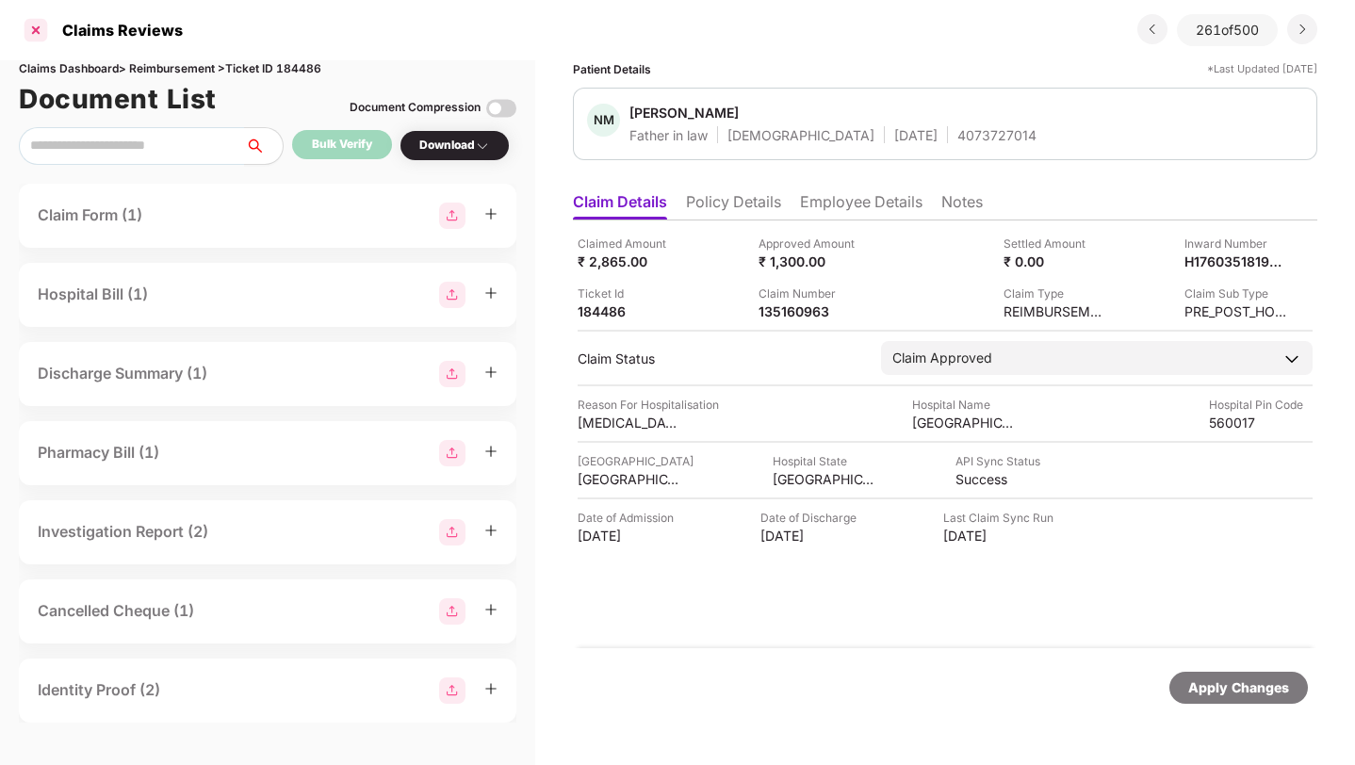
click at [42, 40] on div at bounding box center [36, 30] width 30 height 30
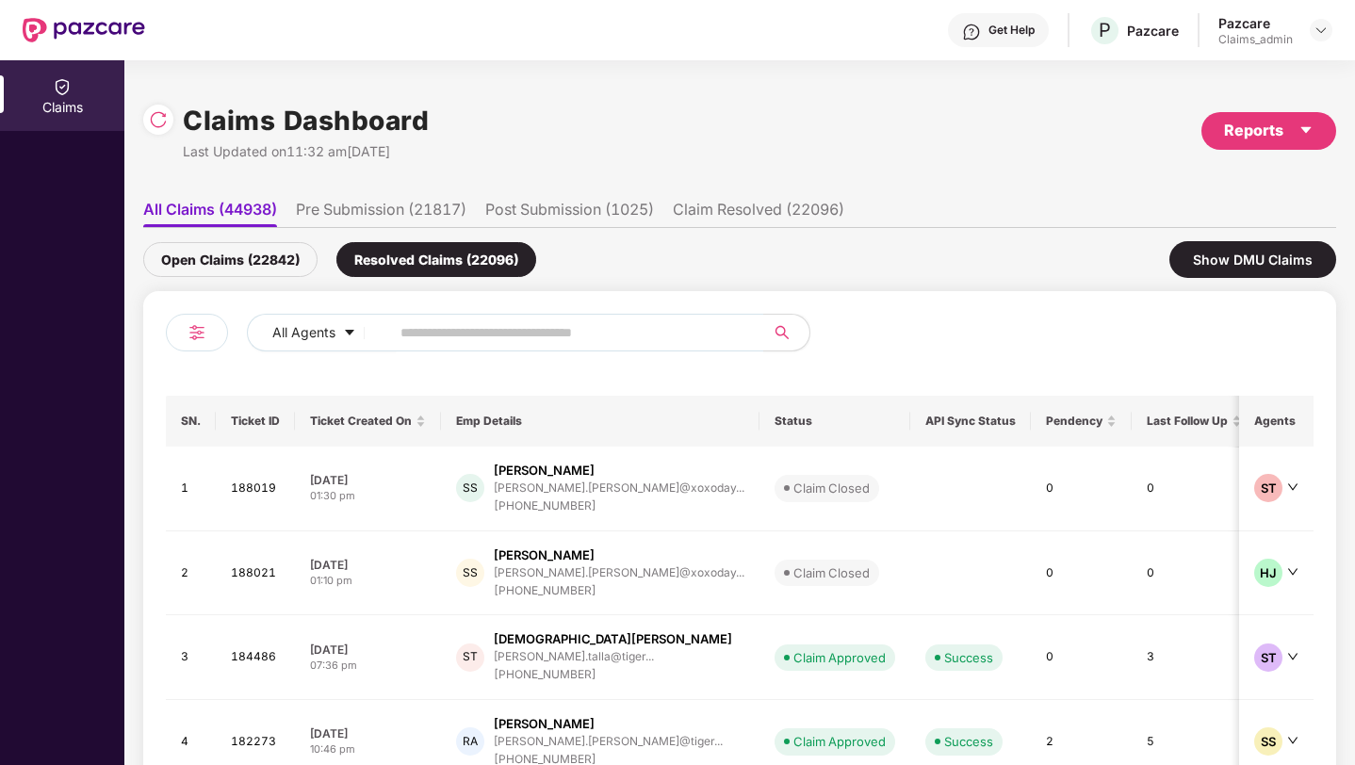
click at [209, 345] on div at bounding box center [197, 333] width 62 height 38
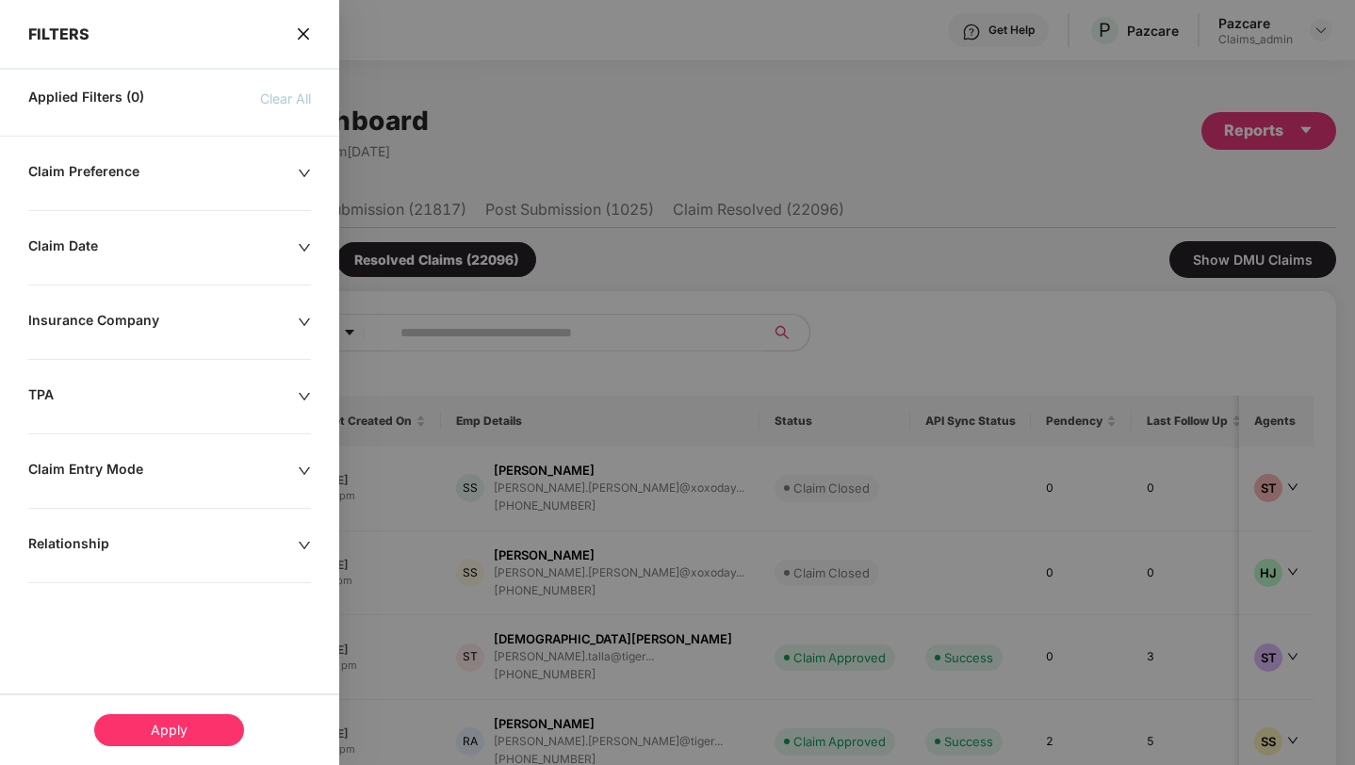
click at [643, 432] on div at bounding box center [677, 382] width 1355 height 765
